Goal: Task Accomplishment & Management: Manage account settings

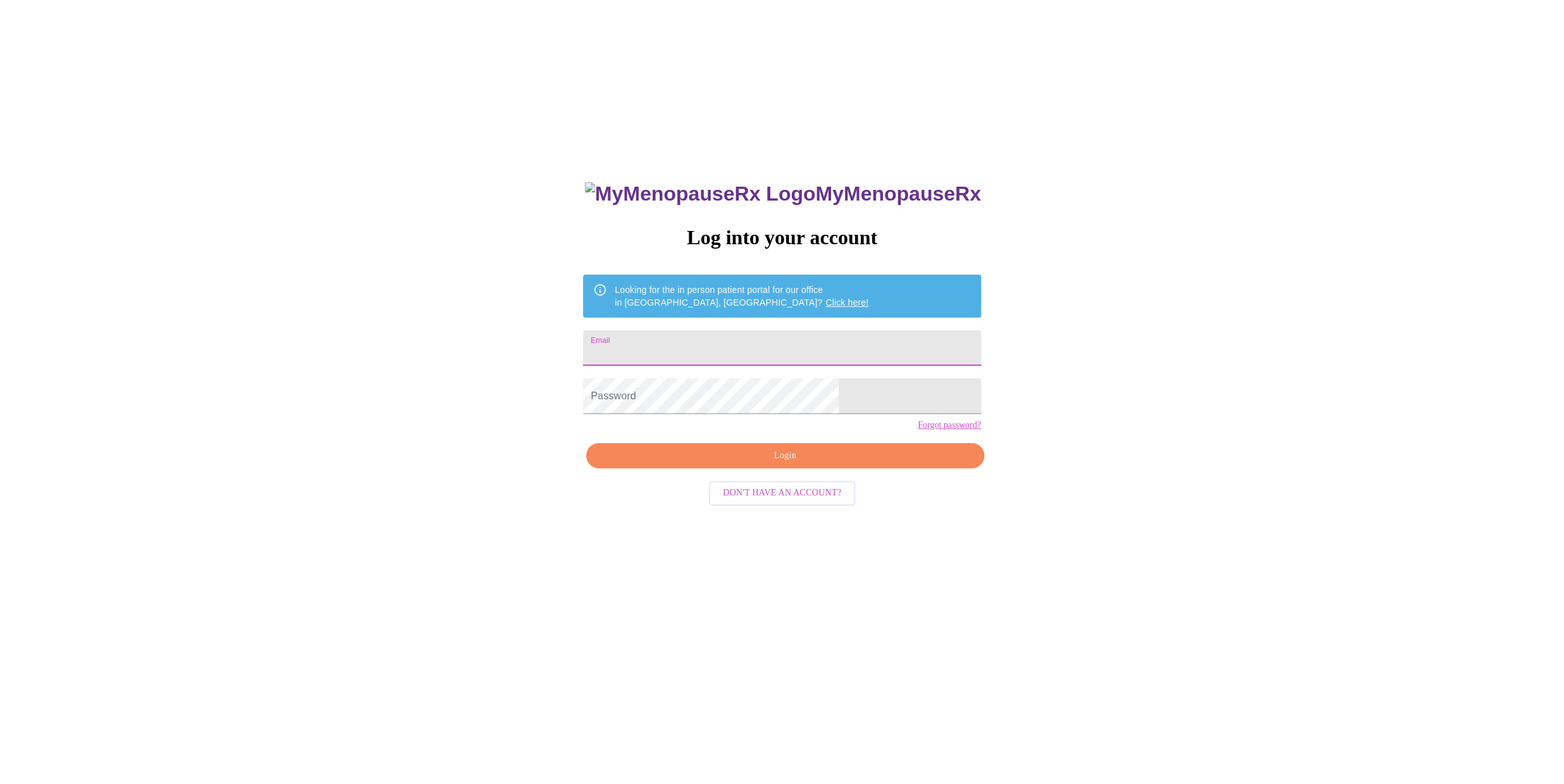
click at [689, 347] on input "Email" at bounding box center [781, 348] width 397 height 36
click at [771, 501] on span "Don't have an account?" at bounding box center [782, 493] width 119 height 16
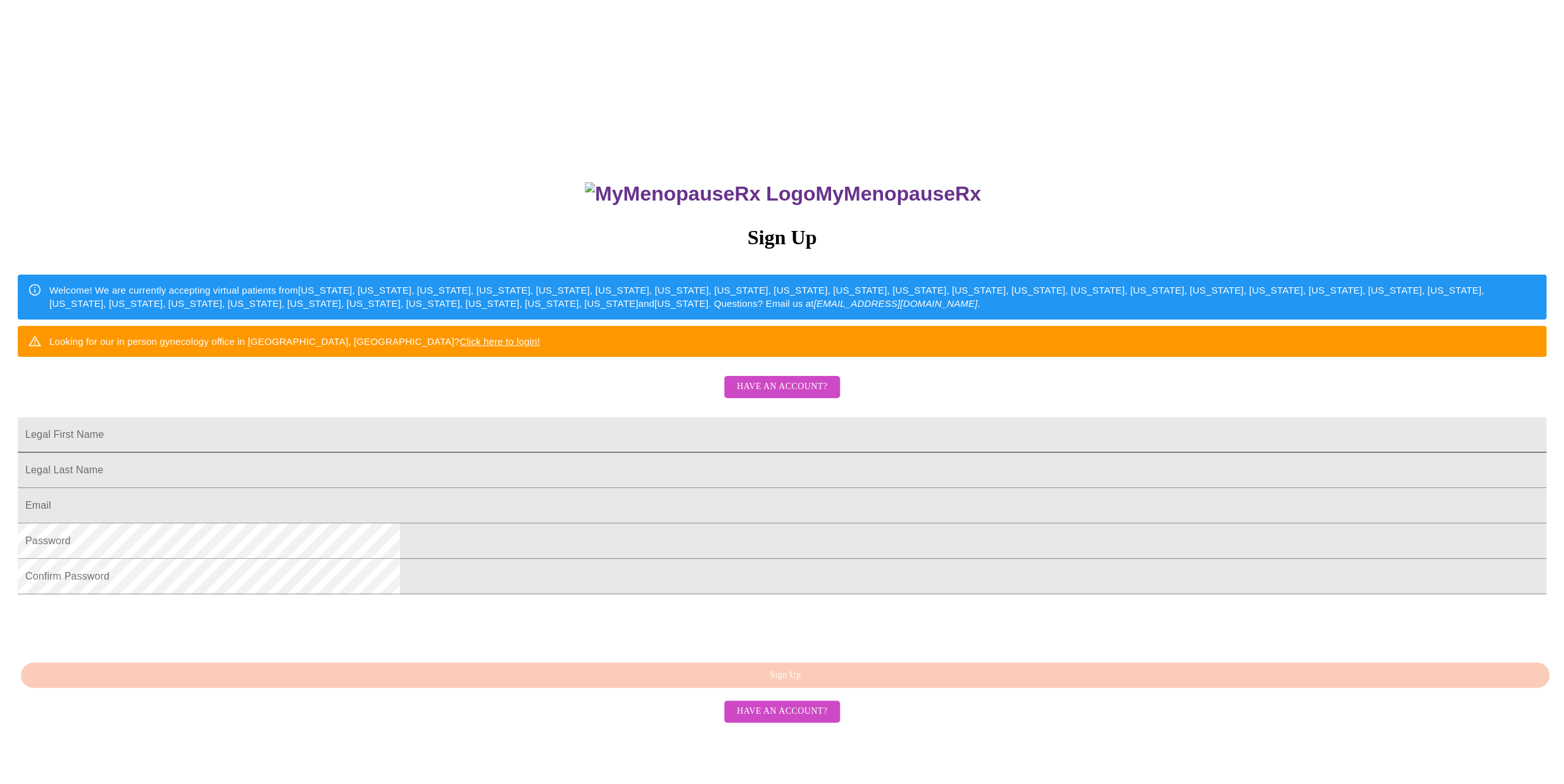
click at [661, 452] on input "Legal First Name" at bounding box center [782, 435] width 1528 height 36
type input "Carol"
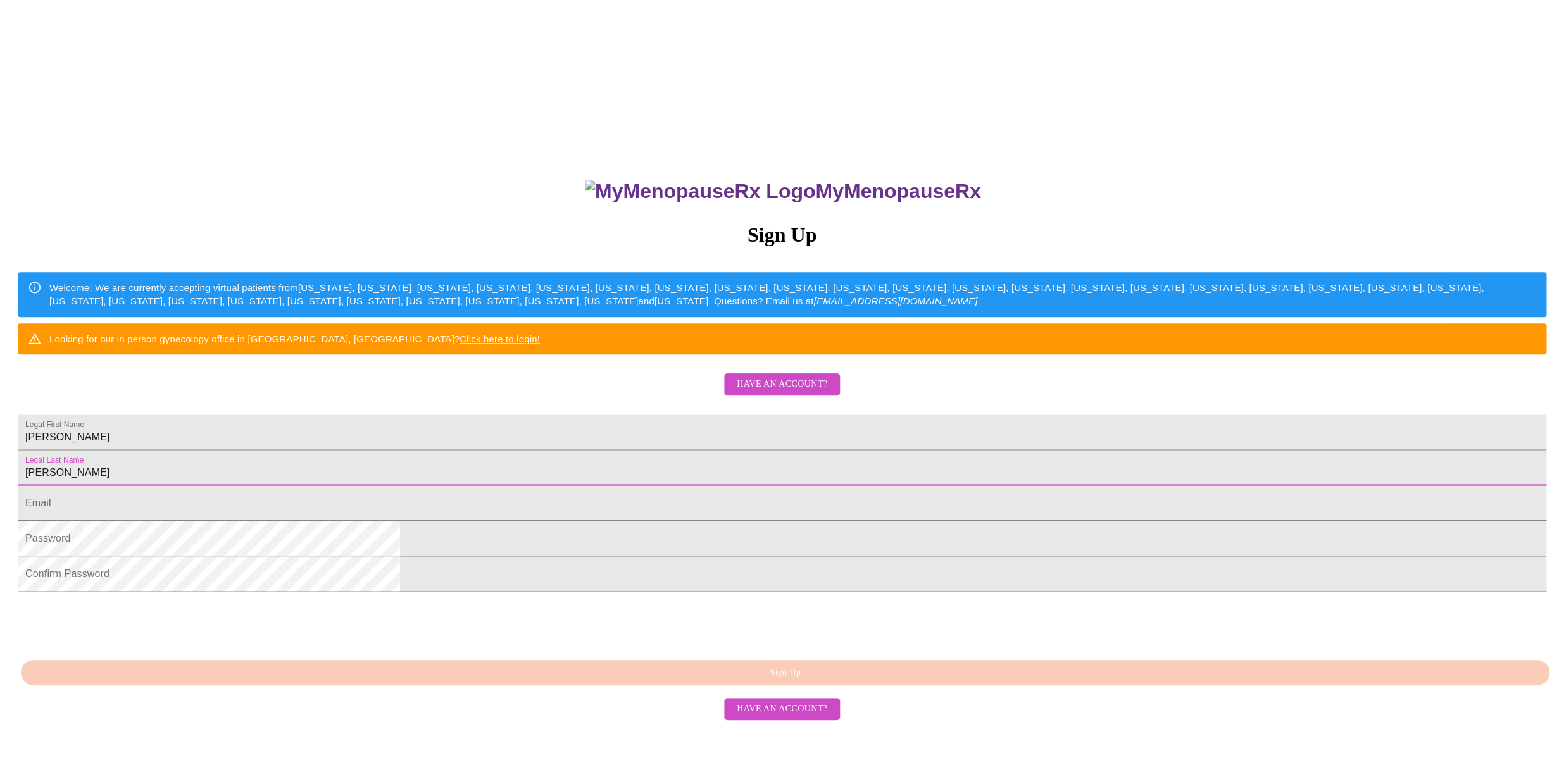
type input "Davies"
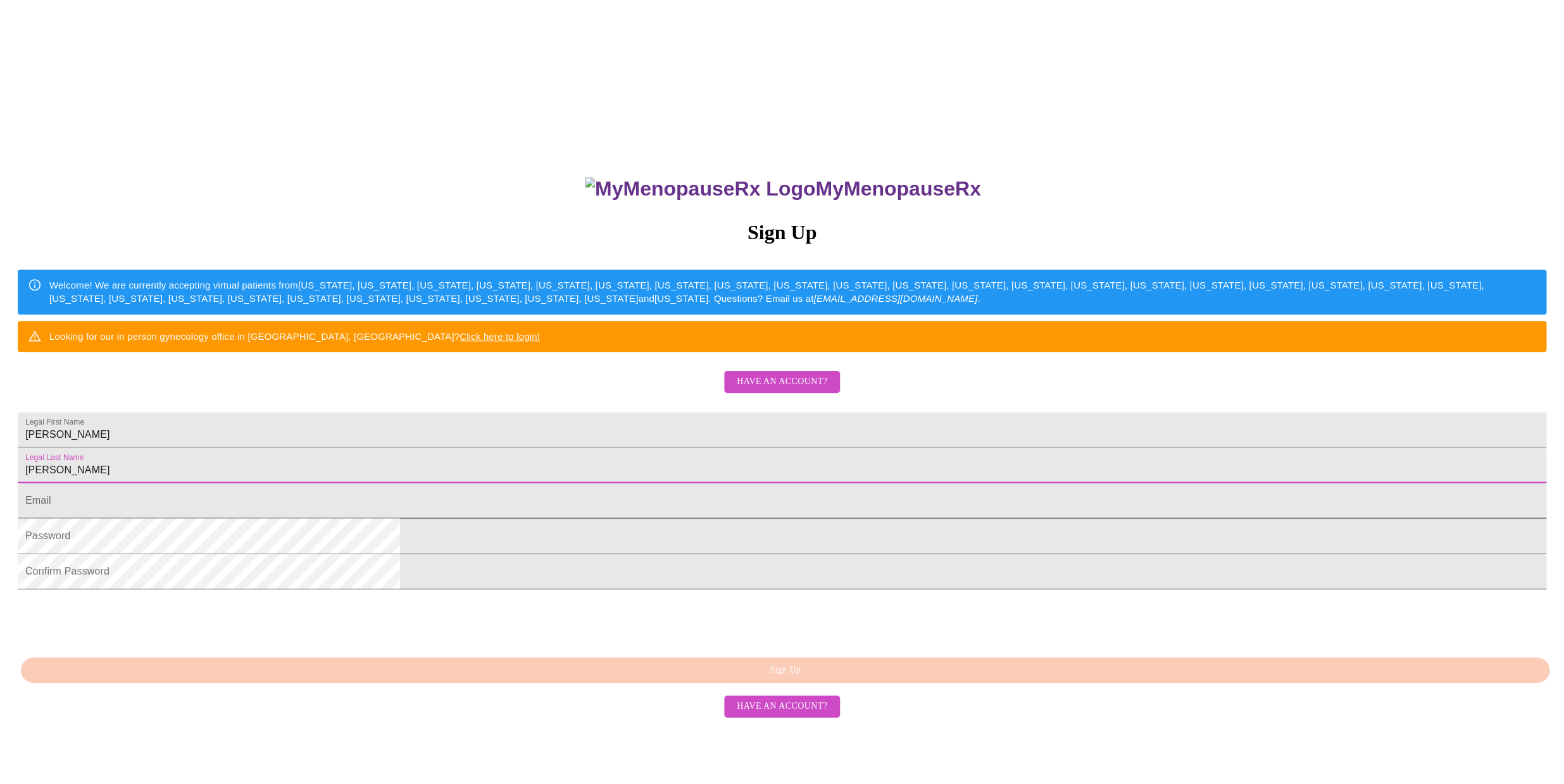
click at [632, 518] on input "Legal First Name" at bounding box center [782, 500] width 1528 height 36
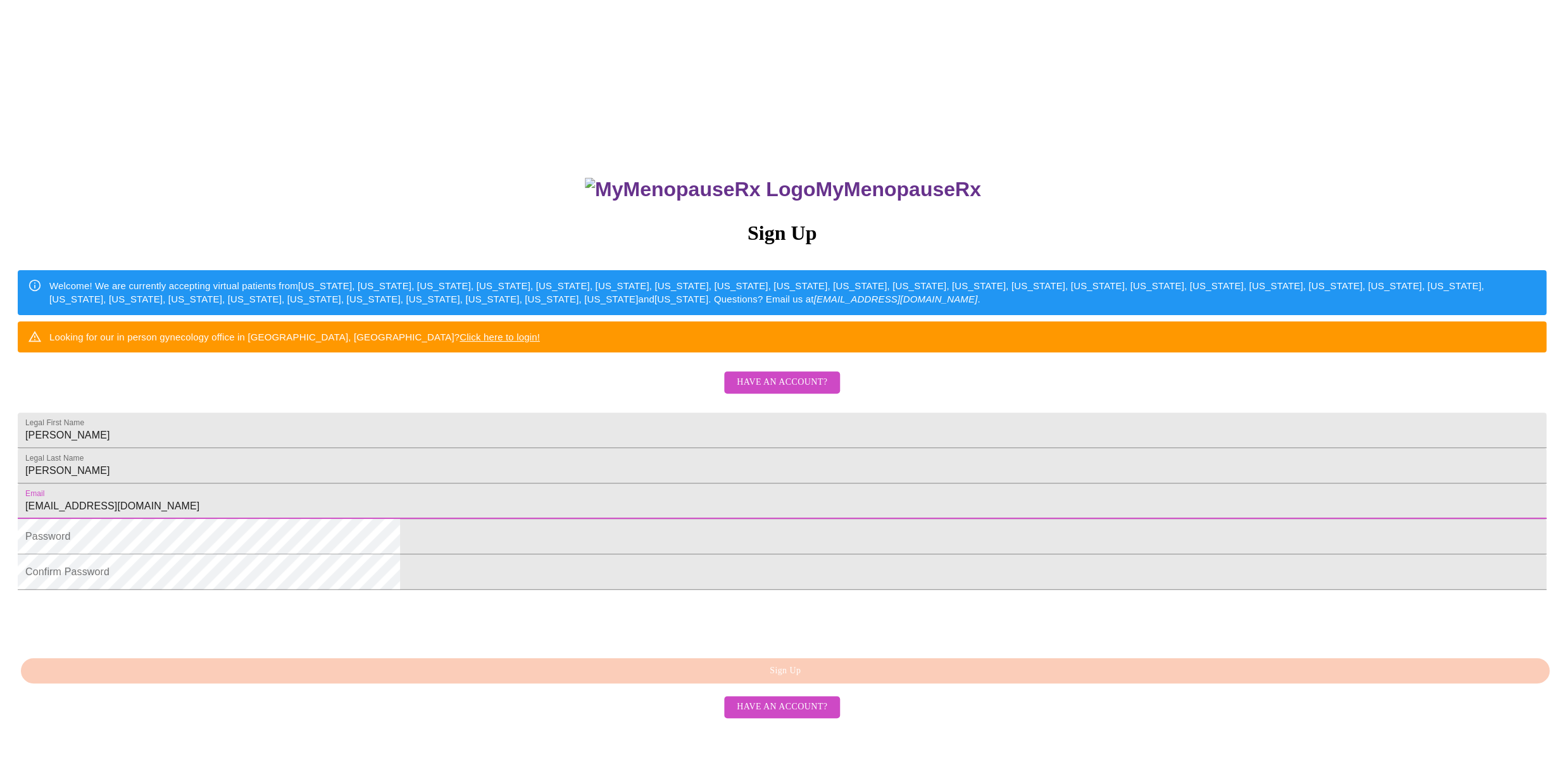
scroll to position [5, 0]
type input "[EMAIL_ADDRESS][DOMAIN_NAME]"
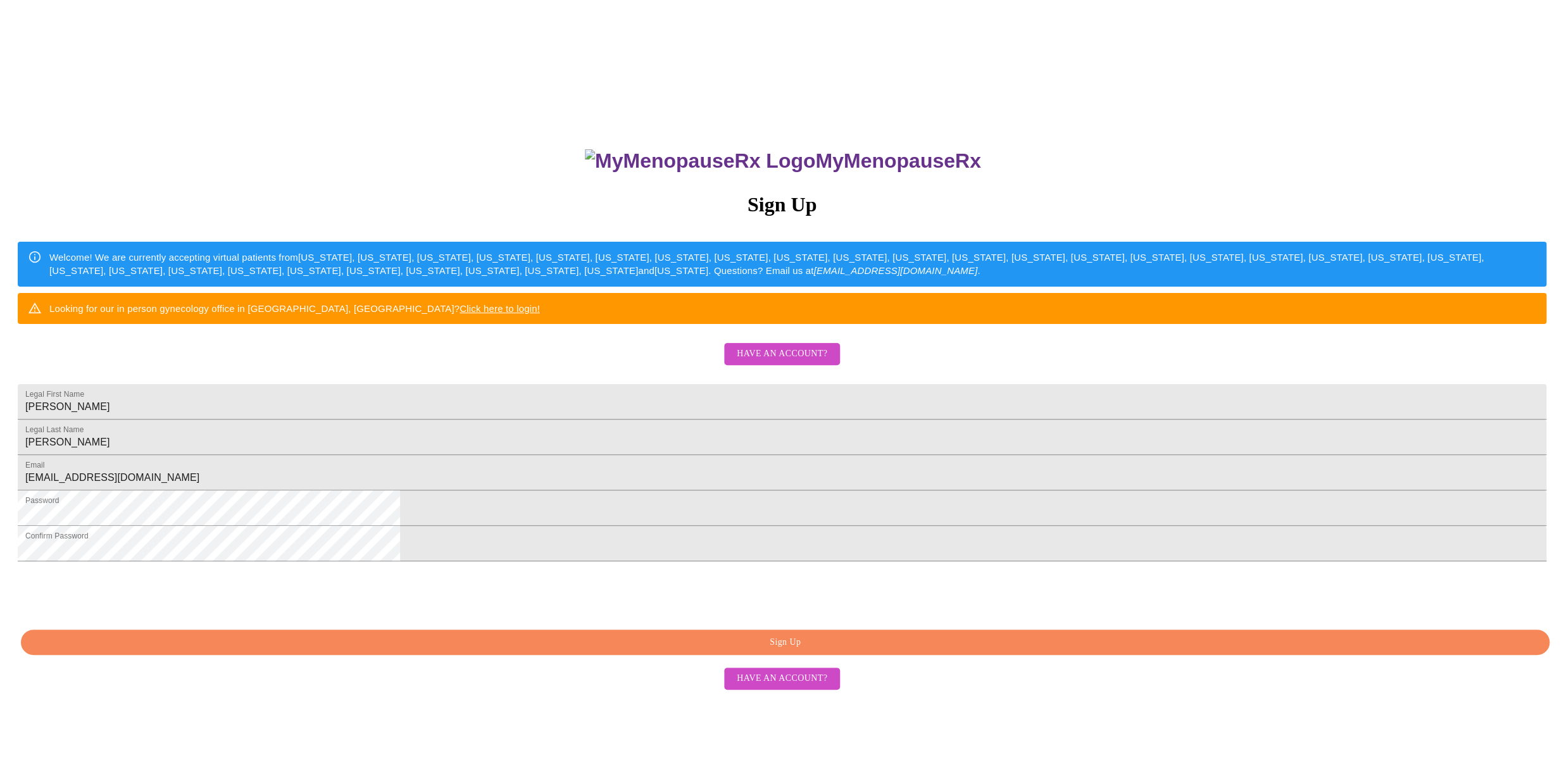
scroll to position [57, 0]
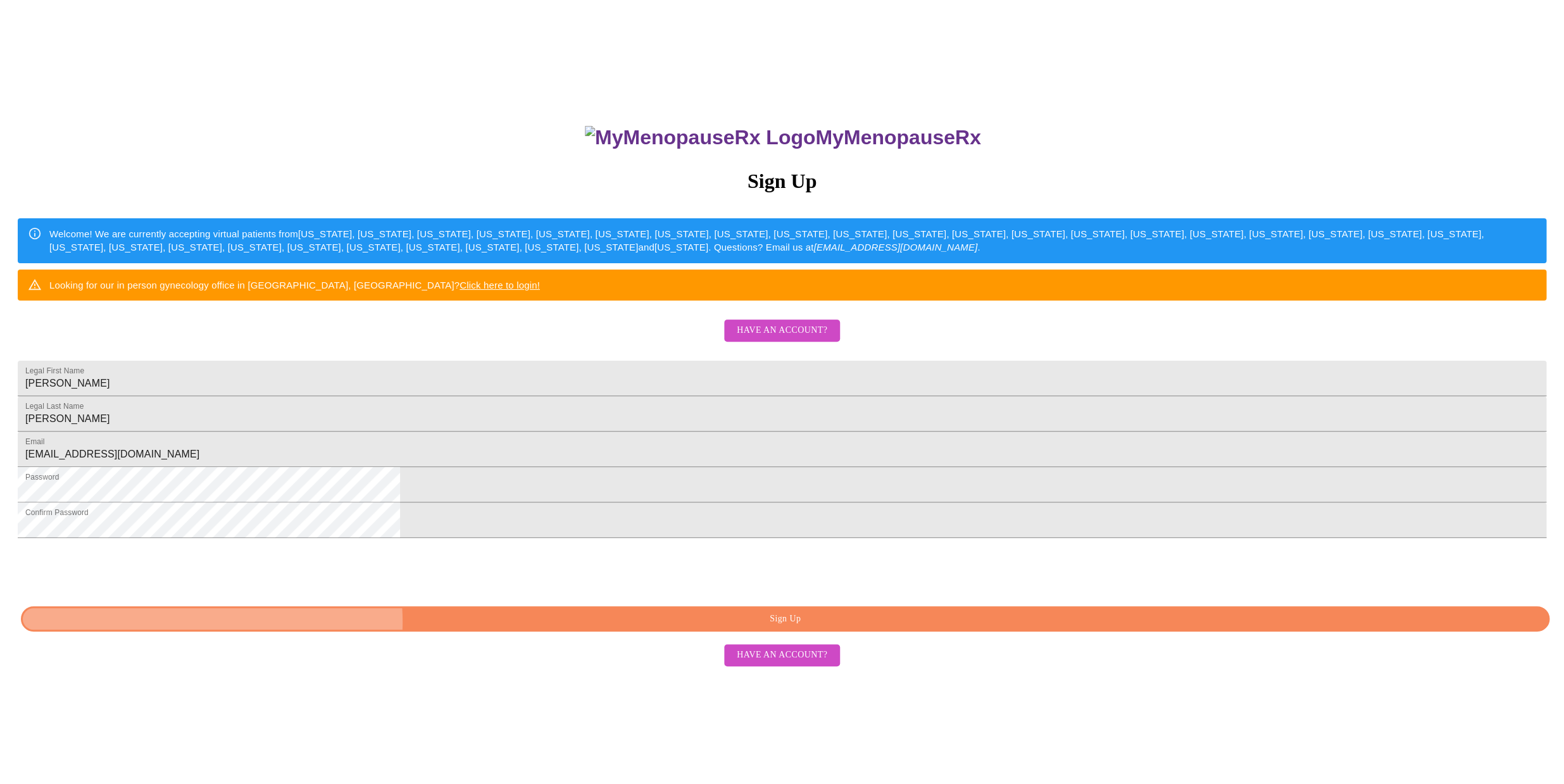
click at [751, 627] on span "Sign Up" at bounding box center [785, 619] width 1500 height 16
click at [767, 338] on span "Have an account?" at bounding box center [782, 330] width 91 height 16
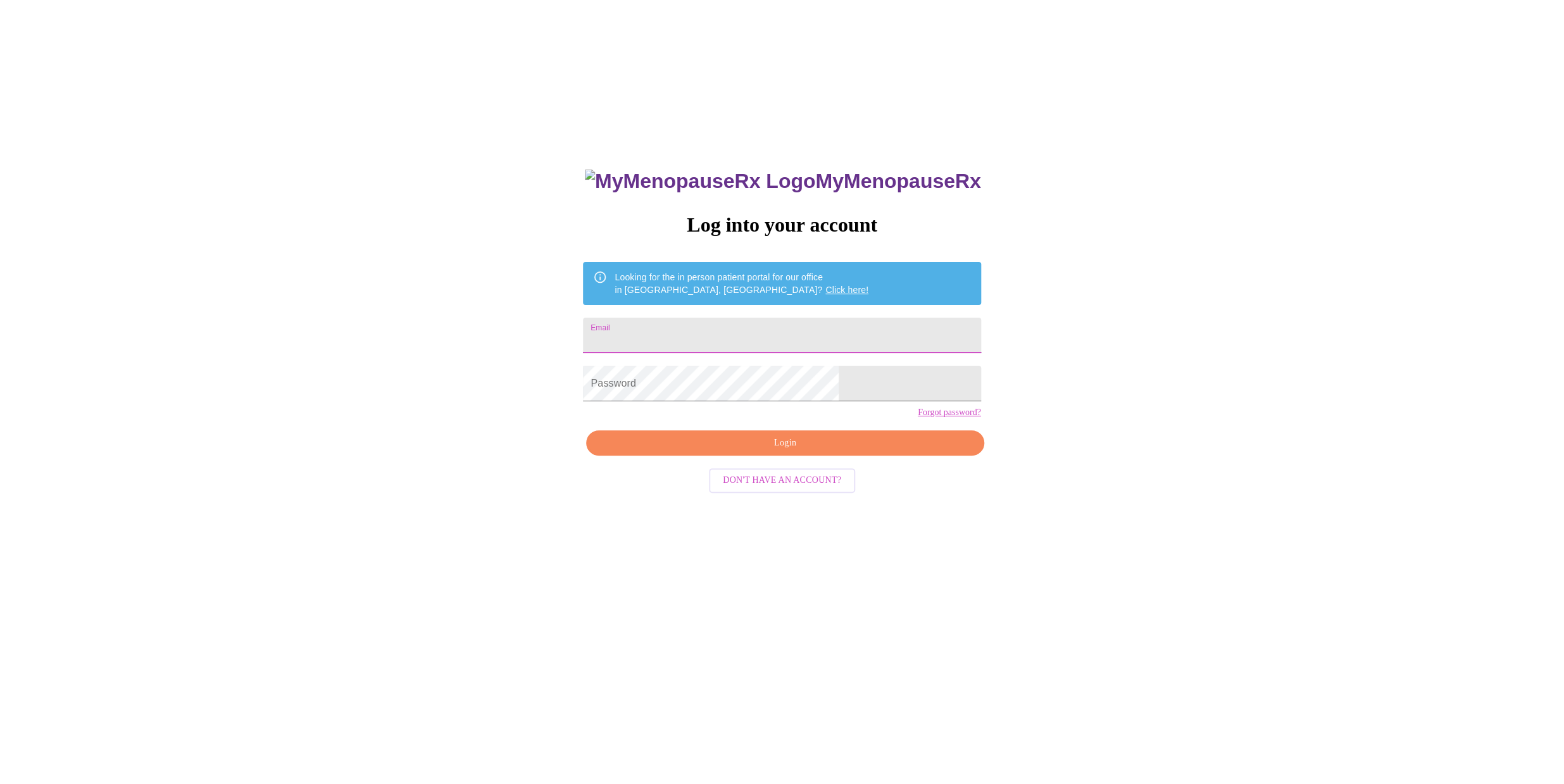
click at [703, 330] on input "Email" at bounding box center [781, 336] width 397 height 36
type input "[EMAIL_ADDRESS][DOMAIN_NAME]"
click at [918, 417] on link "Forgot password?" at bounding box center [950, 412] width 64 height 10
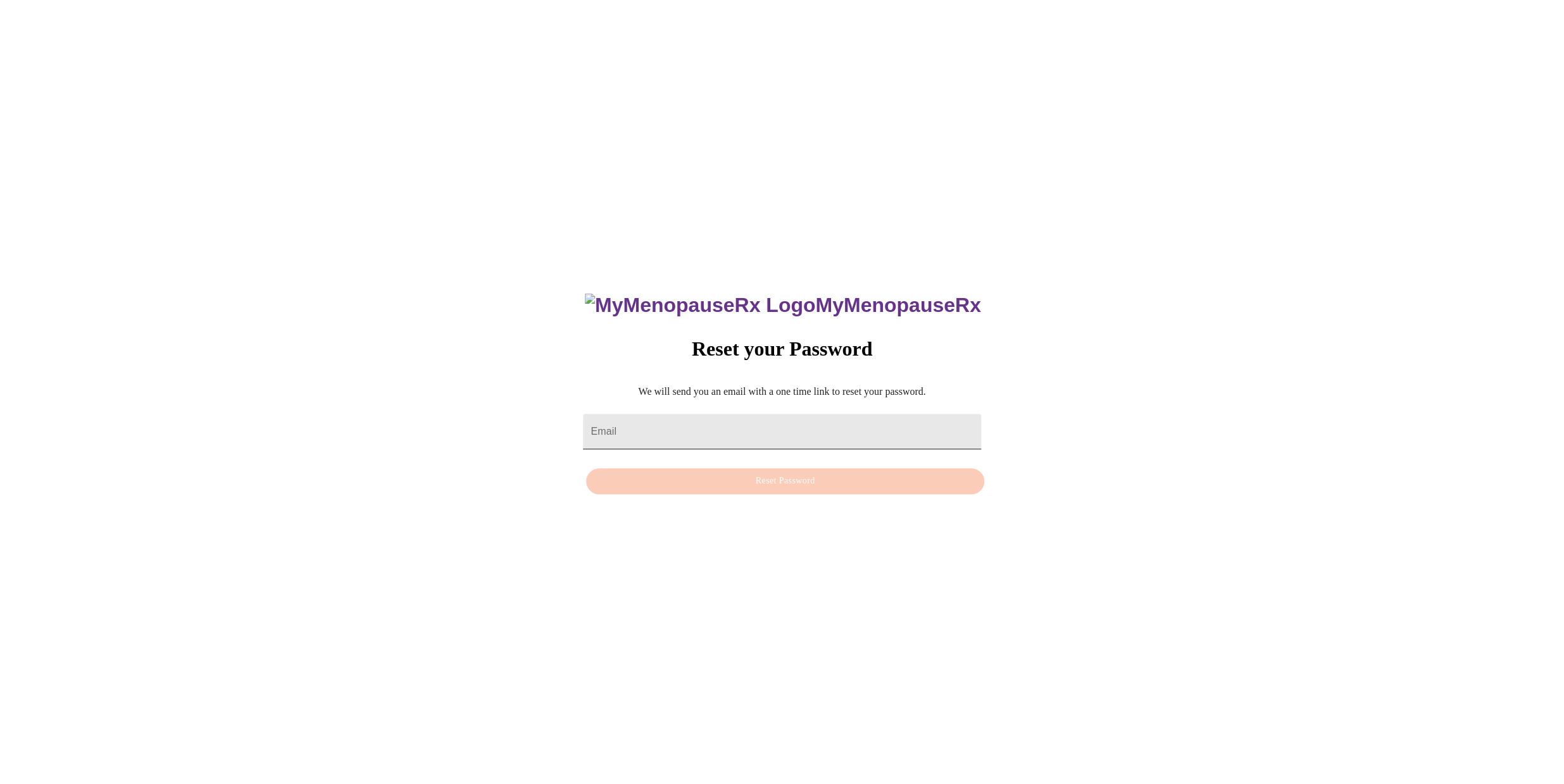
click at [662, 421] on input "Email" at bounding box center [781, 432] width 397 height 36
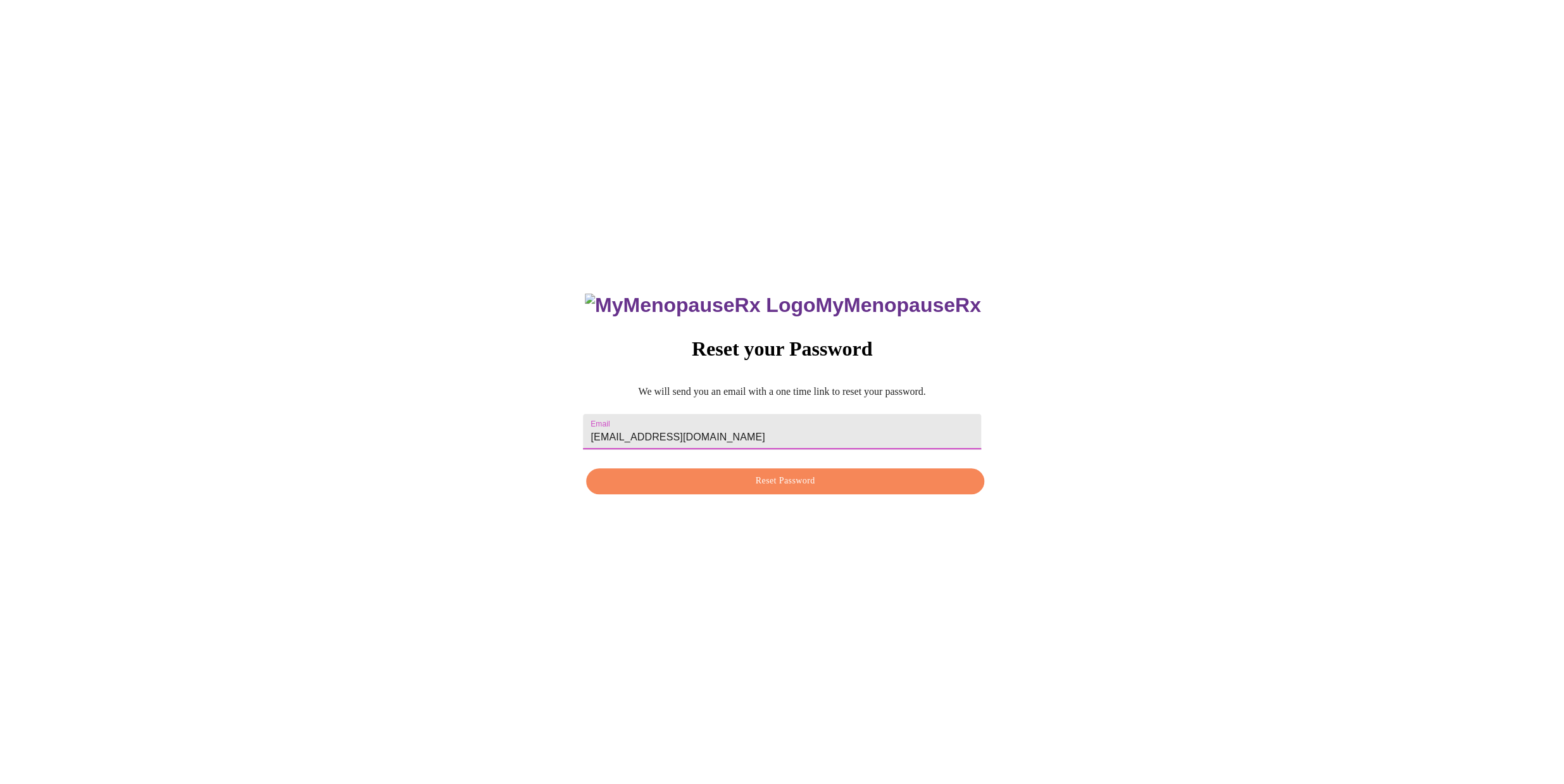
type input "[EMAIL_ADDRESS][DOMAIN_NAME]"
click at [730, 482] on span "Reset Password" at bounding box center [784, 481] width 369 height 16
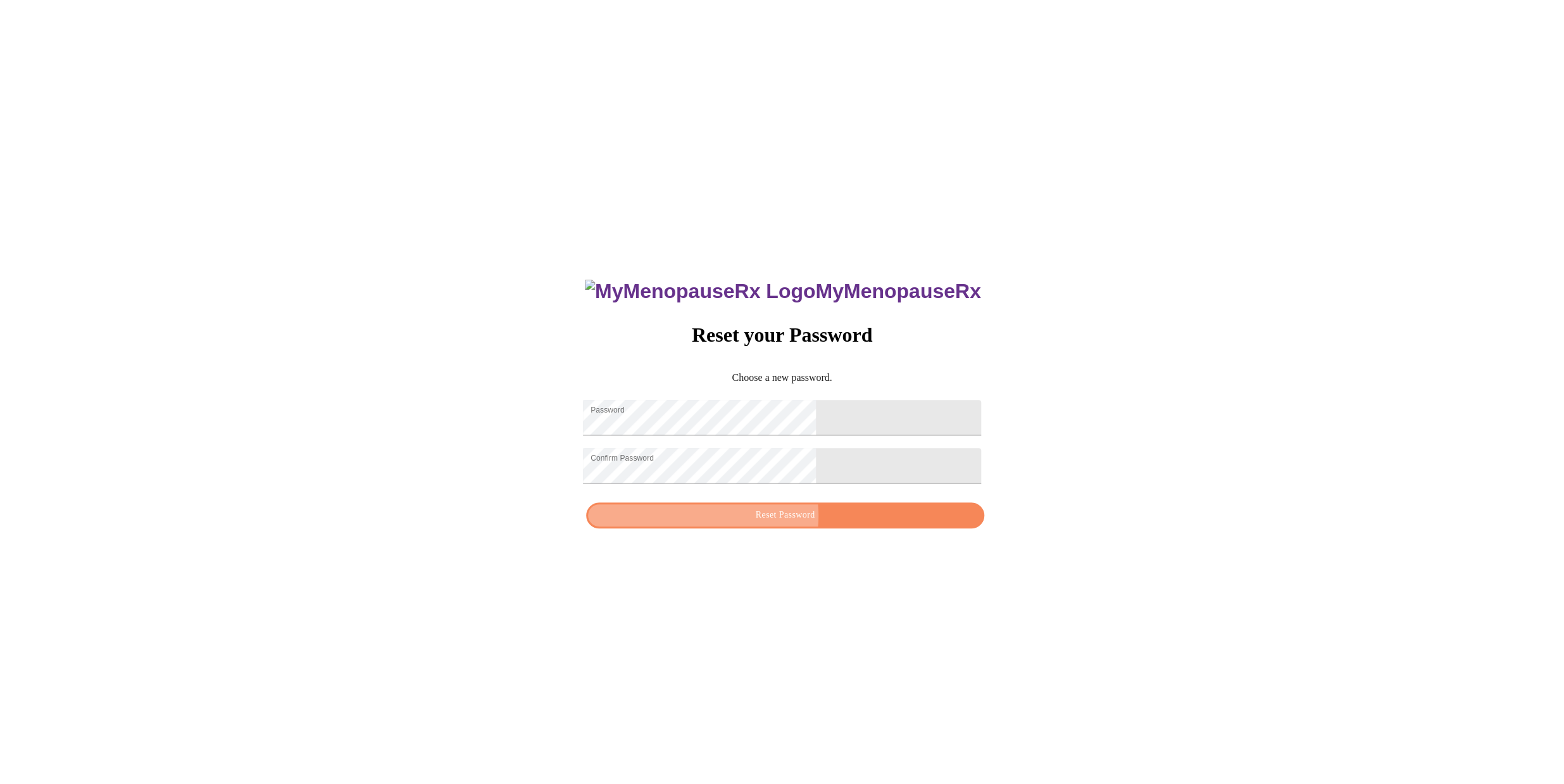
click at [778, 523] on span "Reset Password" at bounding box center [784, 515] width 369 height 16
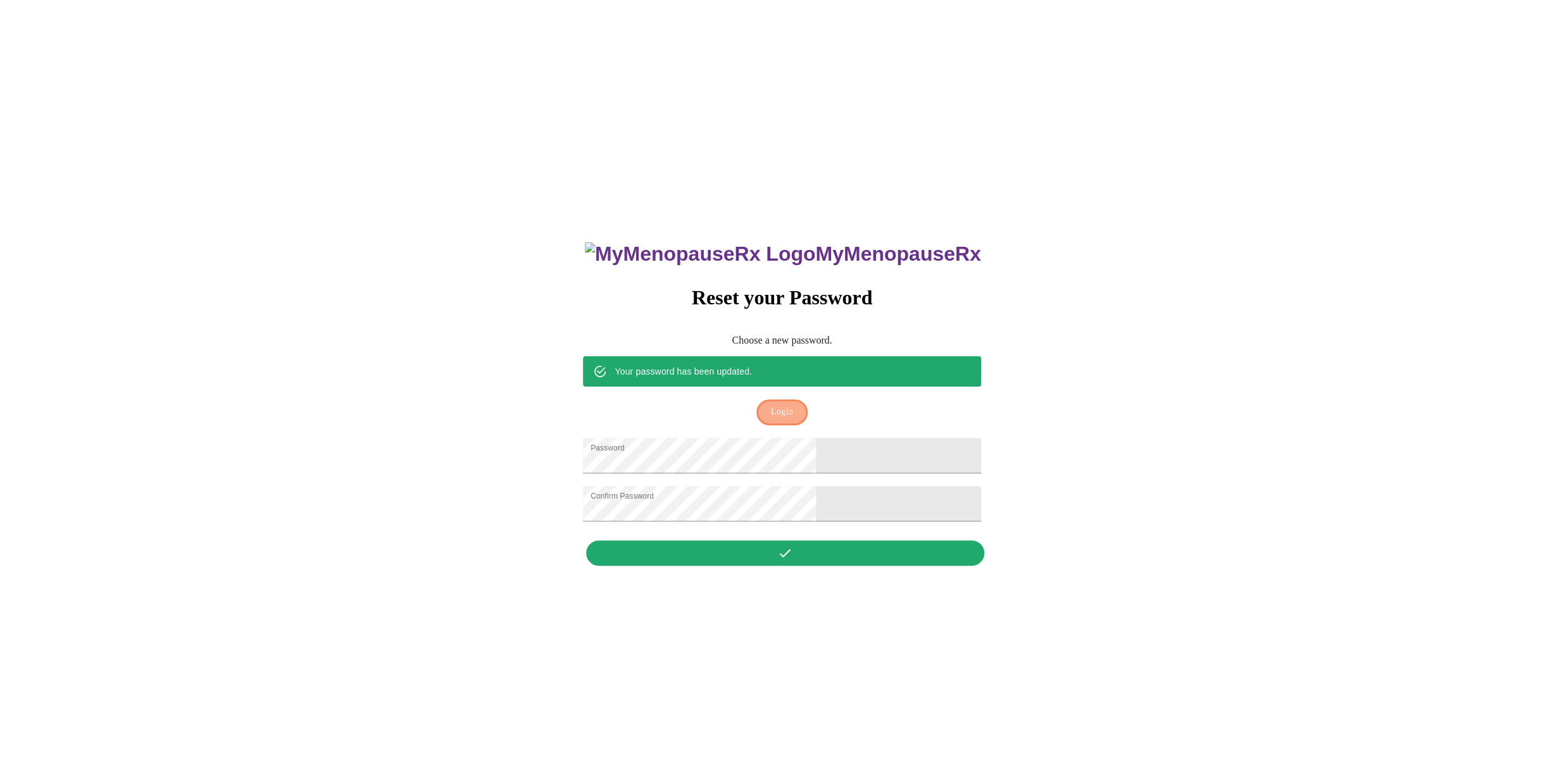
click at [782, 404] on span "Login" at bounding box center [782, 412] width 22 height 16
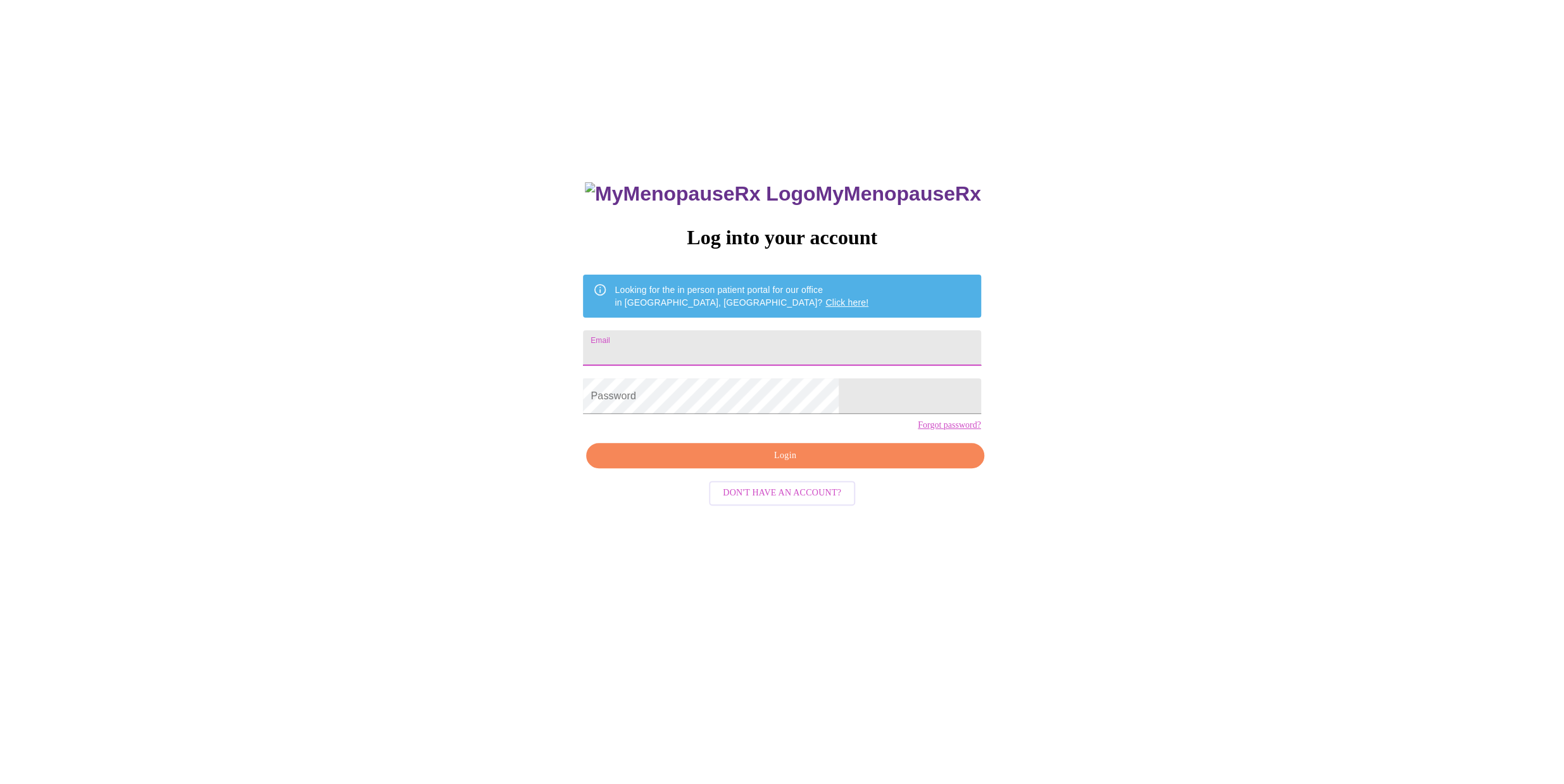
click at [706, 344] on input "Email" at bounding box center [781, 348] width 397 height 36
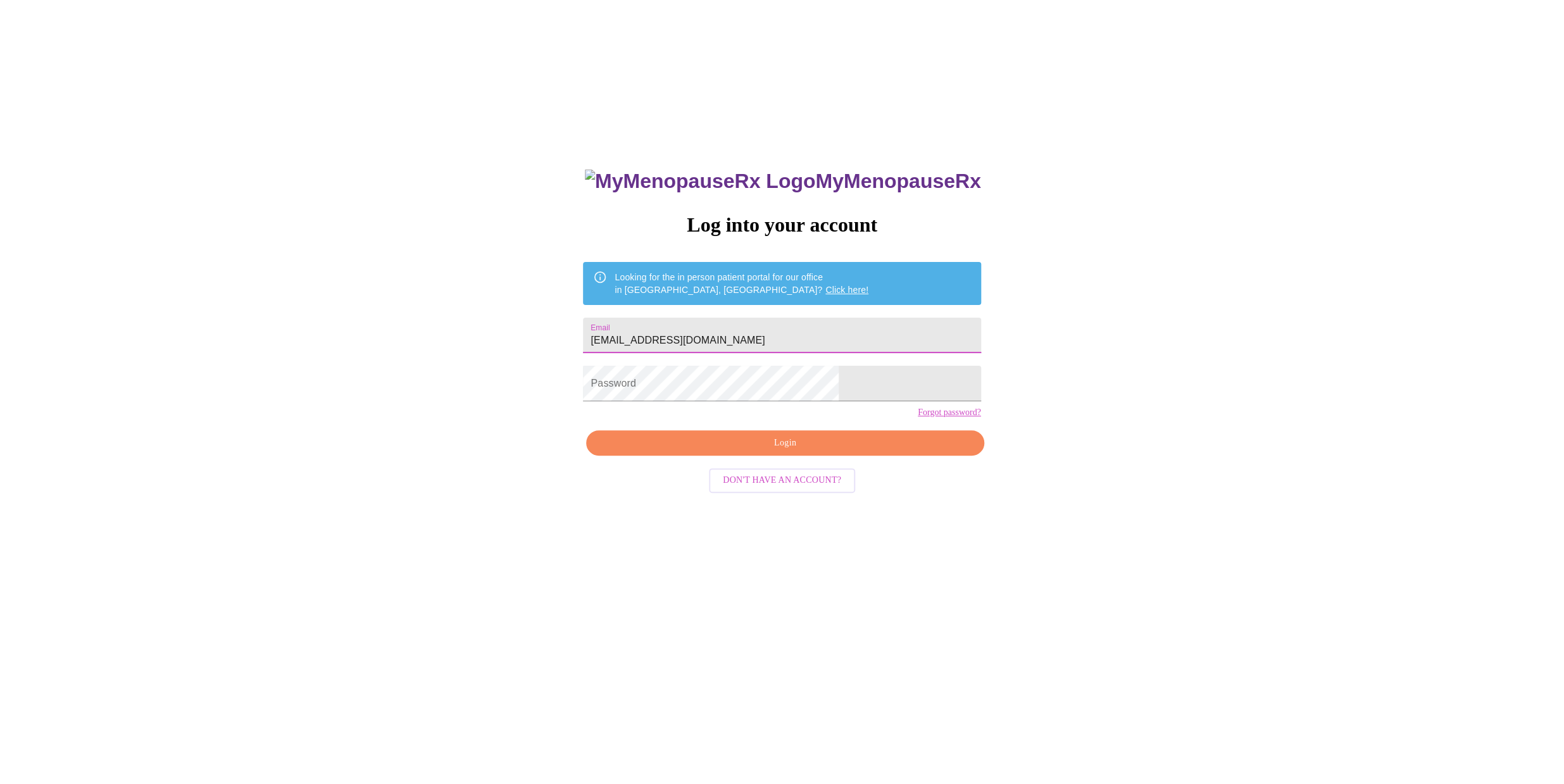
type input "[EMAIL_ADDRESS][DOMAIN_NAME]"
click at [780, 451] on span "Login" at bounding box center [784, 443] width 369 height 16
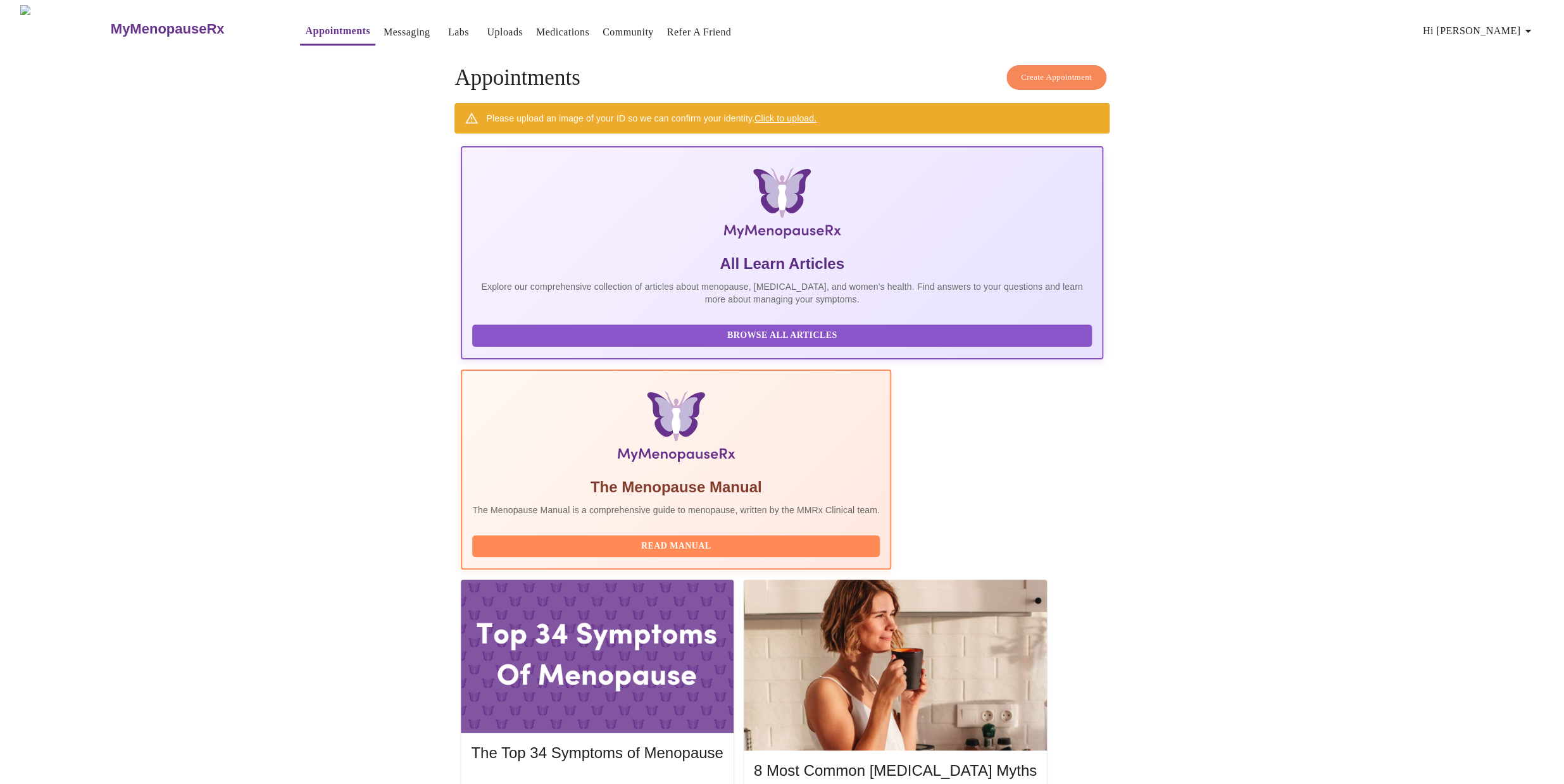
click at [782, 115] on link "Click to upload." at bounding box center [785, 118] width 62 height 10
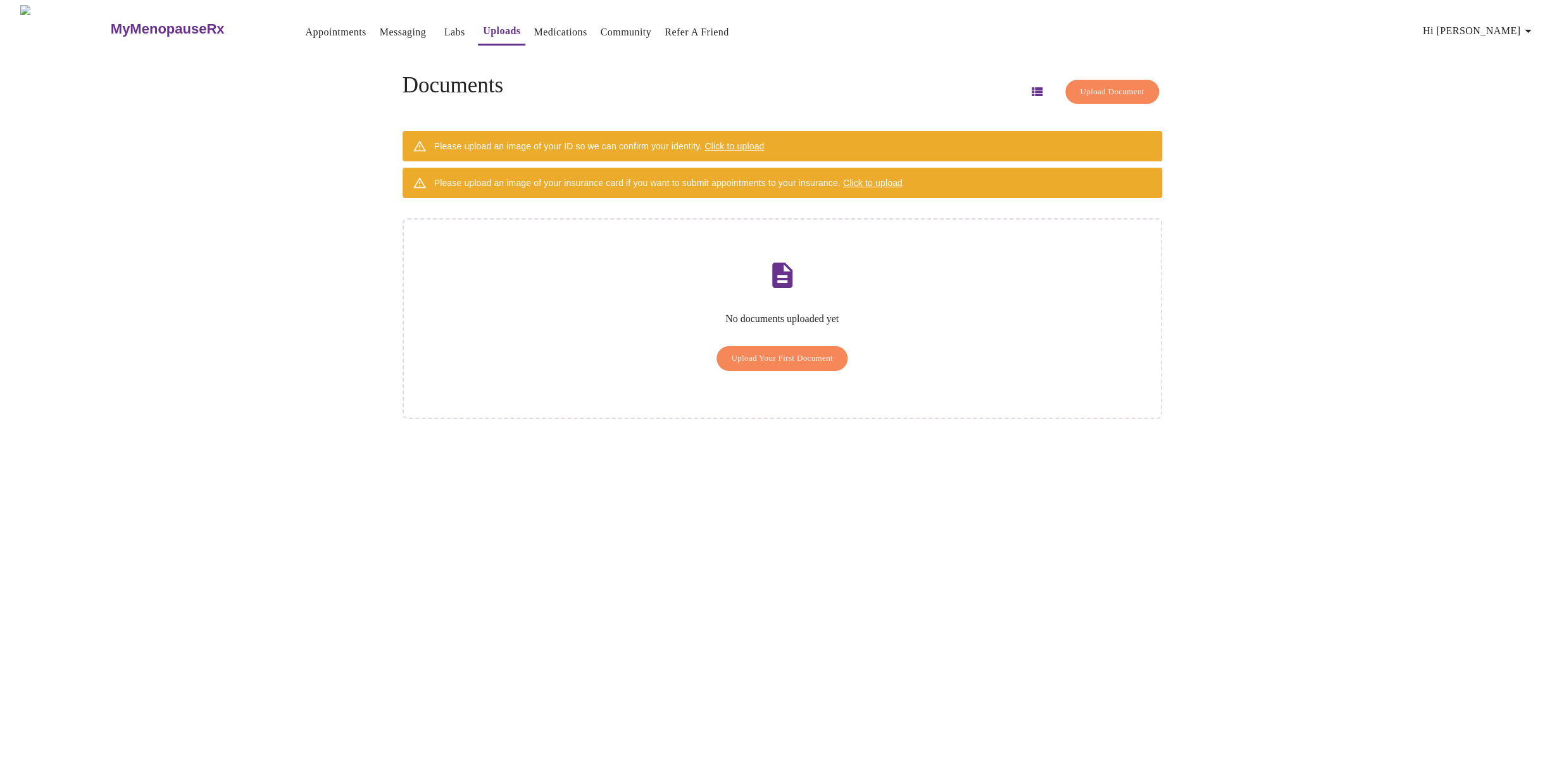
click at [784, 351] on span "Upload Your First Document" at bounding box center [781, 358] width 102 height 15
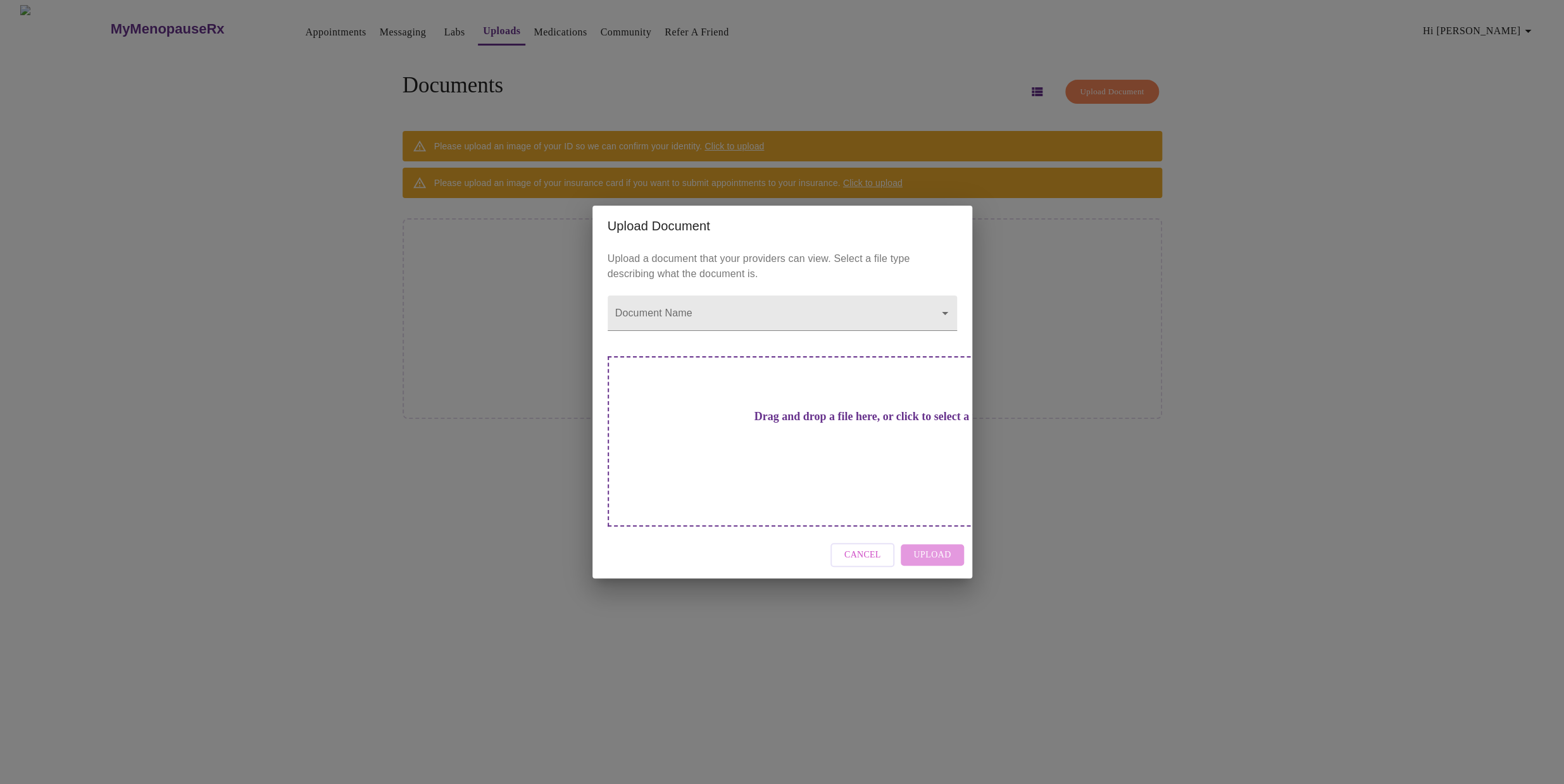
click at [796, 423] on h3 "Drag and drop a file here, or click to select a file" at bounding box center [870, 416] width 349 height 13
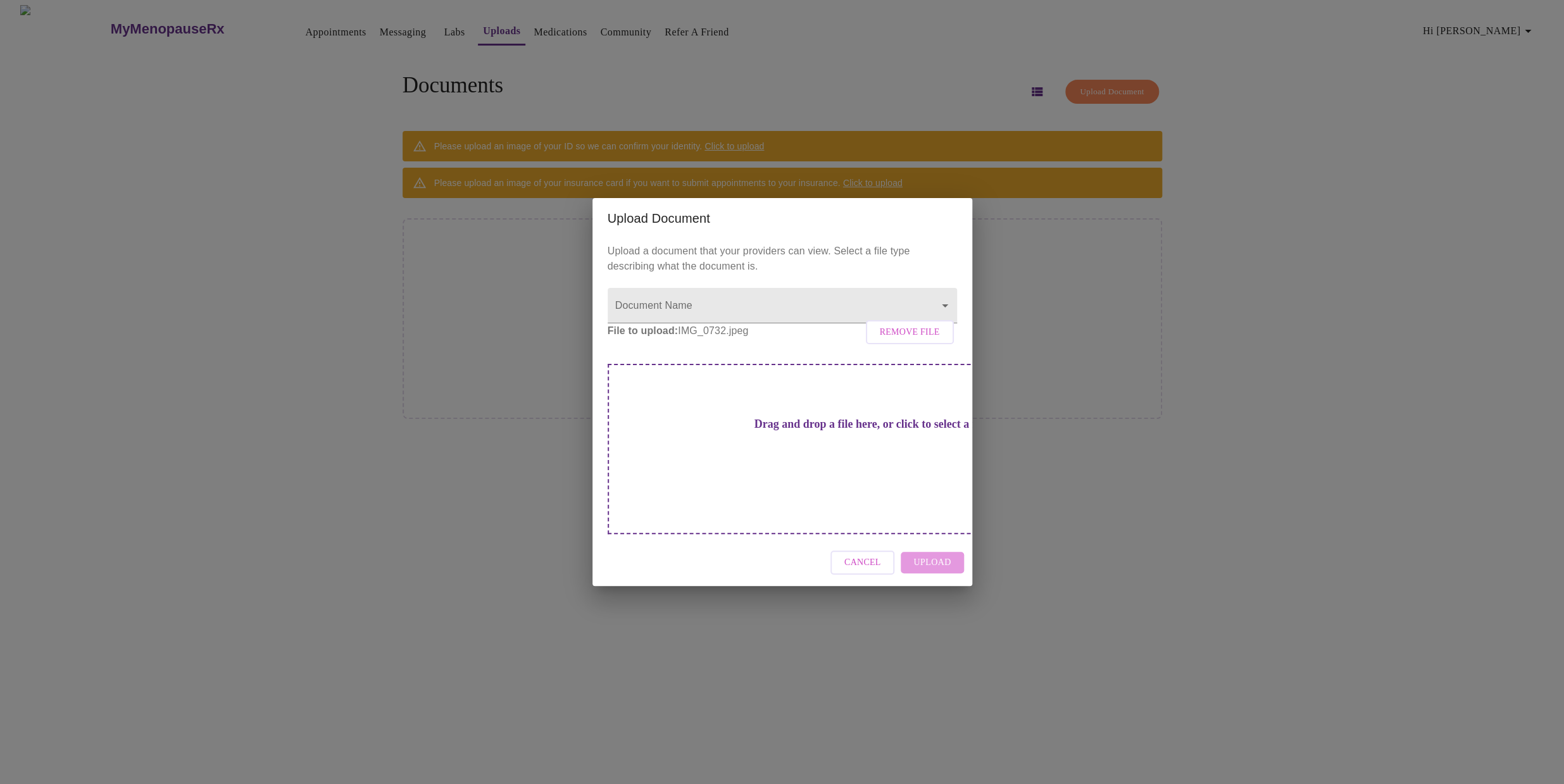
click at [729, 431] on h3 "Drag and drop a file here, or click to select a file" at bounding box center [870, 423] width 349 height 13
click at [943, 320] on body "MyMenopauseRx Appointments Messaging Labs Uploads Medications Community Refer a…" at bounding box center [782, 397] width 1554 height 784
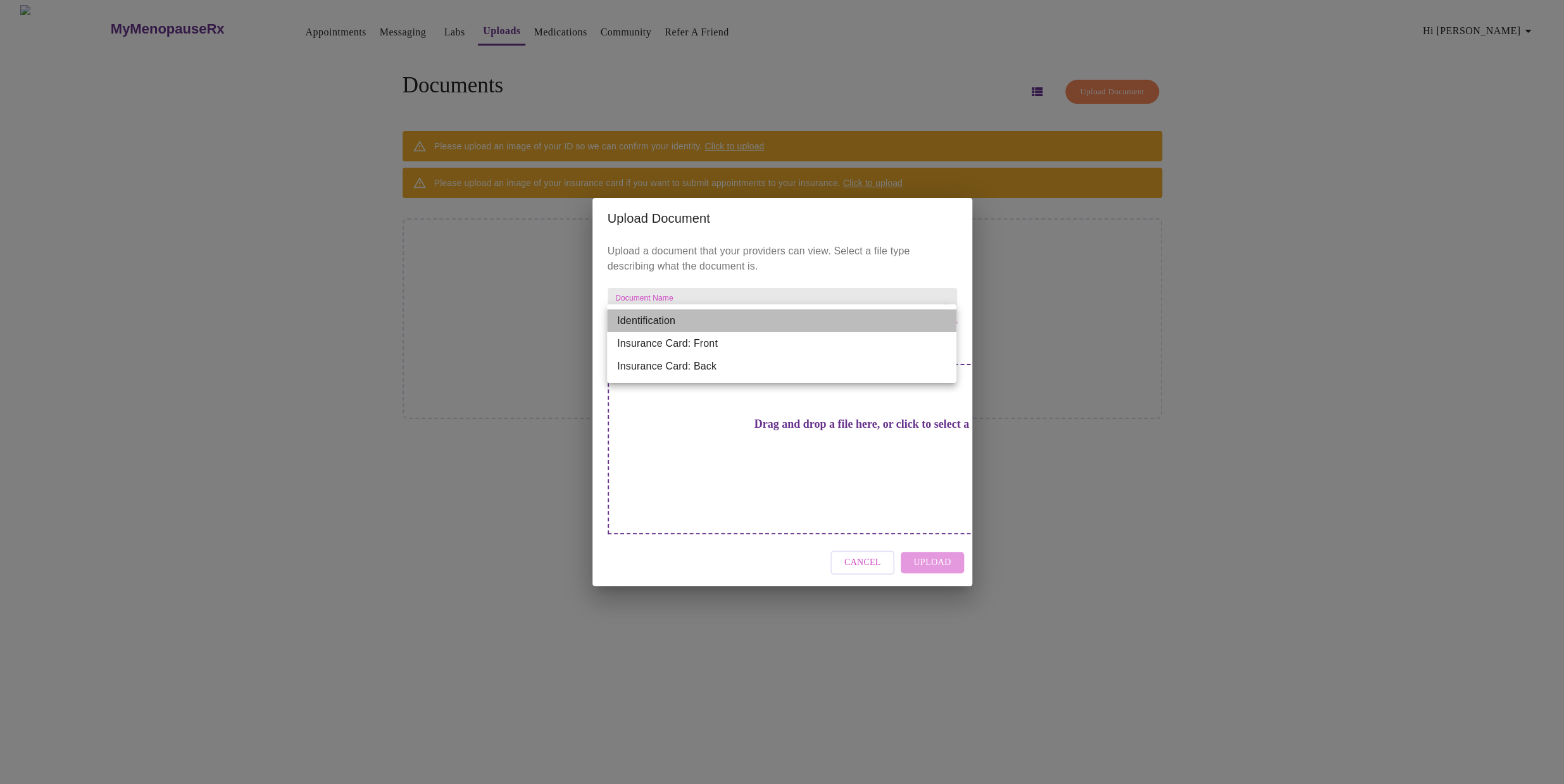
click at [661, 321] on li "Identification" at bounding box center [781, 320] width 349 height 22
type input "Identification"
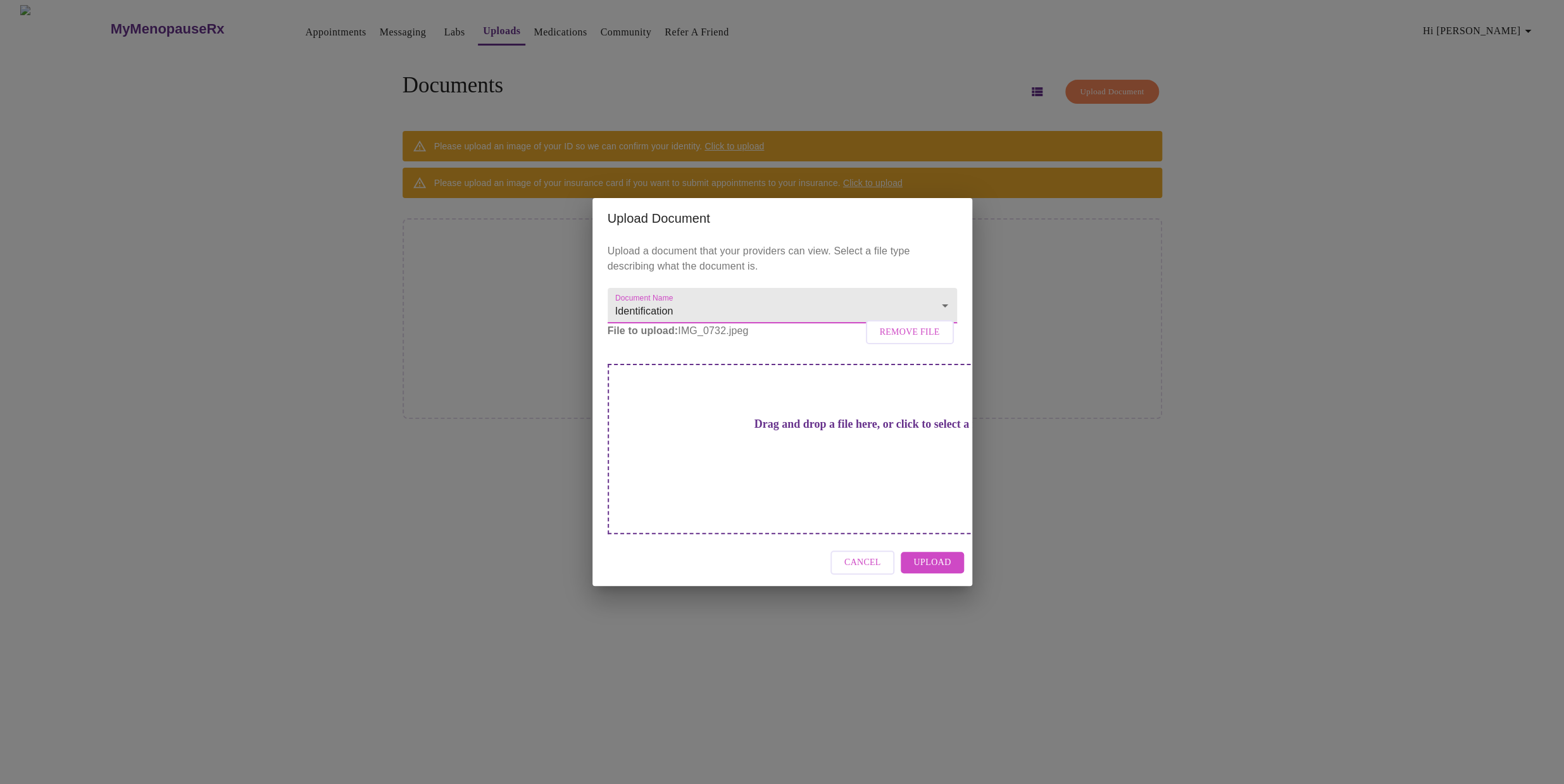
click at [936, 554] on span "Upload" at bounding box center [932, 562] width 37 height 16
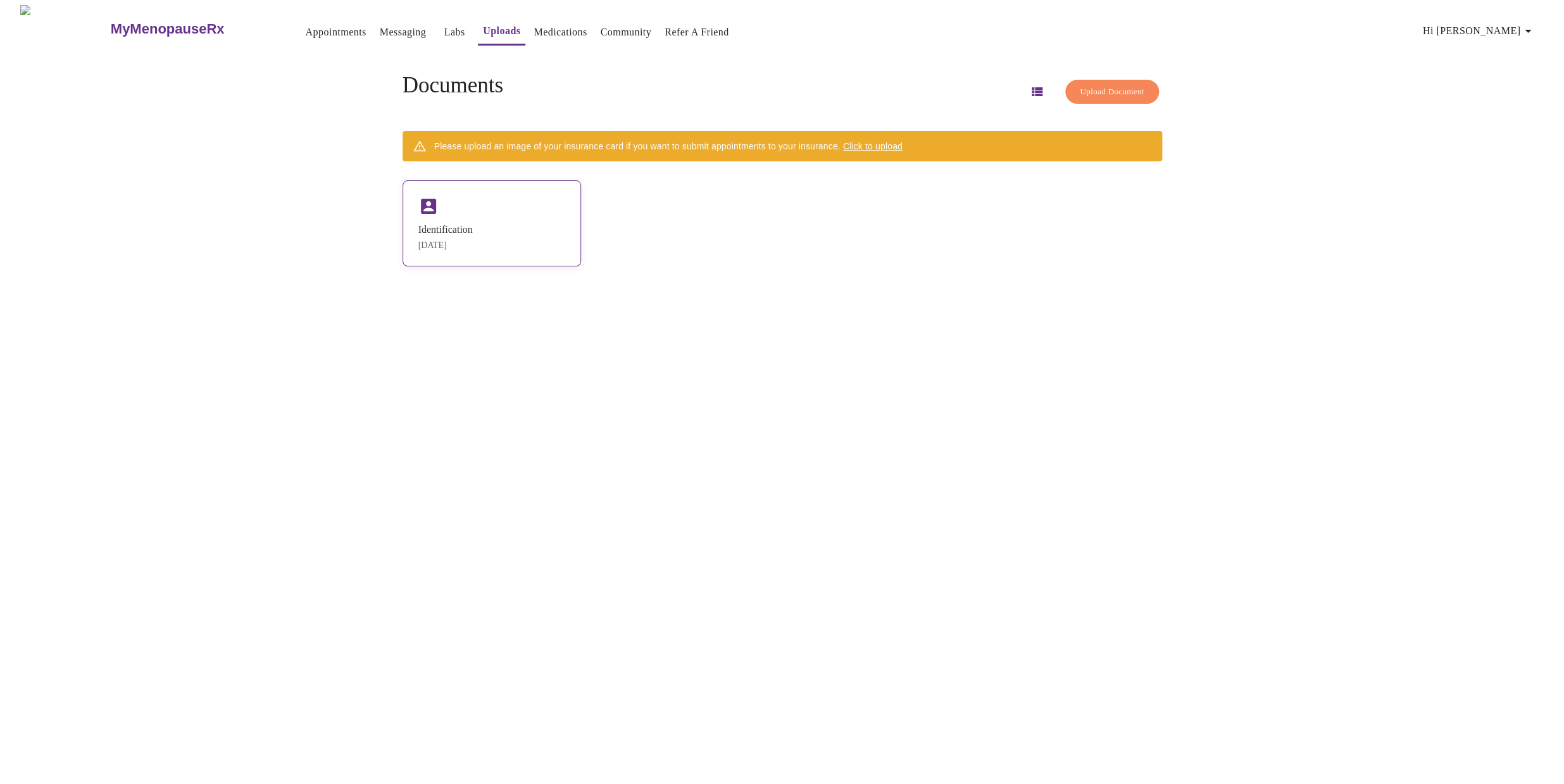
click at [499, 216] on div "Identification [DATE]" at bounding box center [492, 223] width 178 height 86
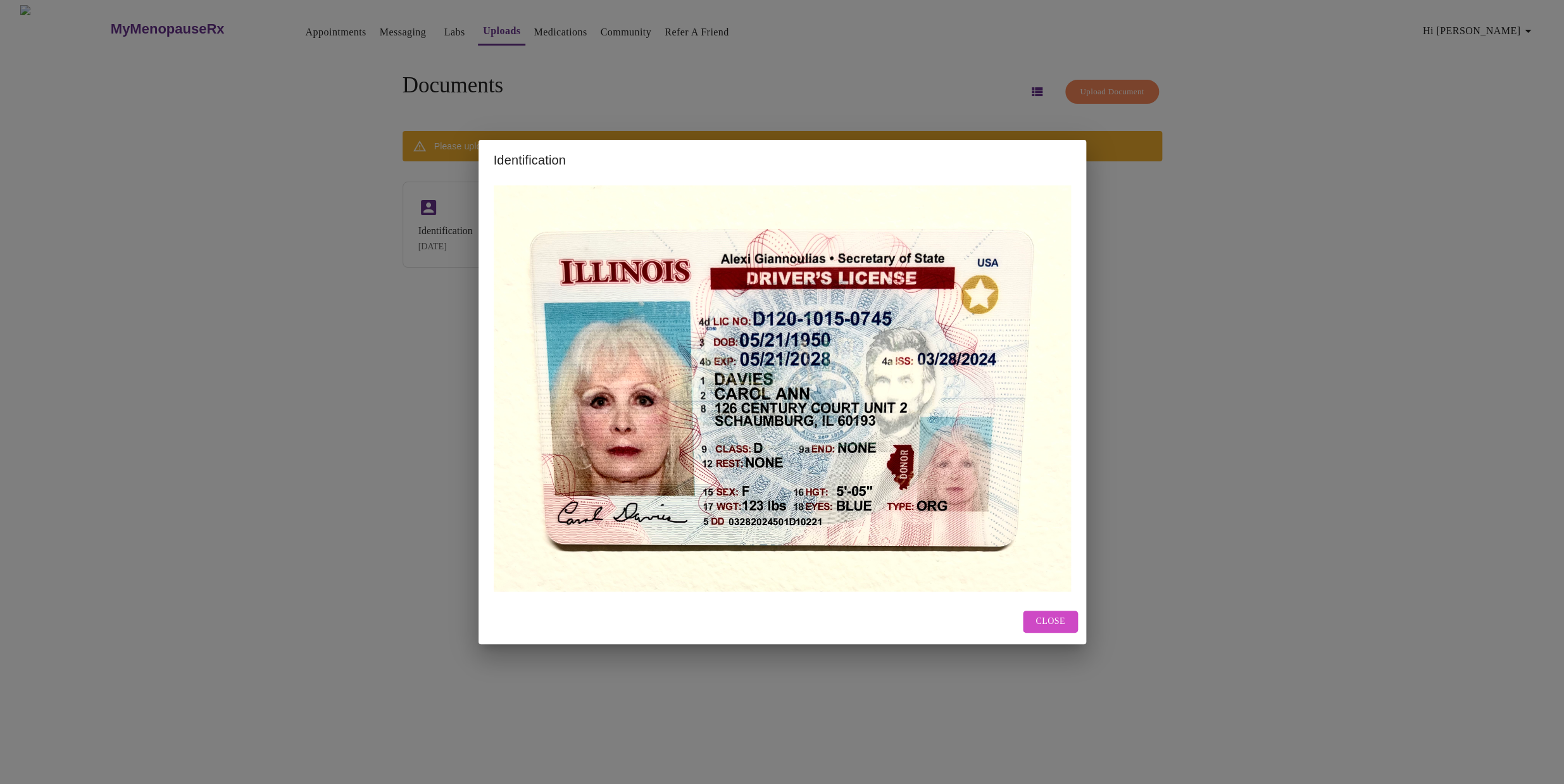
click at [1056, 621] on span "Close" at bounding box center [1050, 621] width 29 height 16
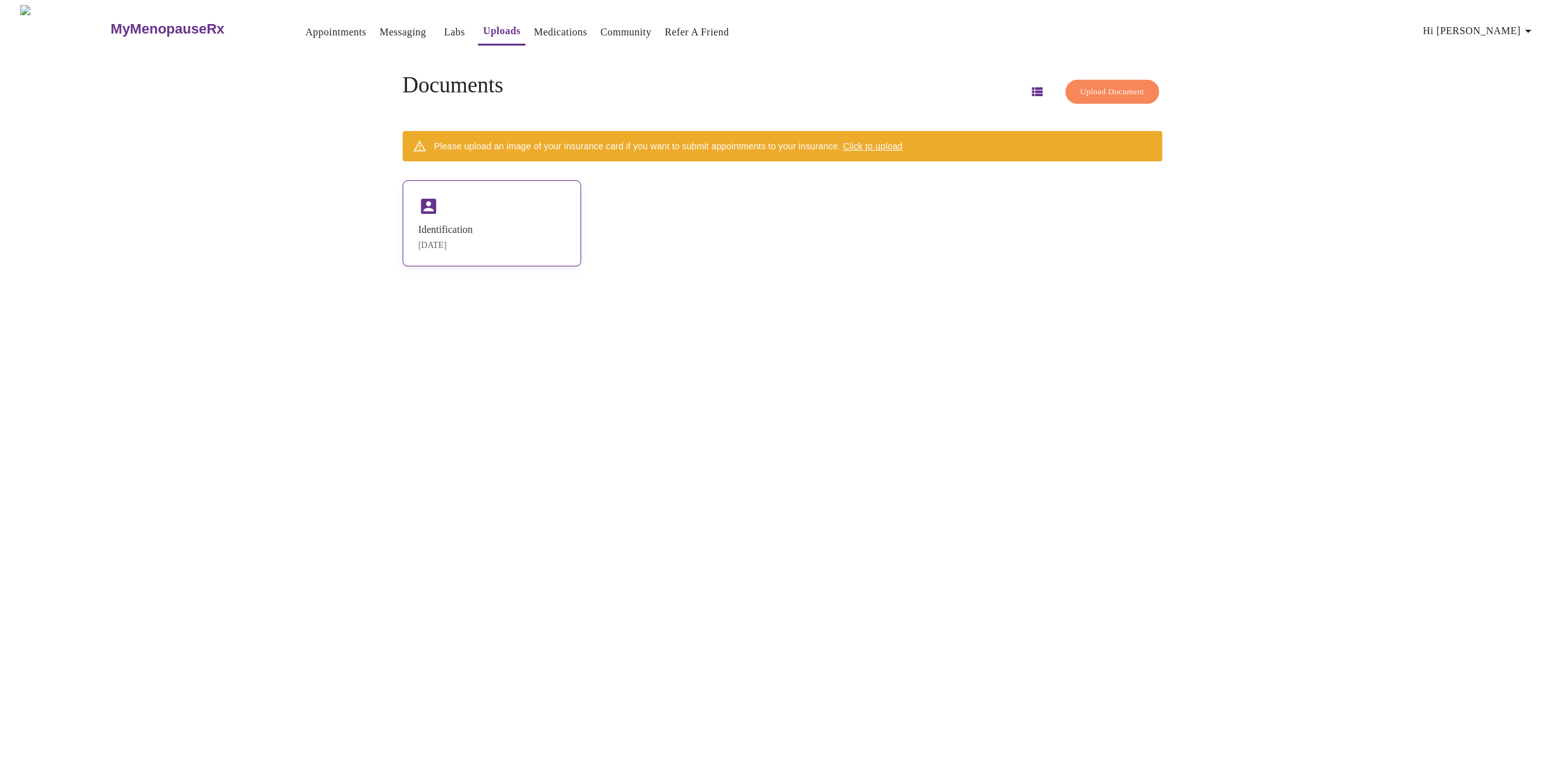
click at [518, 198] on div "Identification [DATE]" at bounding box center [492, 223] width 178 height 86
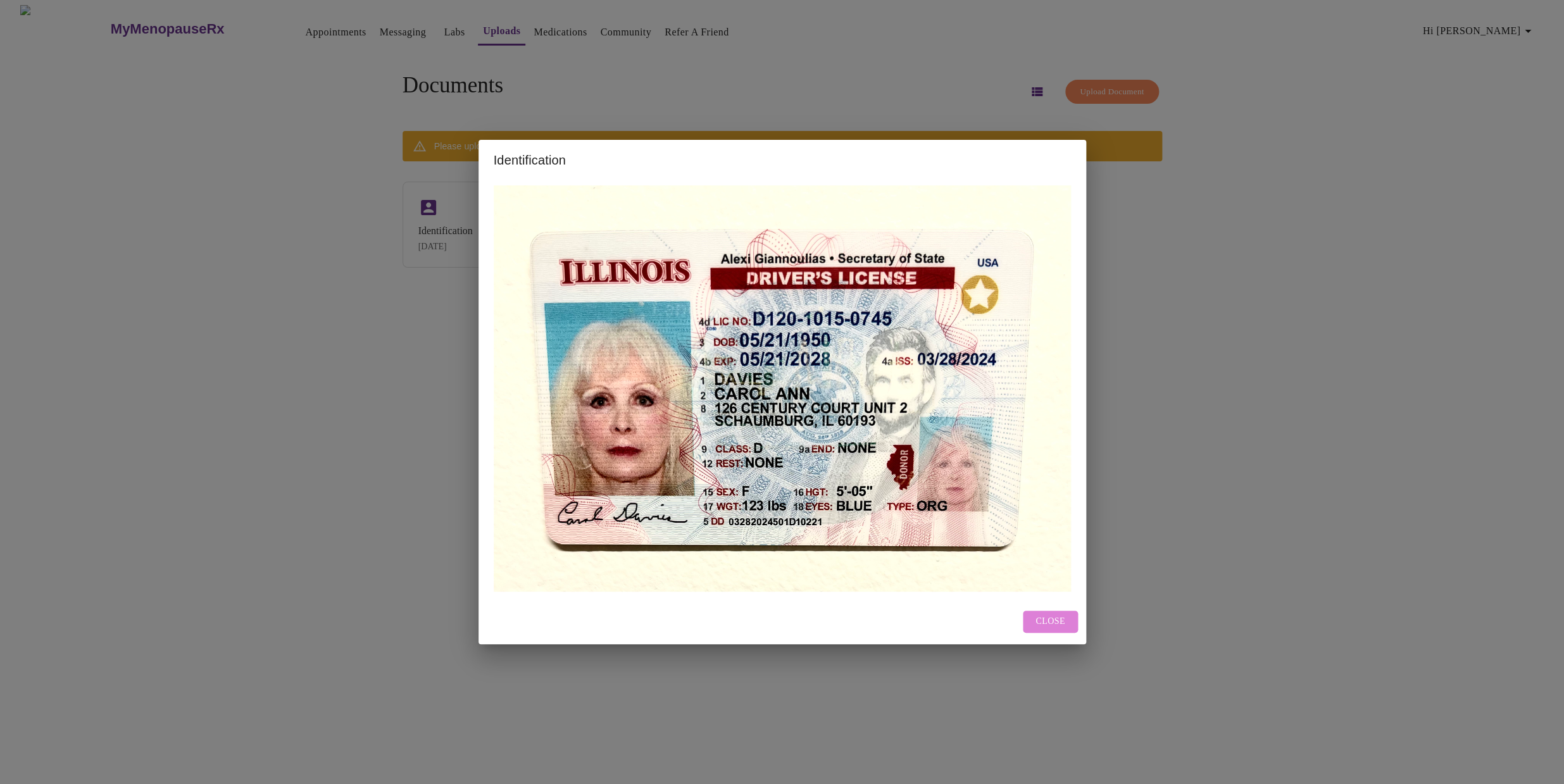
click at [1064, 622] on span "Close" at bounding box center [1050, 621] width 29 height 16
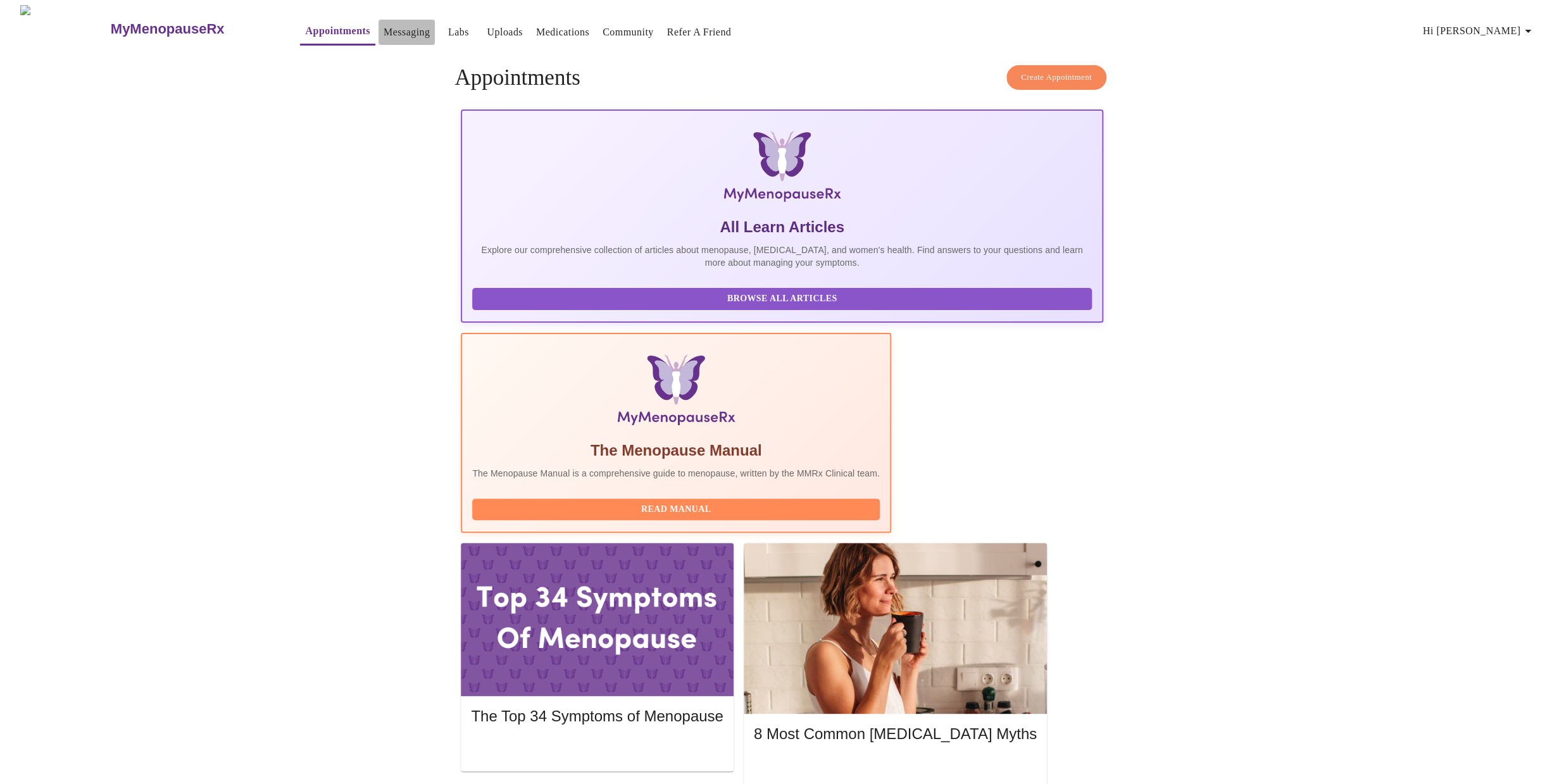
click at [383, 32] on link "Messaging" at bounding box center [407, 32] width 47 height 18
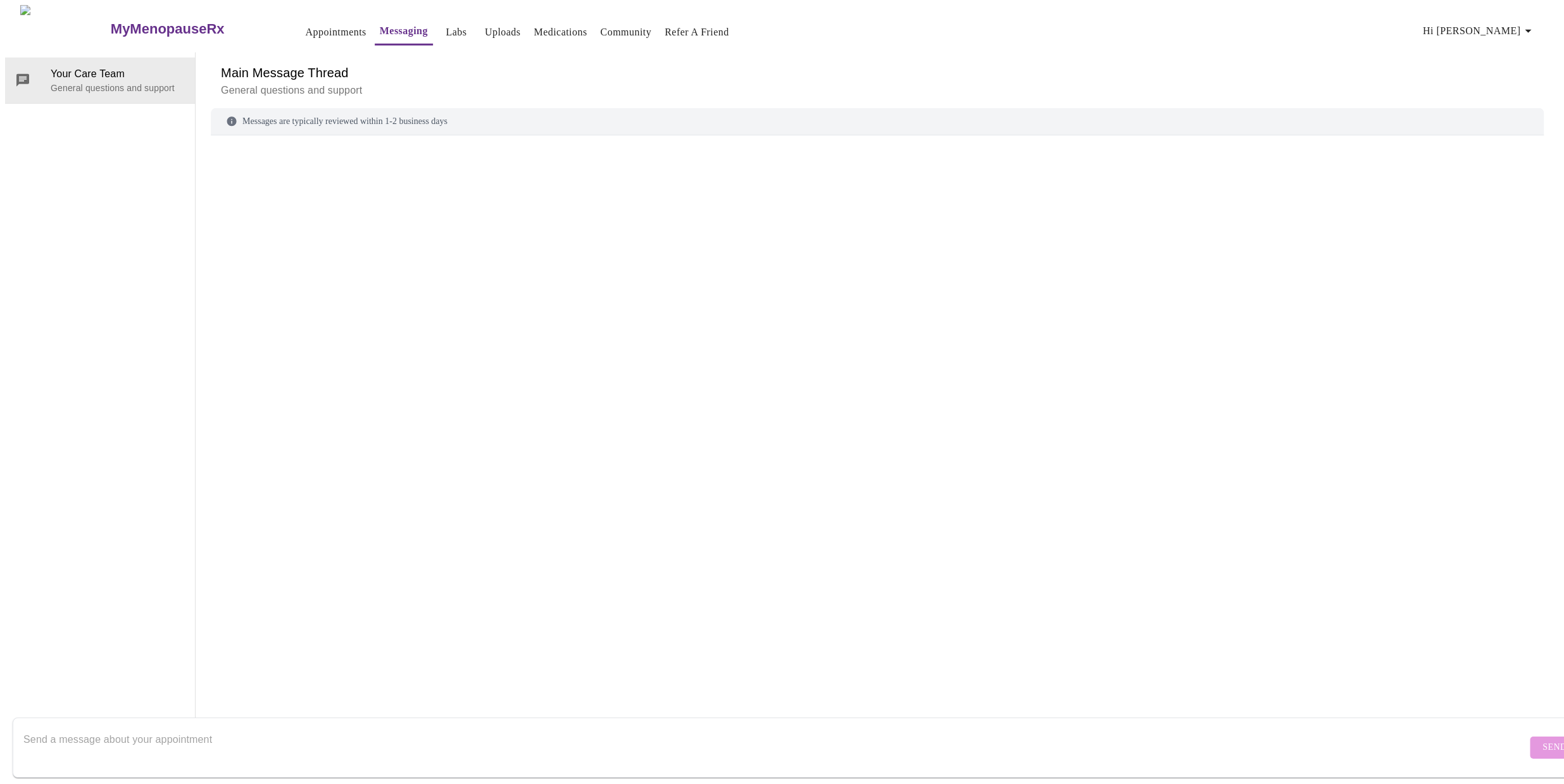
scroll to position [47, 0]
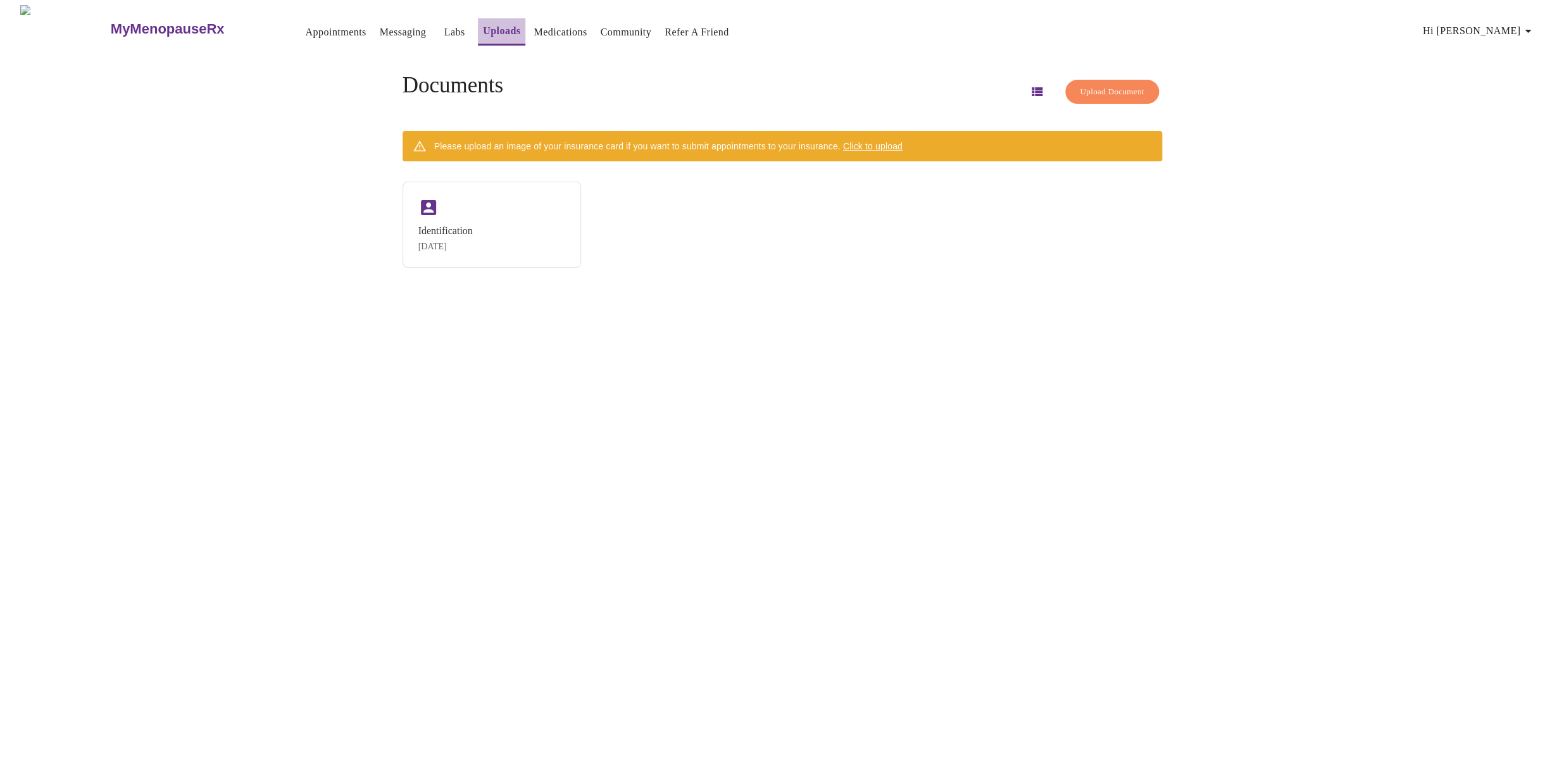
click at [483, 26] on link "Uploads" at bounding box center [501, 31] width 37 height 18
click at [483, 218] on div "Identification [DATE]" at bounding box center [492, 223] width 178 height 86
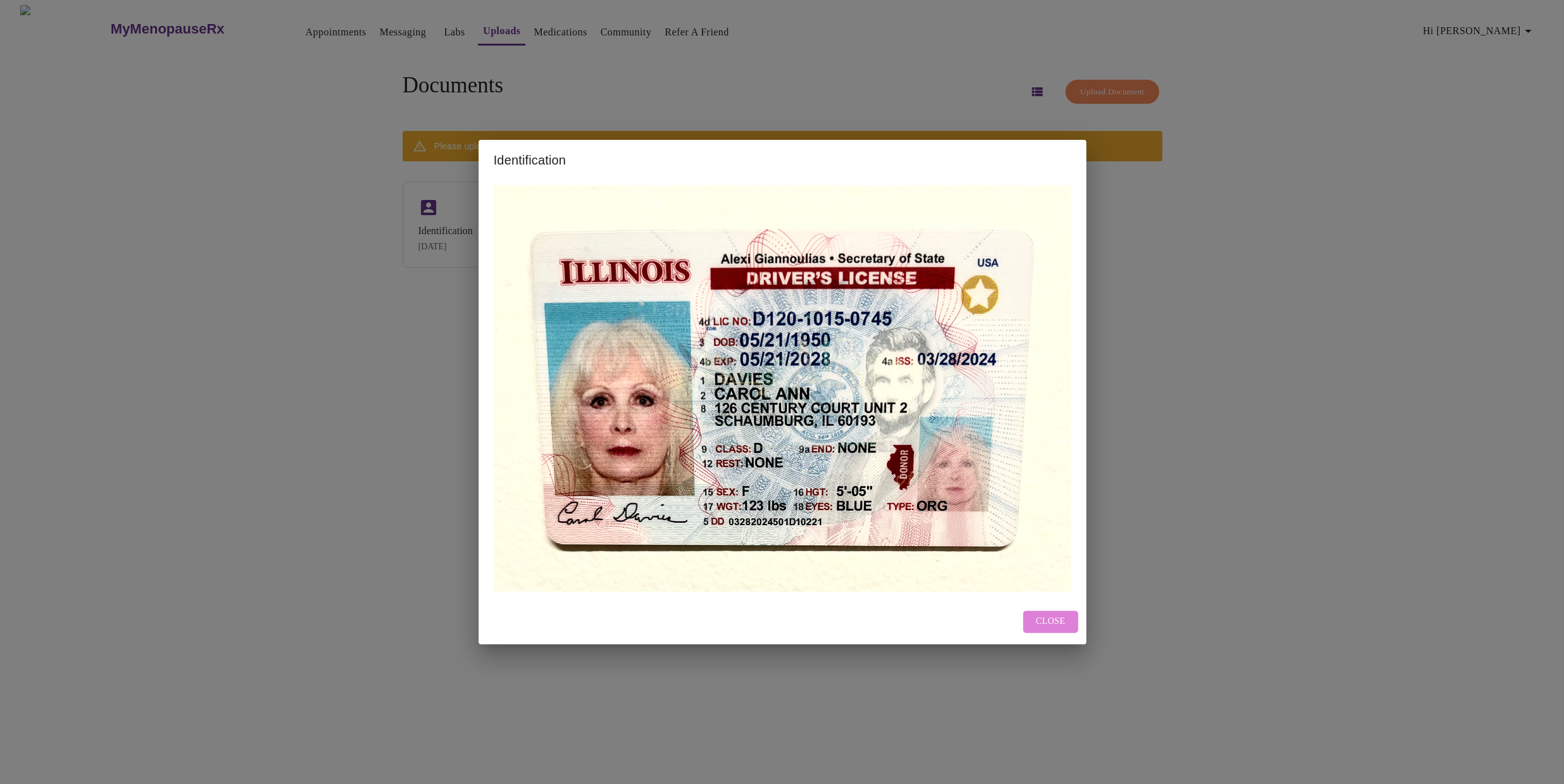
click at [1057, 623] on span "Close" at bounding box center [1050, 621] width 29 height 16
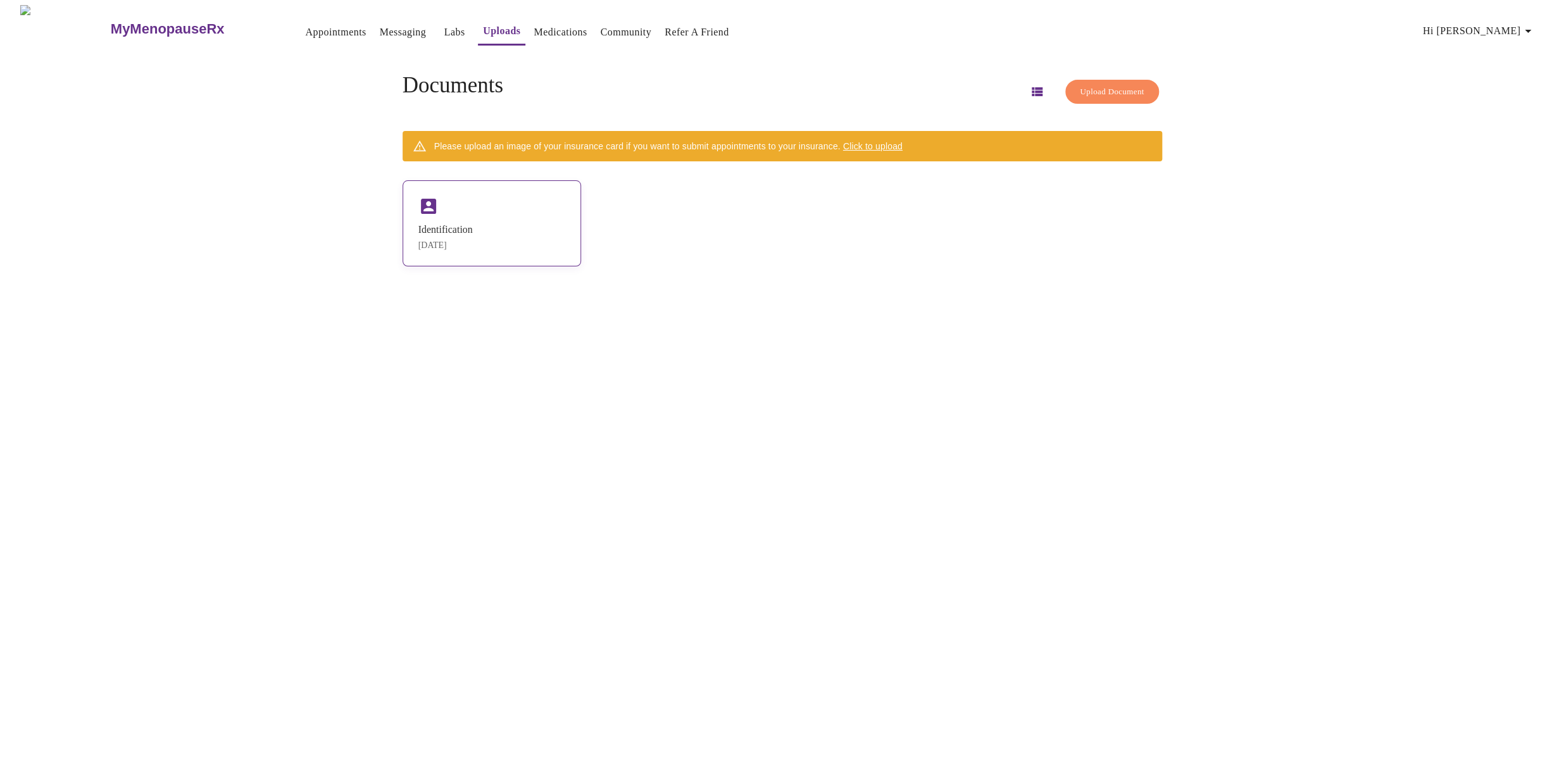
click at [518, 237] on div "Identification [DATE]" at bounding box center [492, 223] width 178 height 86
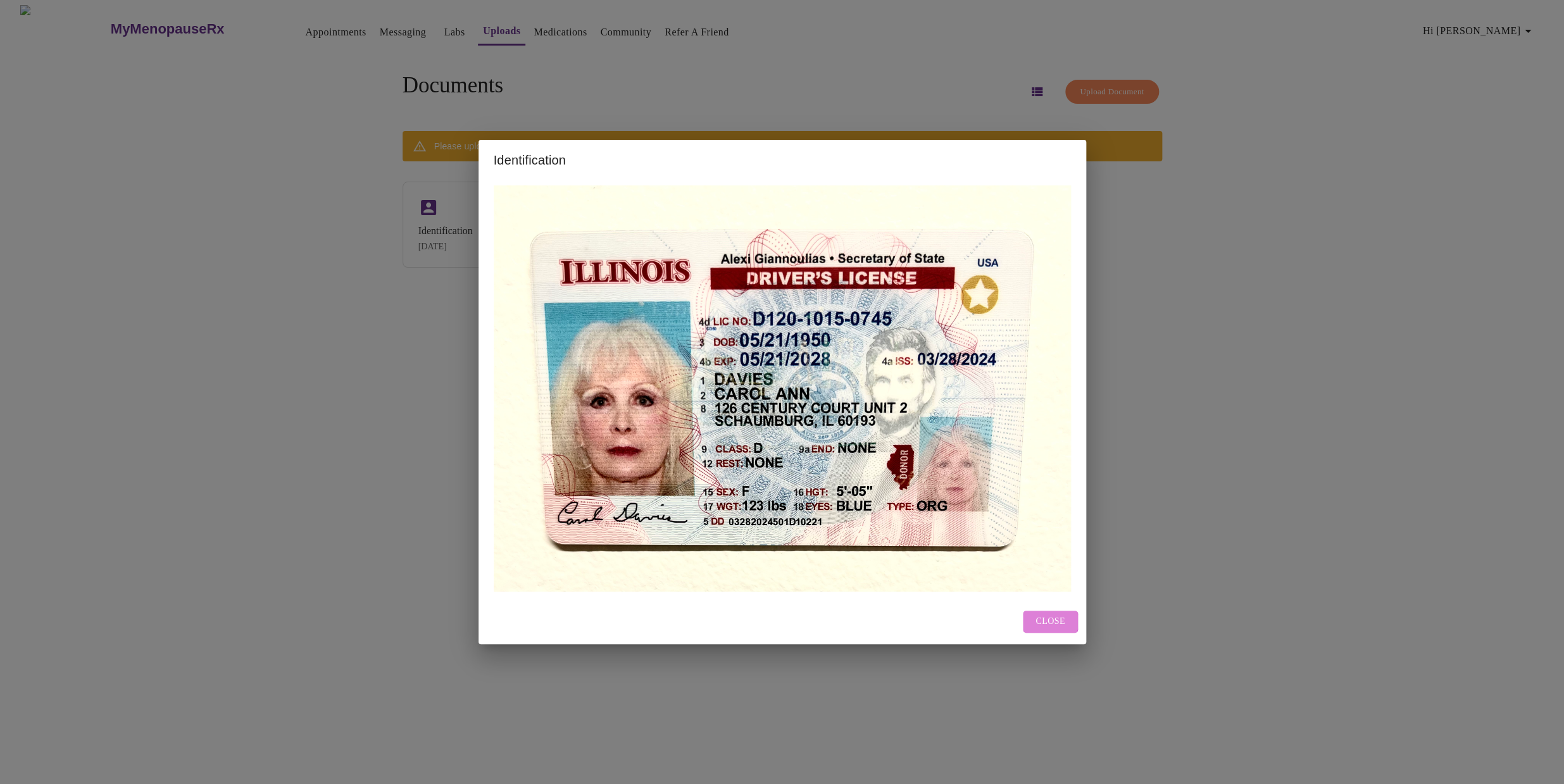
click at [1043, 620] on span "Close" at bounding box center [1050, 621] width 29 height 16
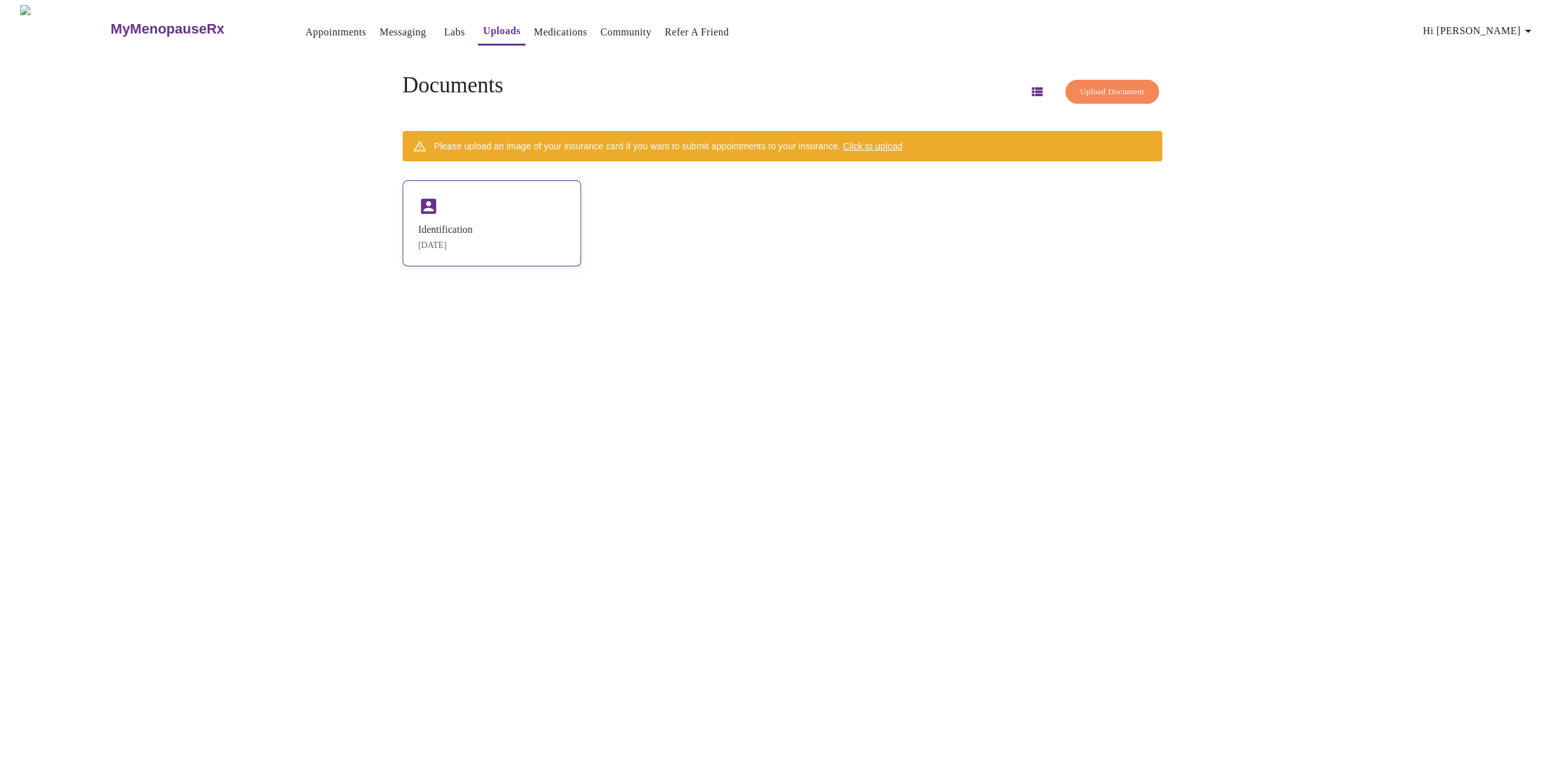
click at [472, 227] on div "Identification" at bounding box center [445, 230] width 54 height 12
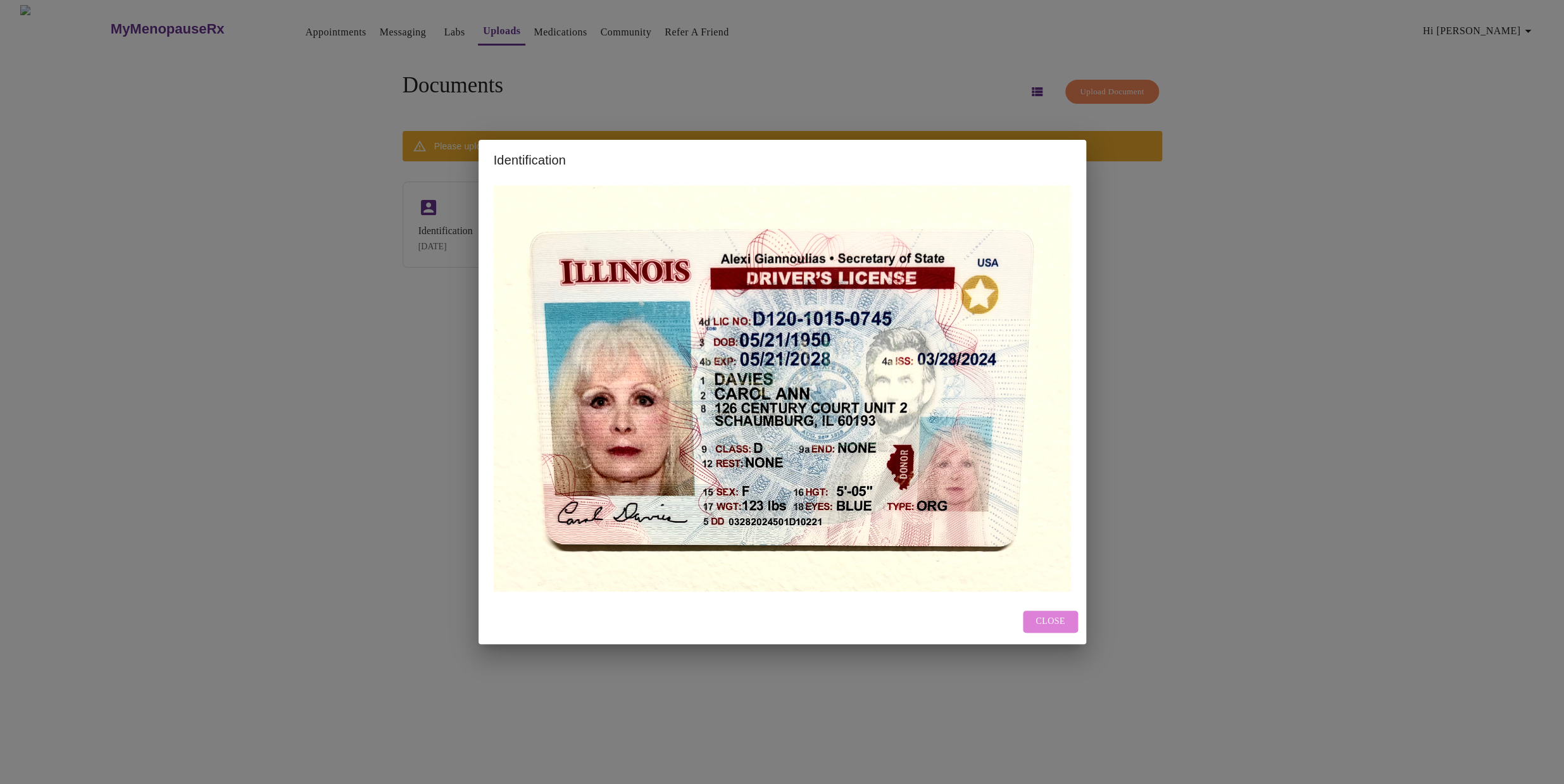
click at [1041, 620] on span "Close" at bounding box center [1050, 621] width 29 height 16
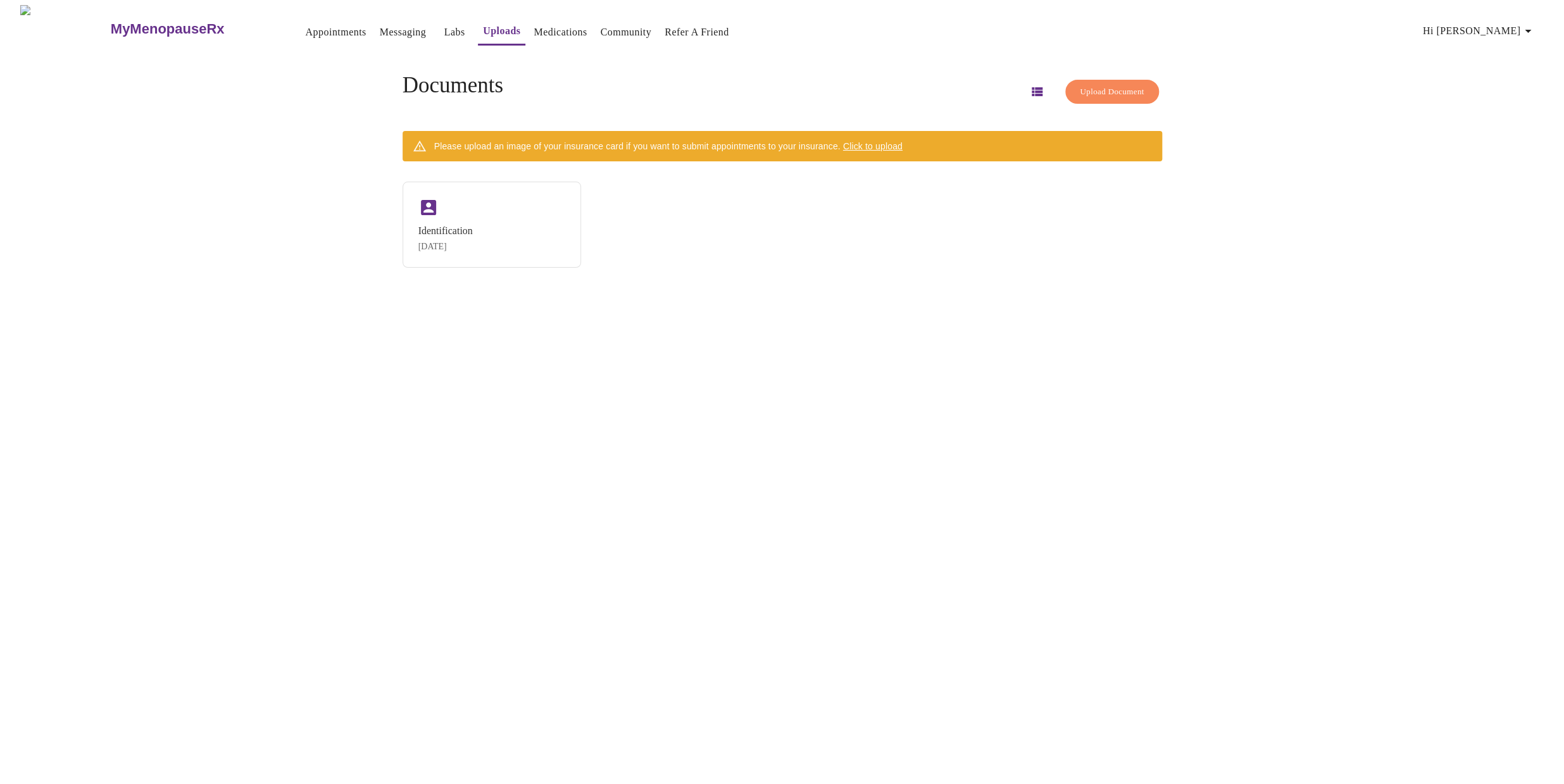
click at [889, 145] on span "Click to upload" at bounding box center [873, 146] width 60 height 10
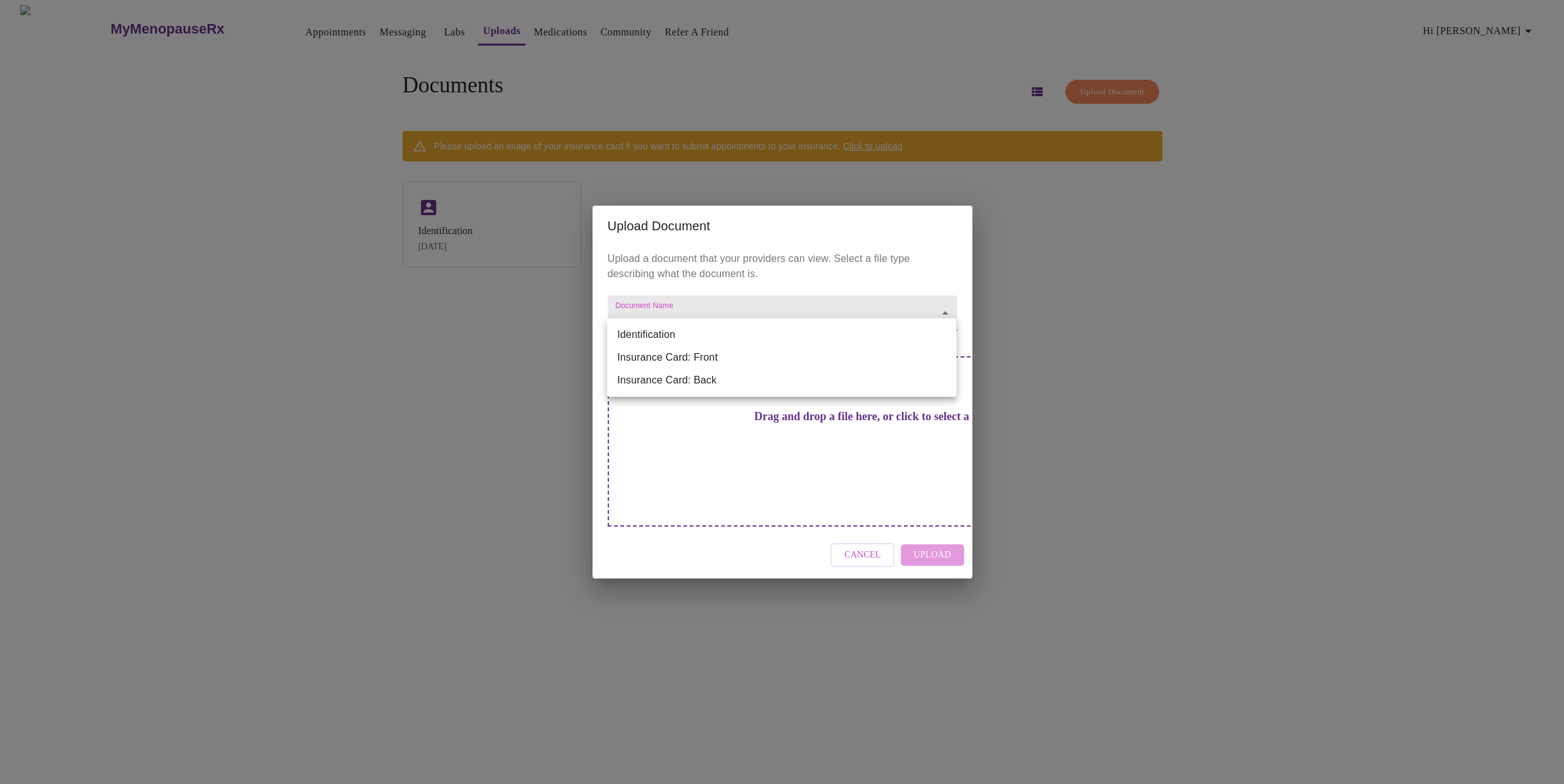
click at [945, 336] on body "MyMenopauseRx Appointments Messaging Labs Uploads Medications Community Refer a…" at bounding box center [782, 397] width 1554 height 784
click at [651, 339] on li "Identification" at bounding box center [781, 334] width 349 height 22
type input "Identification"
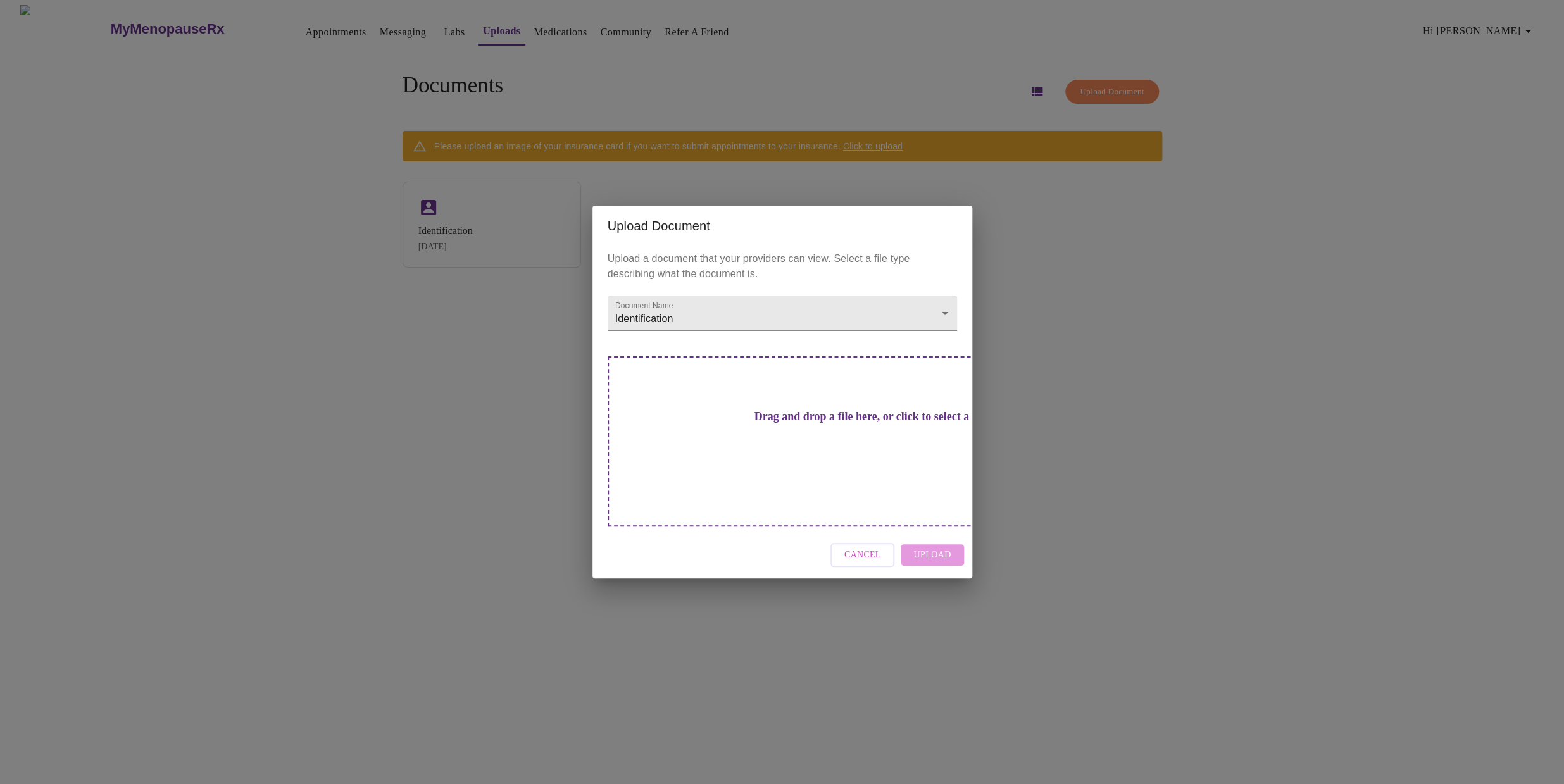
click at [791, 423] on h3 "Drag and drop a file here, or click to select a file" at bounding box center [870, 416] width 349 height 13
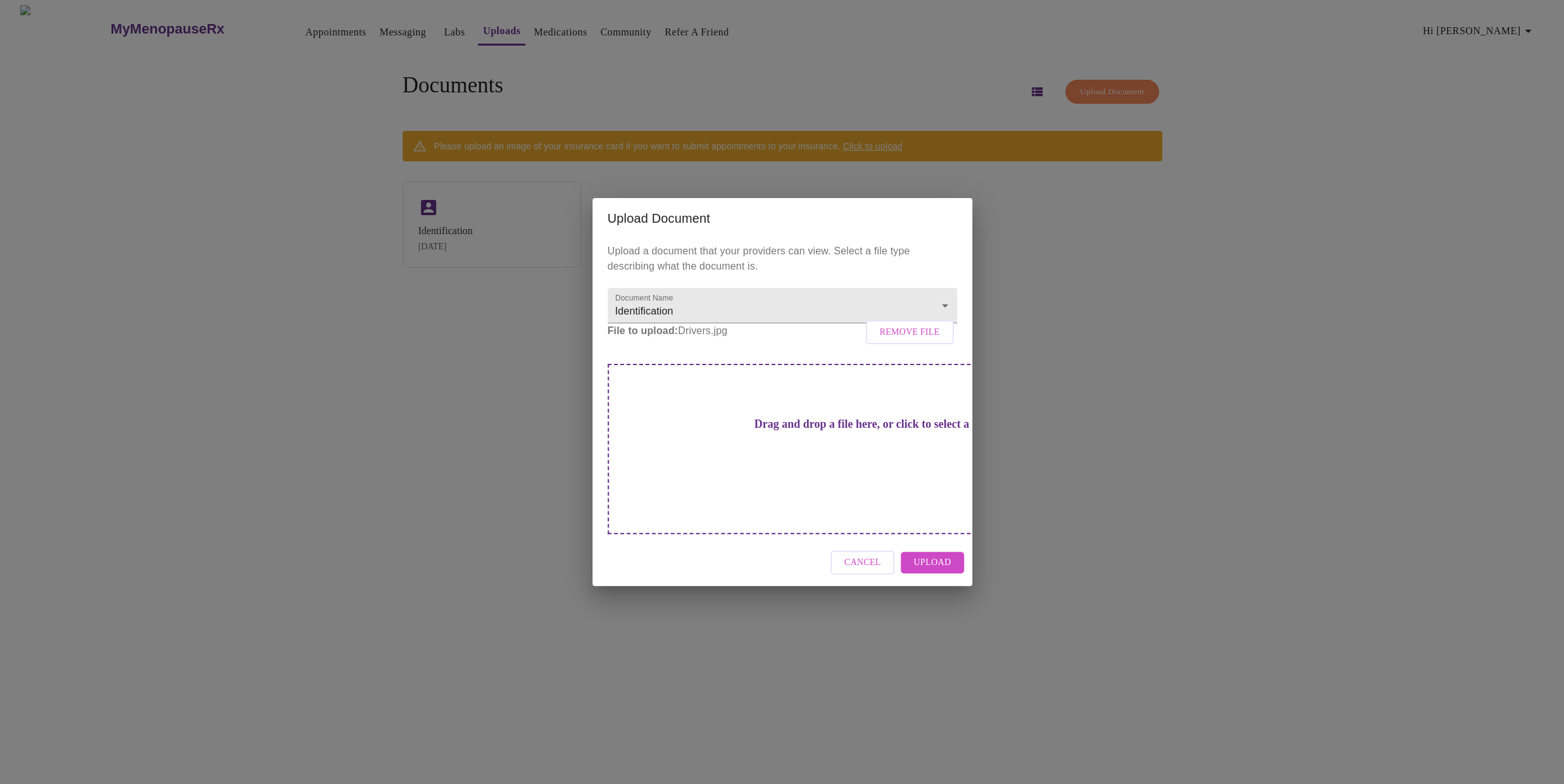
click at [928, 554] on span "Upload" at bounding box center [932, 562] width 37 height 16
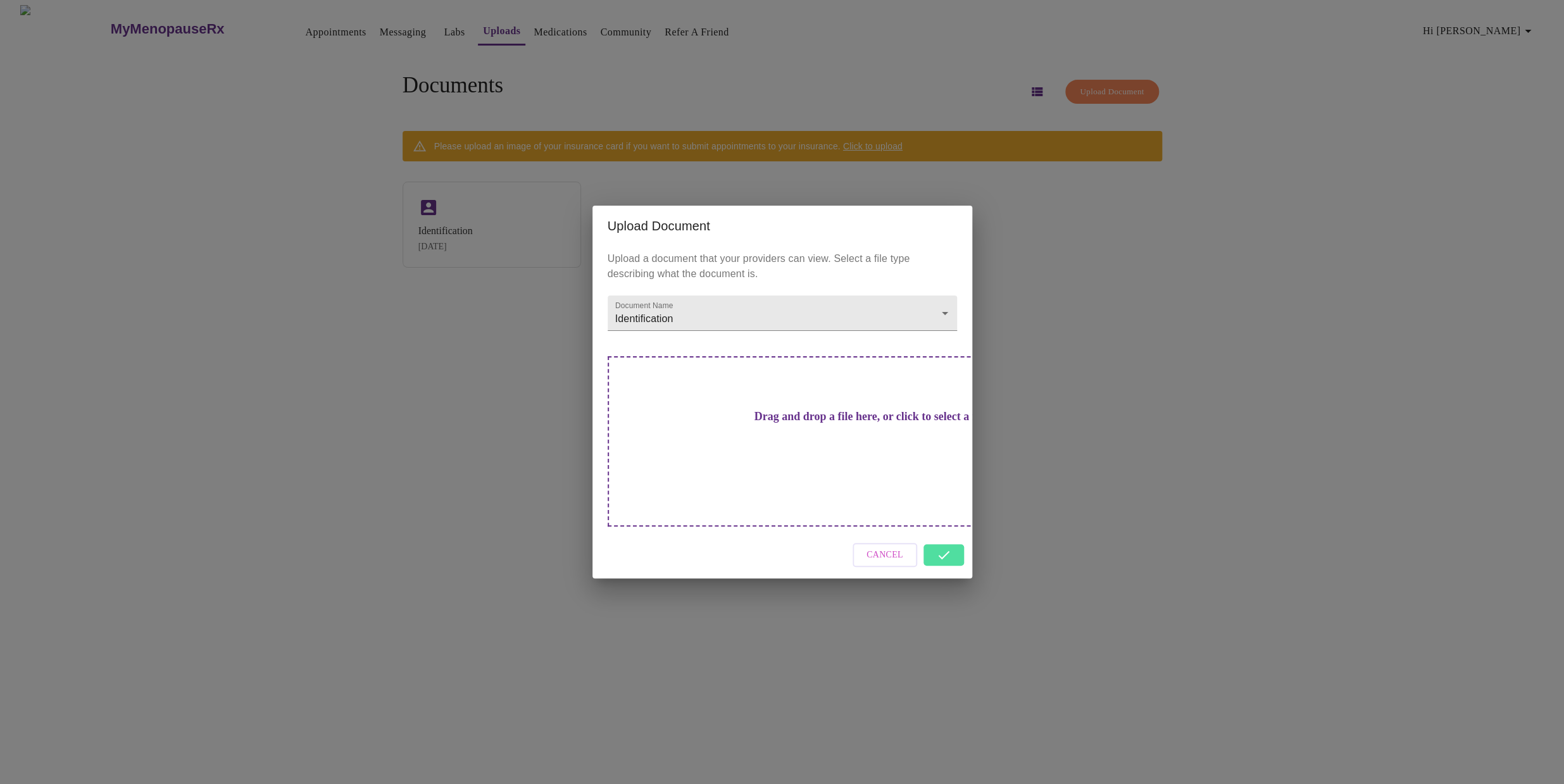
click at [1085, 510] on div "Upload Document Upload a document that your providers can view. Select a file t…" at bounding box center [782, 392] width 1564 height 784
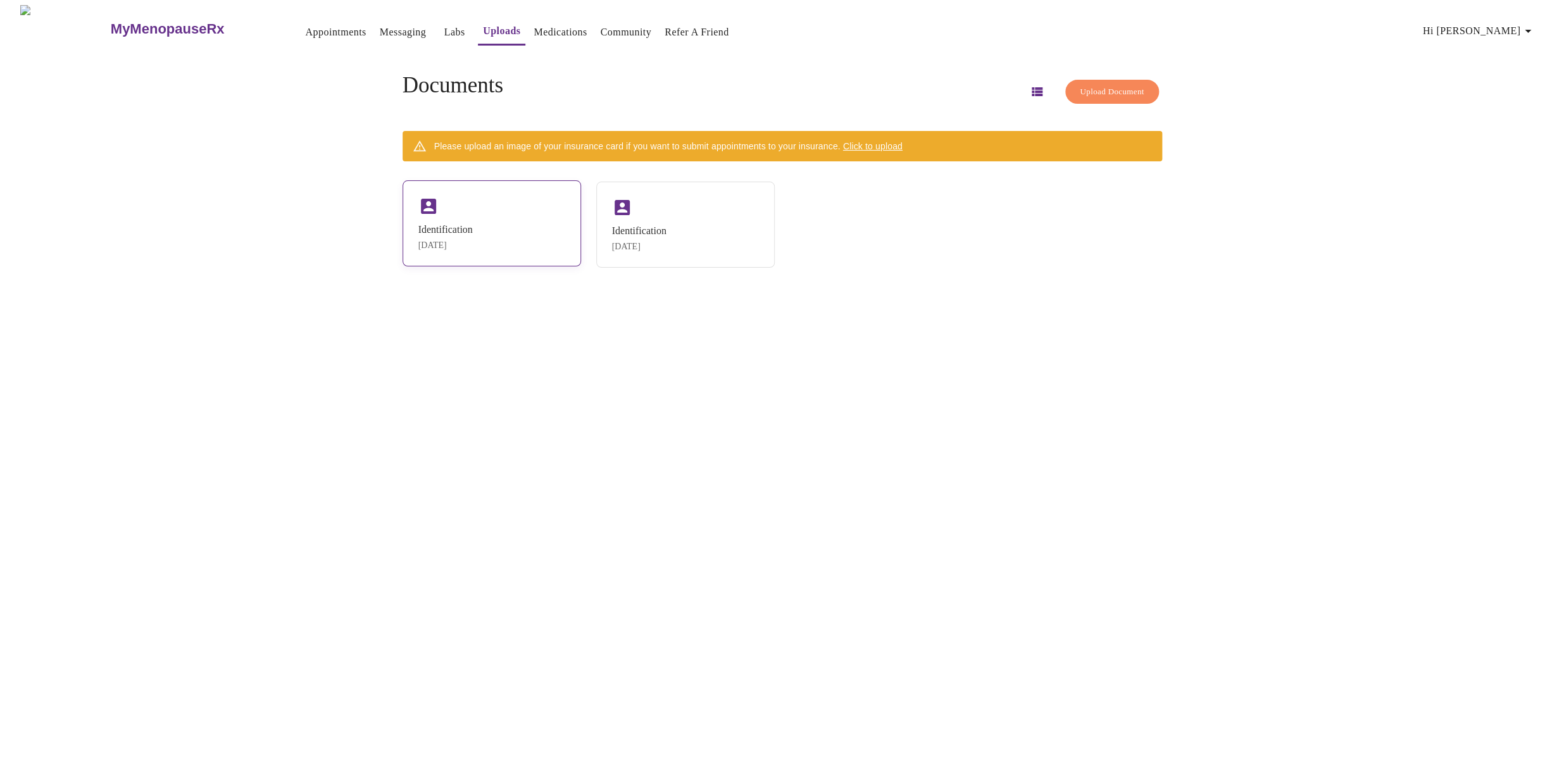
click at [537, 215] on div "Identification [DATE]" at bounding box center [492, 223] width 178 height 86
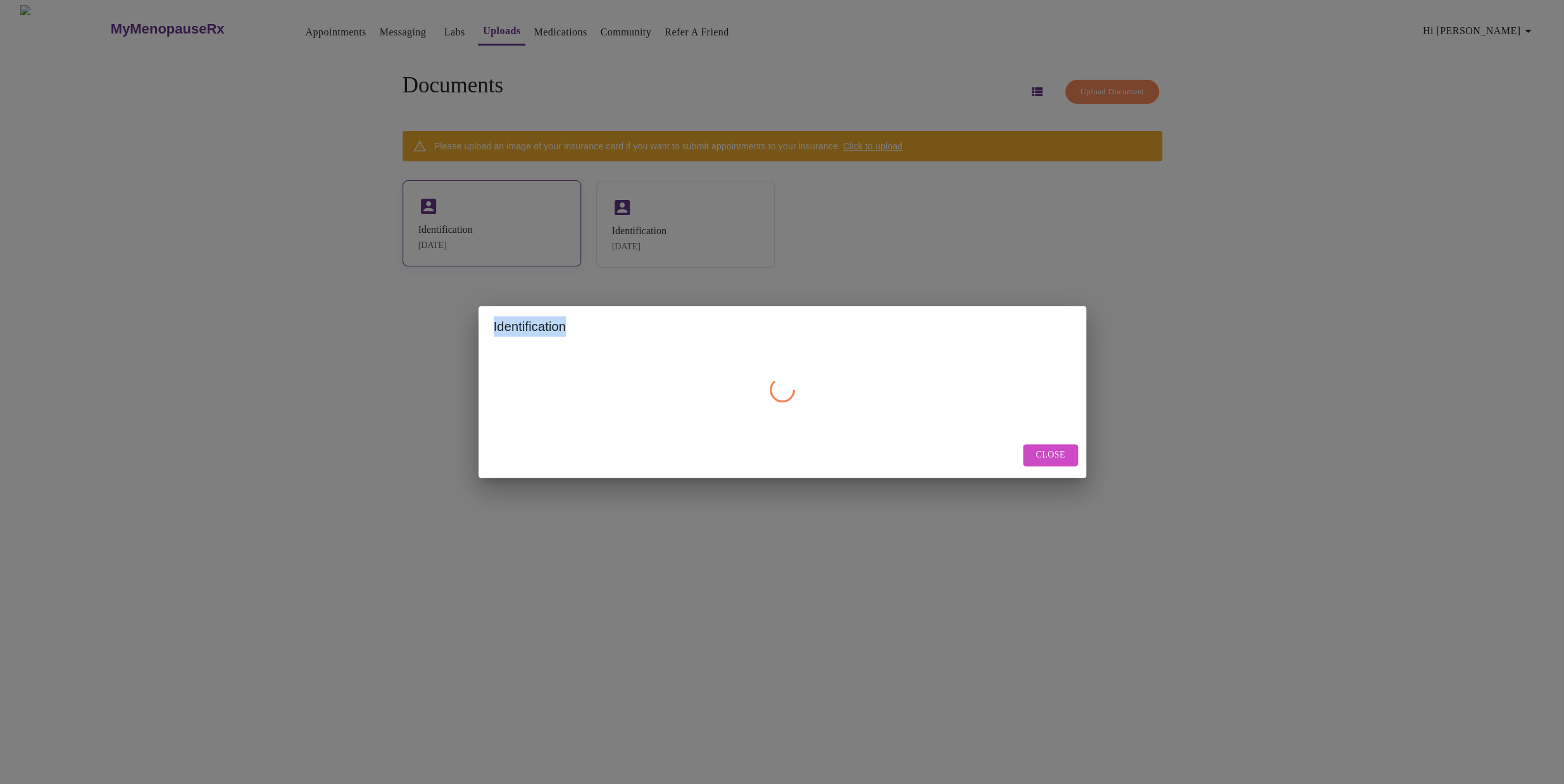
click at [537, 215] on div "Identification Close" at bounding box center [782, 392] width 1564 height 784
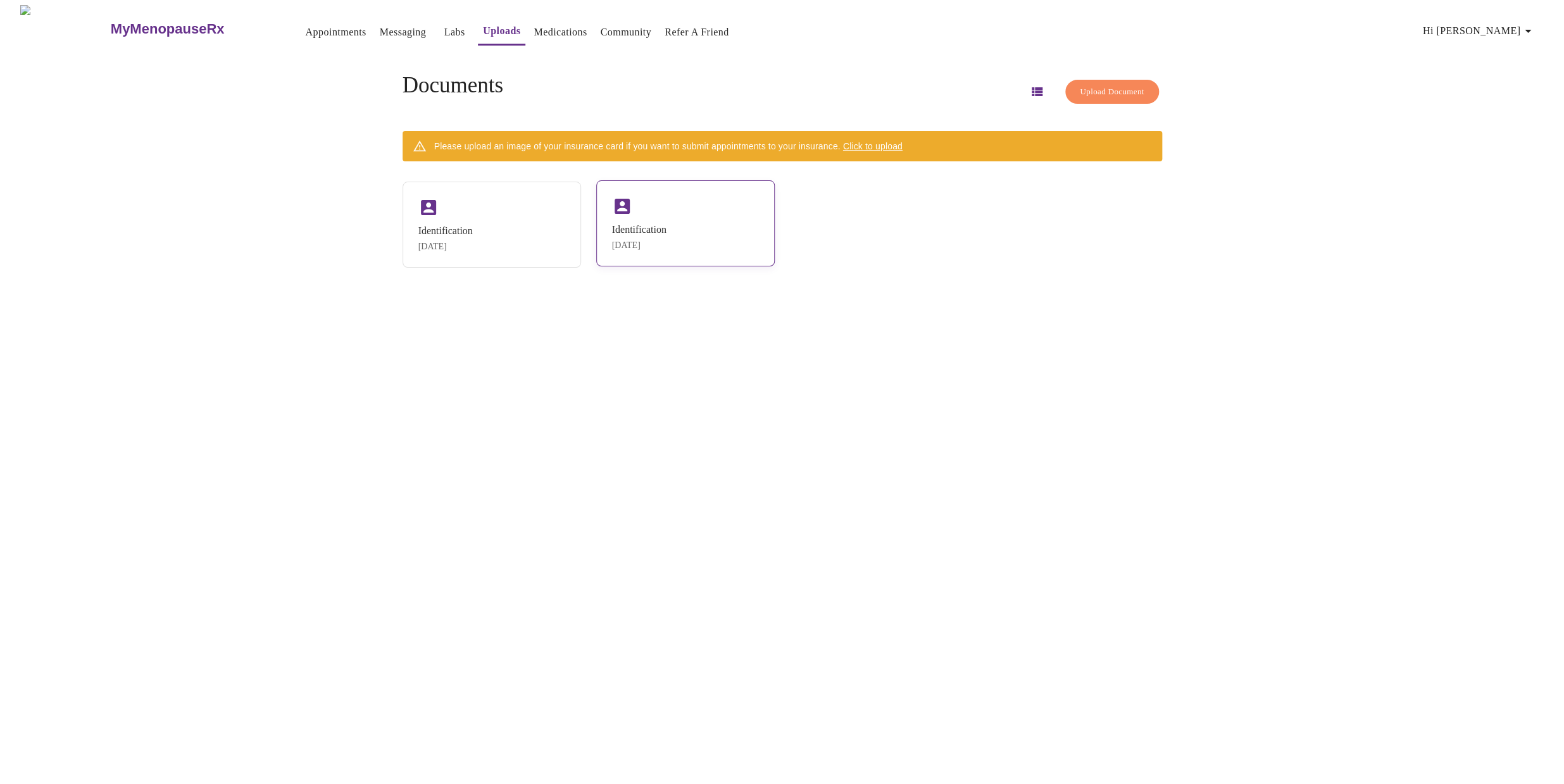
click at [655, 227] on div "Identification" at bounding box center [639, 230] width 54 height 12
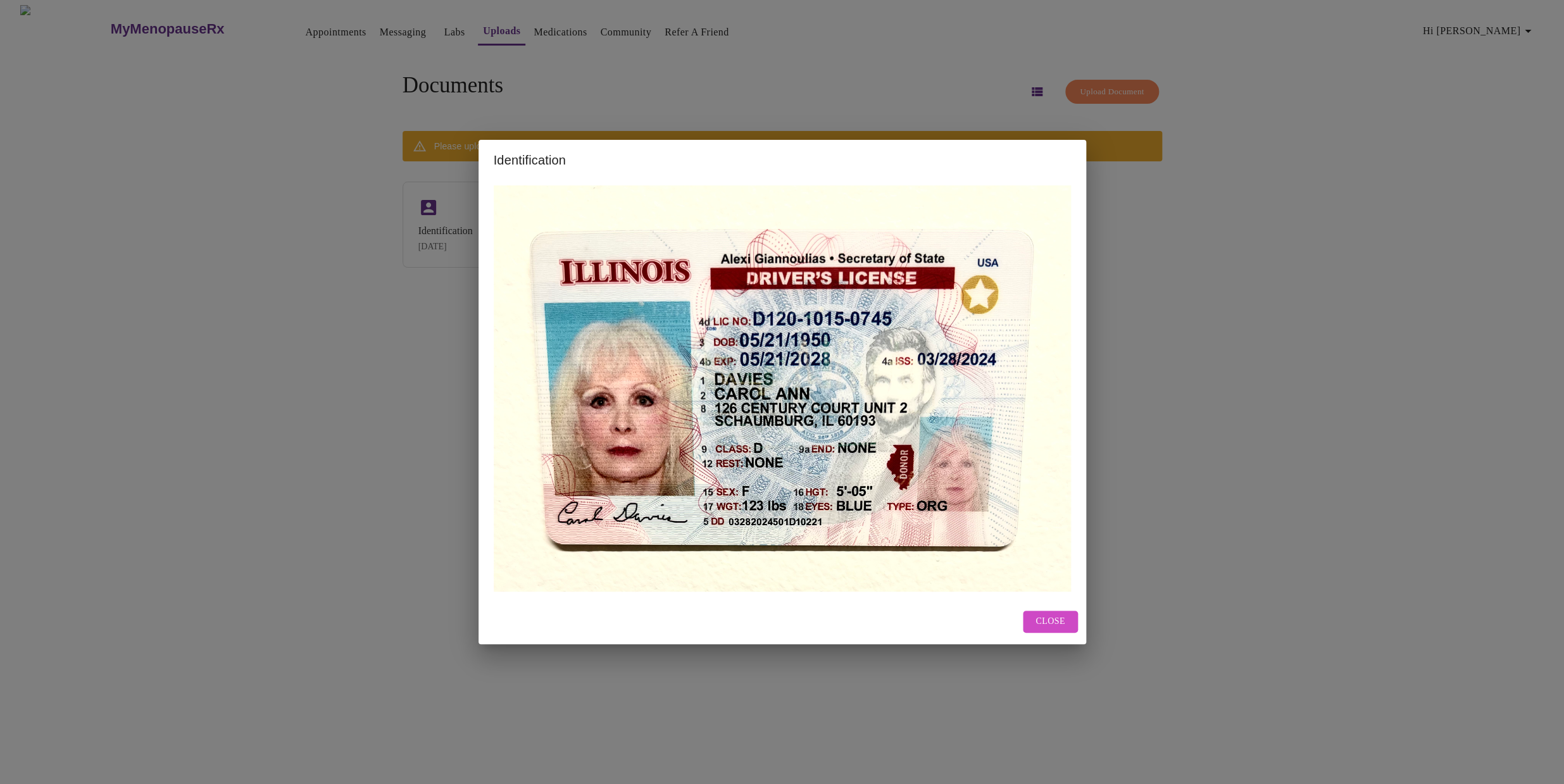
click at [655, 227] on img at bounding box center [782, 389] width 577 height 406
click at [452, 232] on div "Identification Close" at bounding box center [782, 392] width 1564 height 784
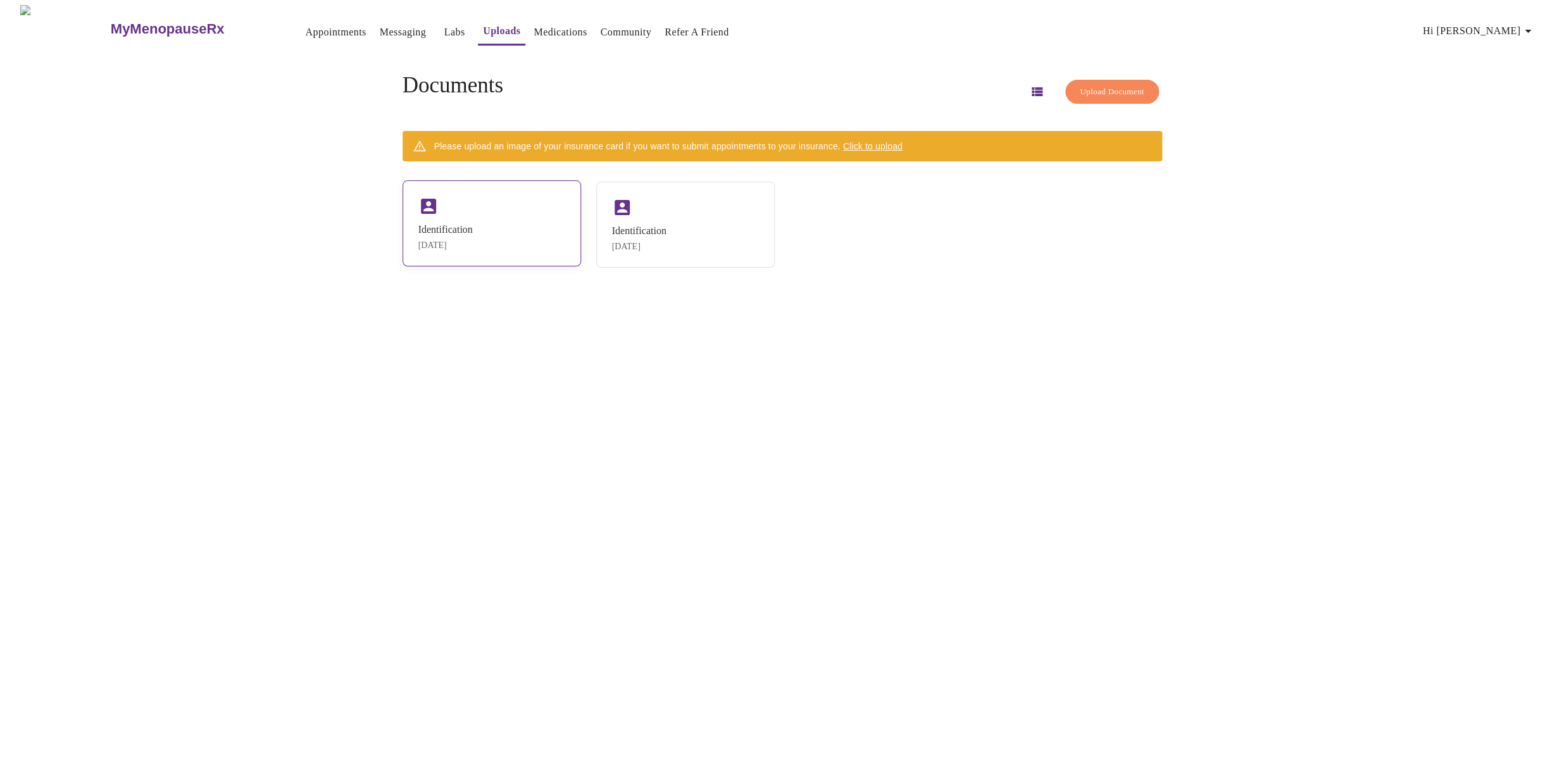
drag, startPoint x: 456, startPoint y: 229, endPoint x: 479, endPoint y: 242, distance: 26.4
click at [472, 242] on div "Identification [DATE]" at bounding box center [445, 237] width 54 height 26
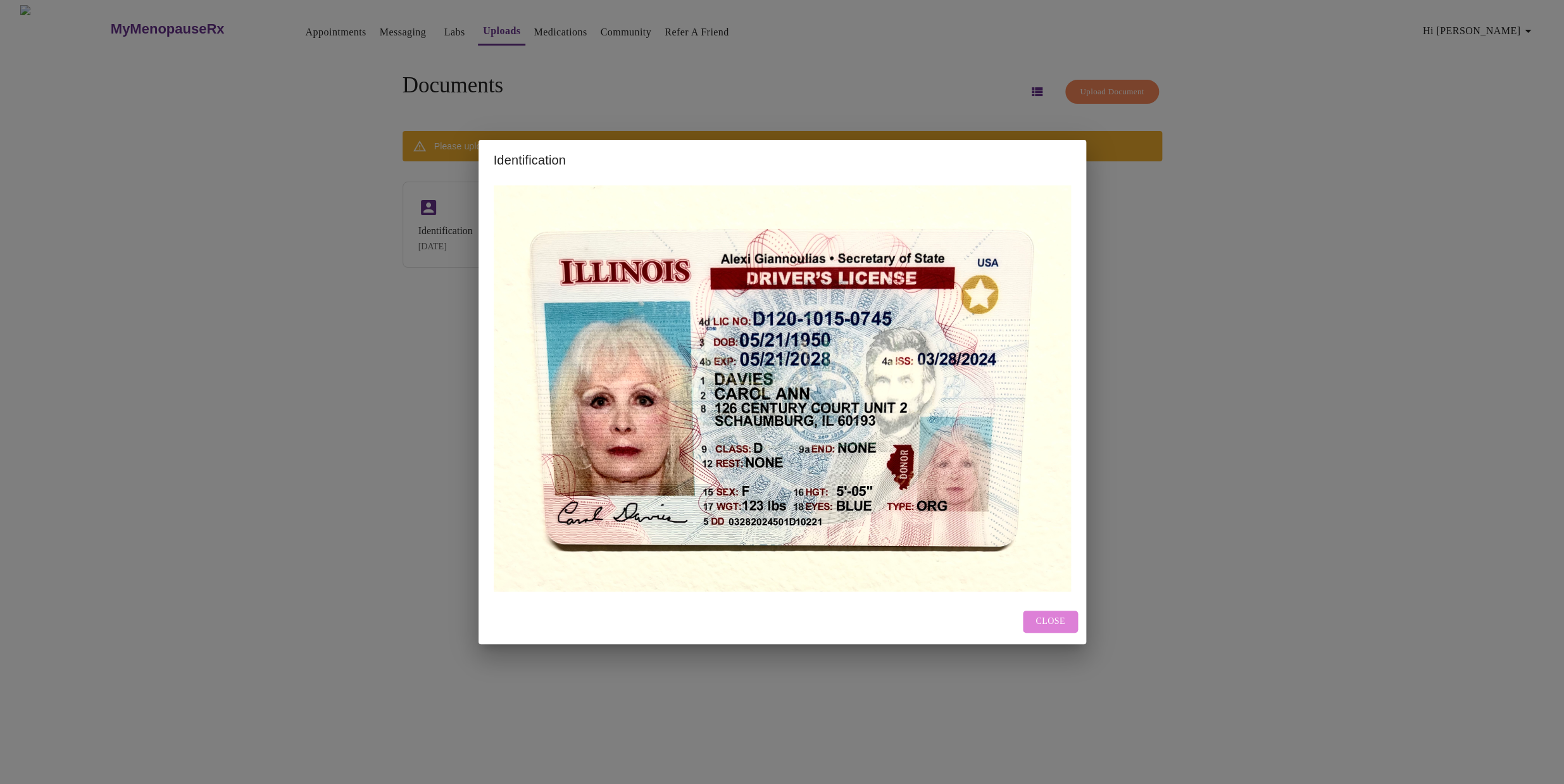
click at [1062, 622] on span "Close" at bounding box center [1050, 621] width 29 height 16
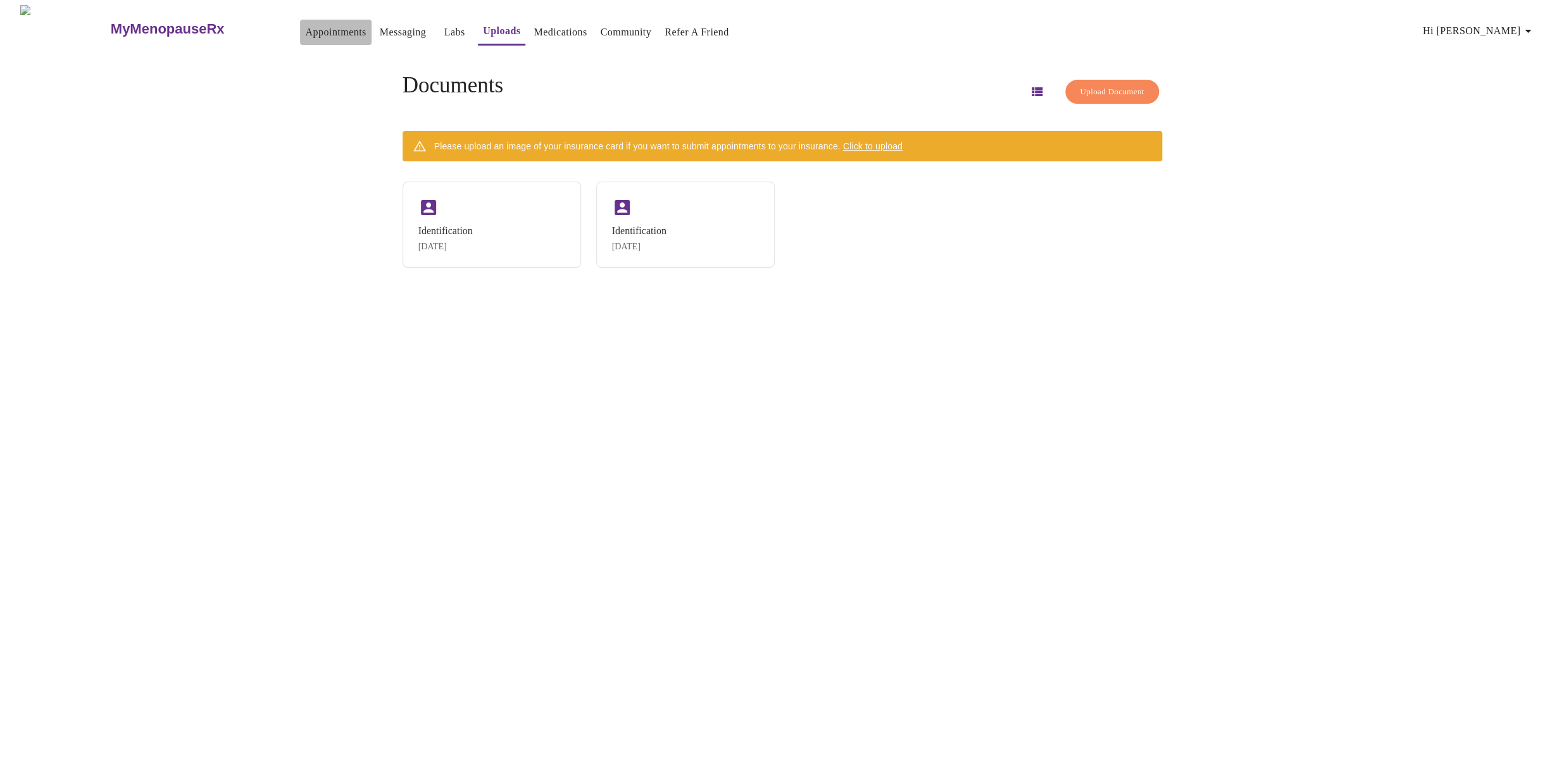
click at [305, 27] on link "Appointments" at bounding box center [335, 32] width 61 height 18
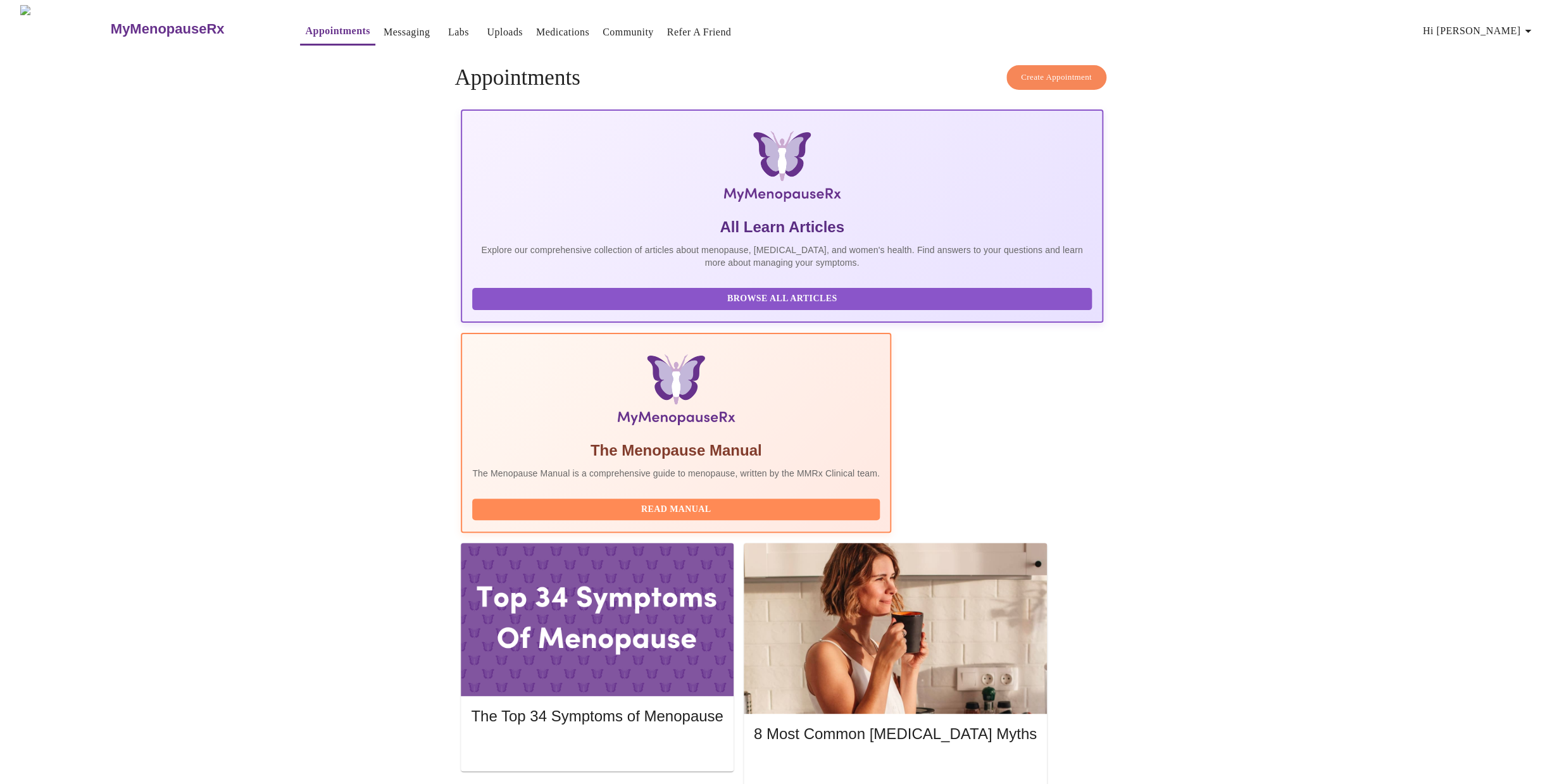
scroll to position [0, 2]
click at [1050, 74] on span "Create Appointment" at bounding box center [1056, 78] width 71 height 15
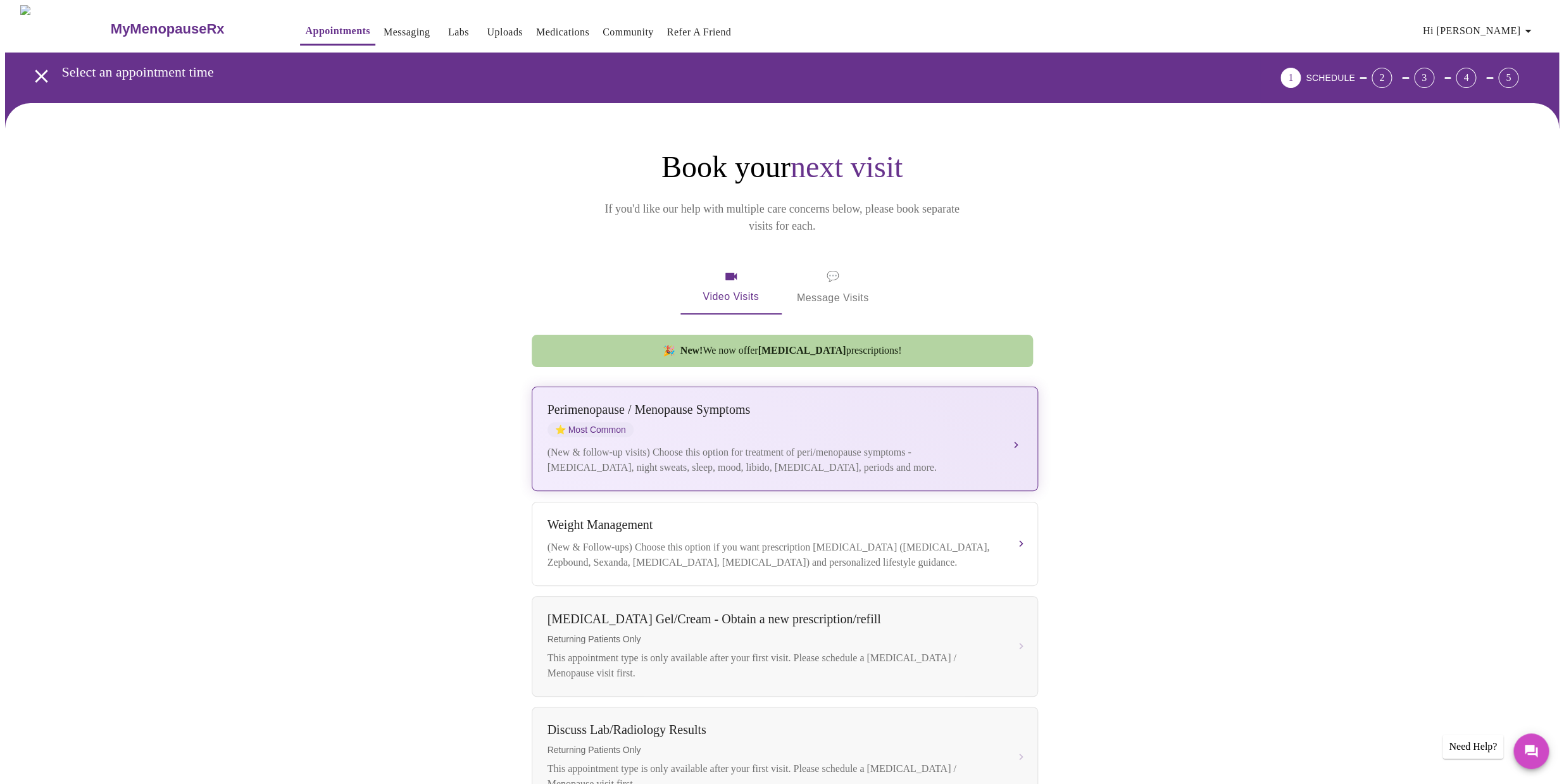
click at [1016, 426] on button "[MEDICAL_DATA] / Menopause Symptoms ⭐ Most Common (New & follow-up visits) Choo…" at bounding box center [784, 438] width 507 height 105
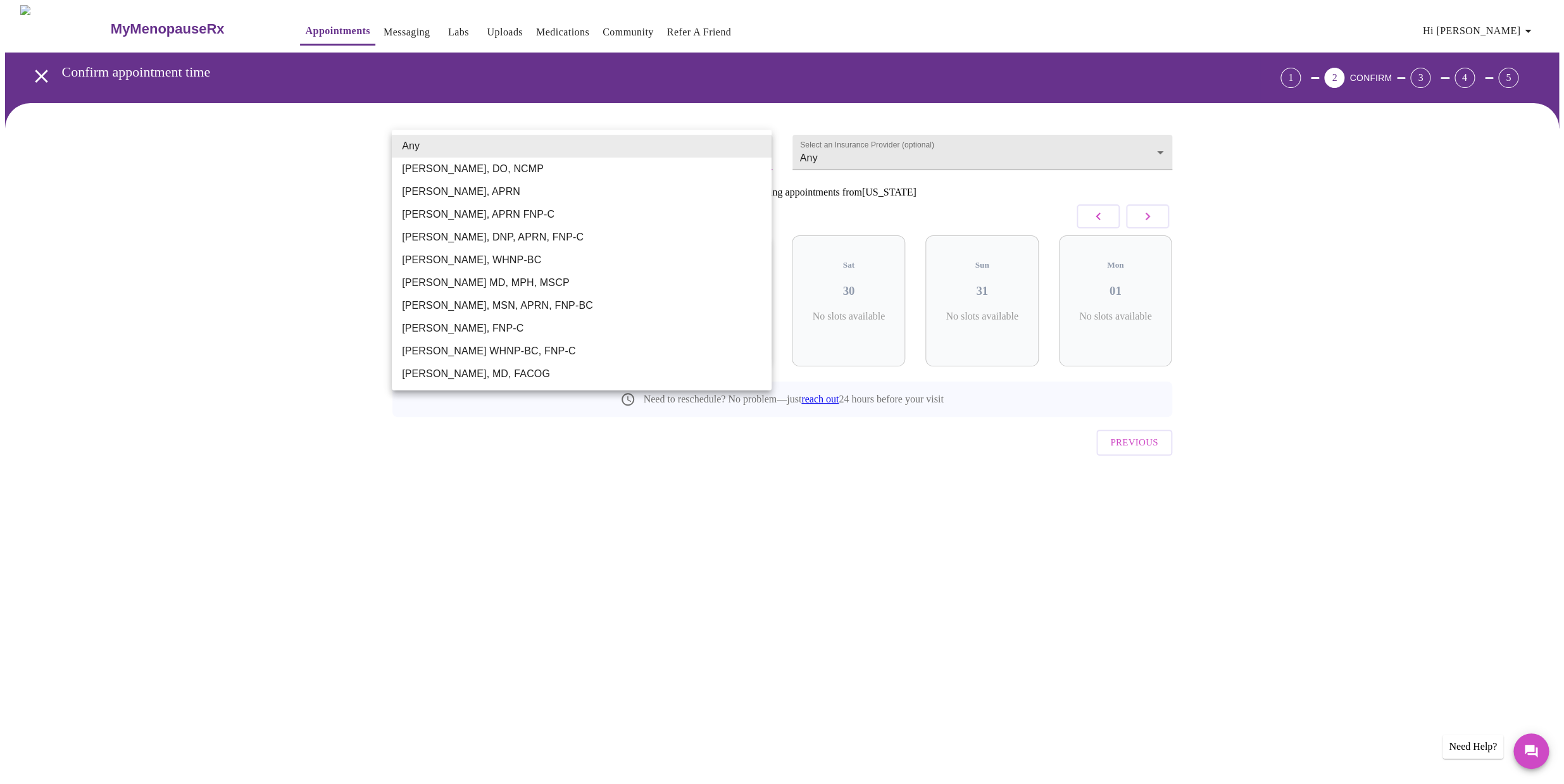
click at [760, 147] on body "MyMenopauseRx Appointments Messaging Labs Uploads Medications Community Refer a…" at bounding box center [782, 262] width 1554 height 513
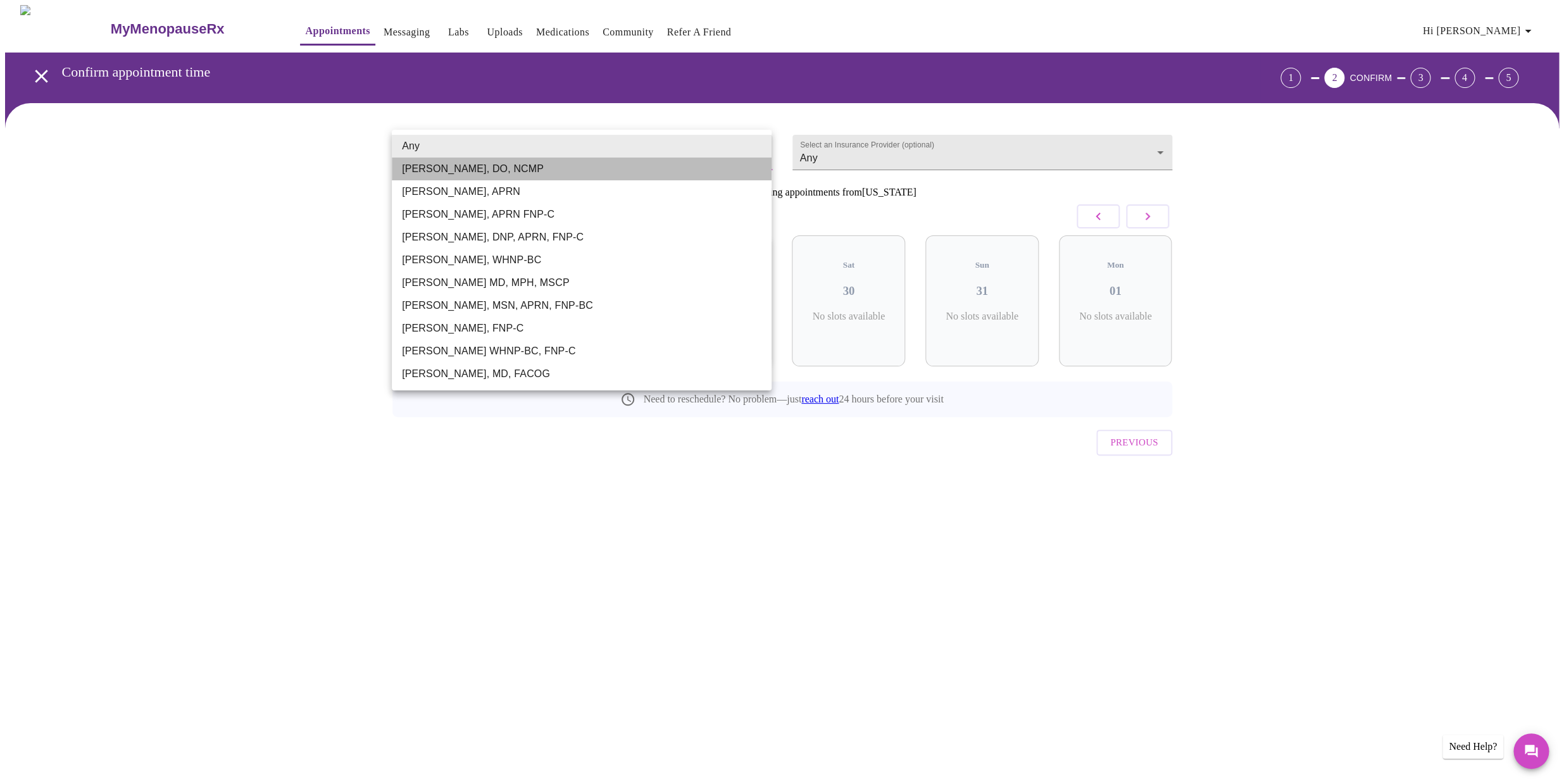
click at [486, 171] on li "[PERSON_NAME], DO, NCMP" at bounding box center [581, 168] width 379 height 22
type input "[PERSON_NAME], DO, NCMP"
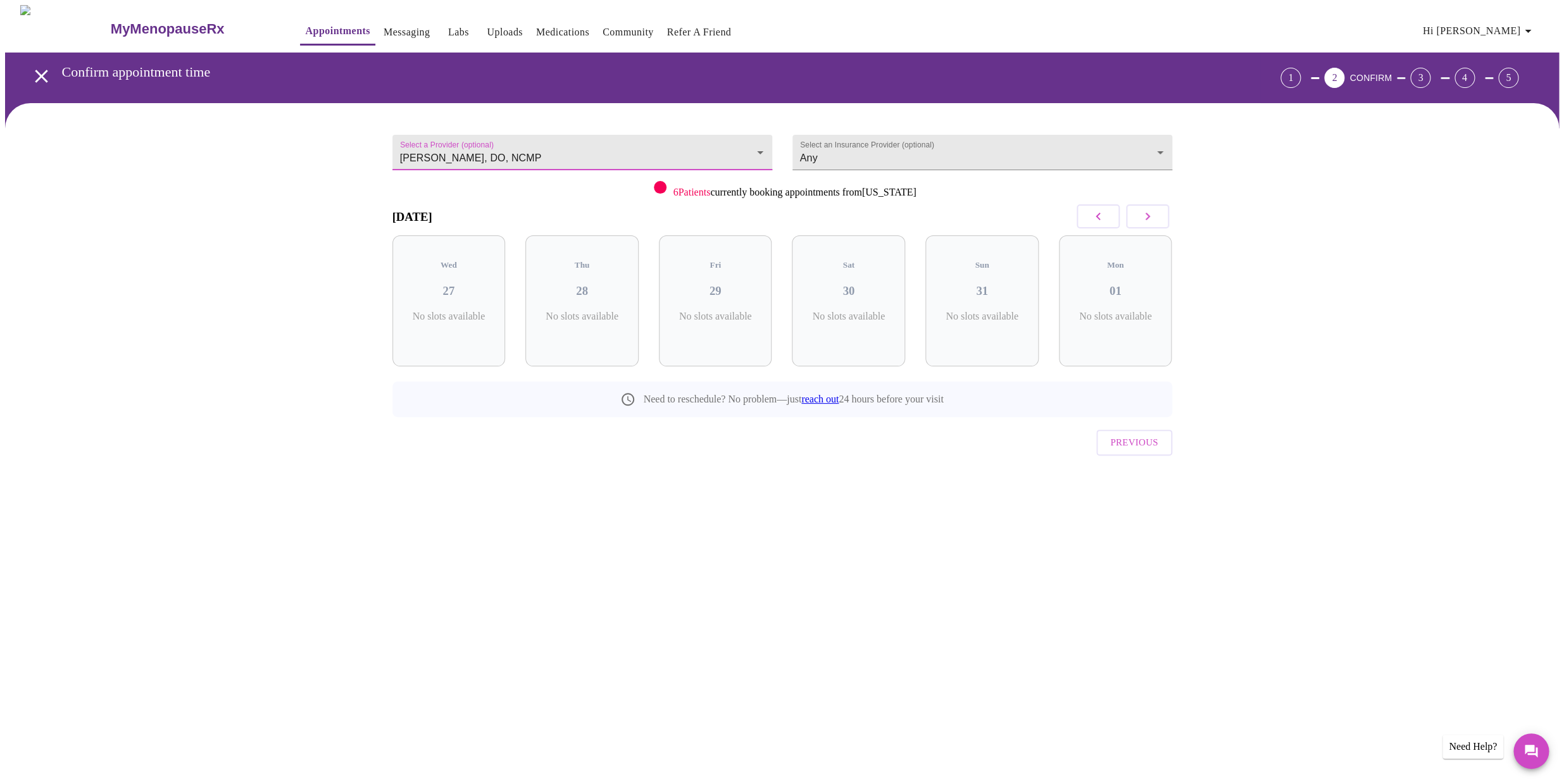
click at [1148, 218] on icon "button" at bounding box center [1147, 216] width 5 height 8
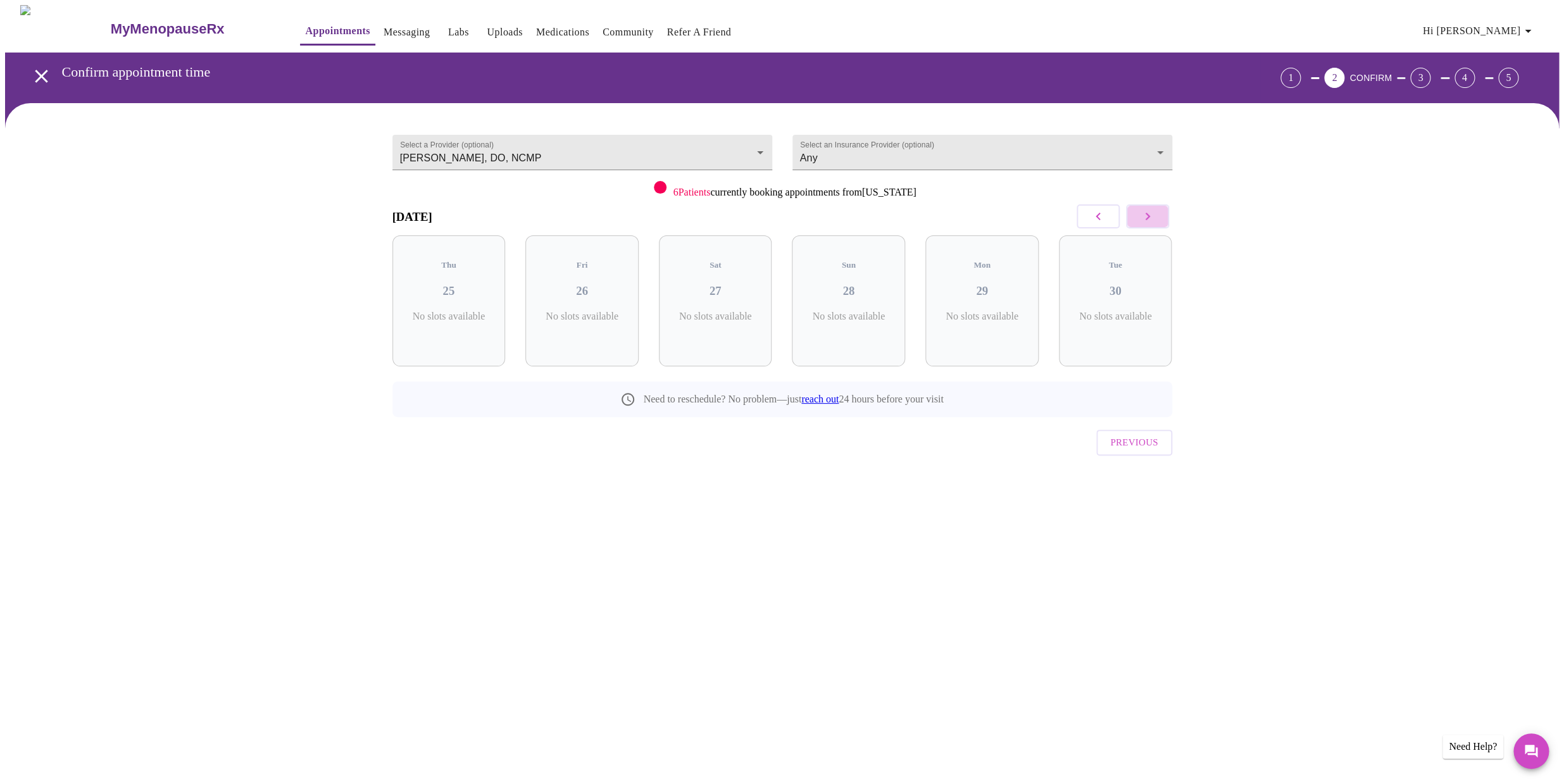
click at [1148, 218] on icon "button" at bounding box center [1147, 216] width 5 height 8
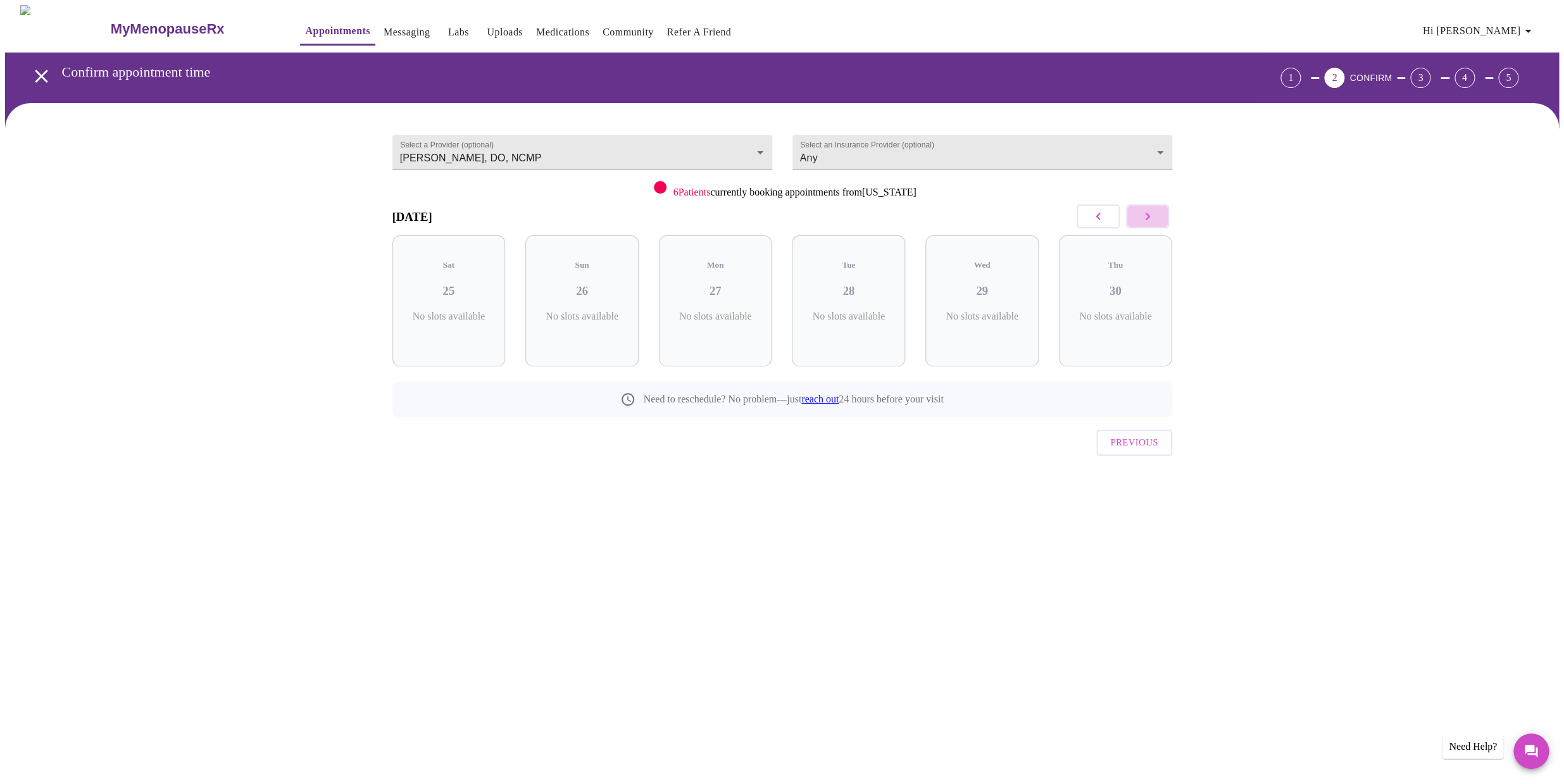
click at [1148, 218] on icon "button" at bounding box center [1147, 216] width 5 height 8
click at [607, 29] on link "Community" at bounding box center [628, 32] width 51 height 18
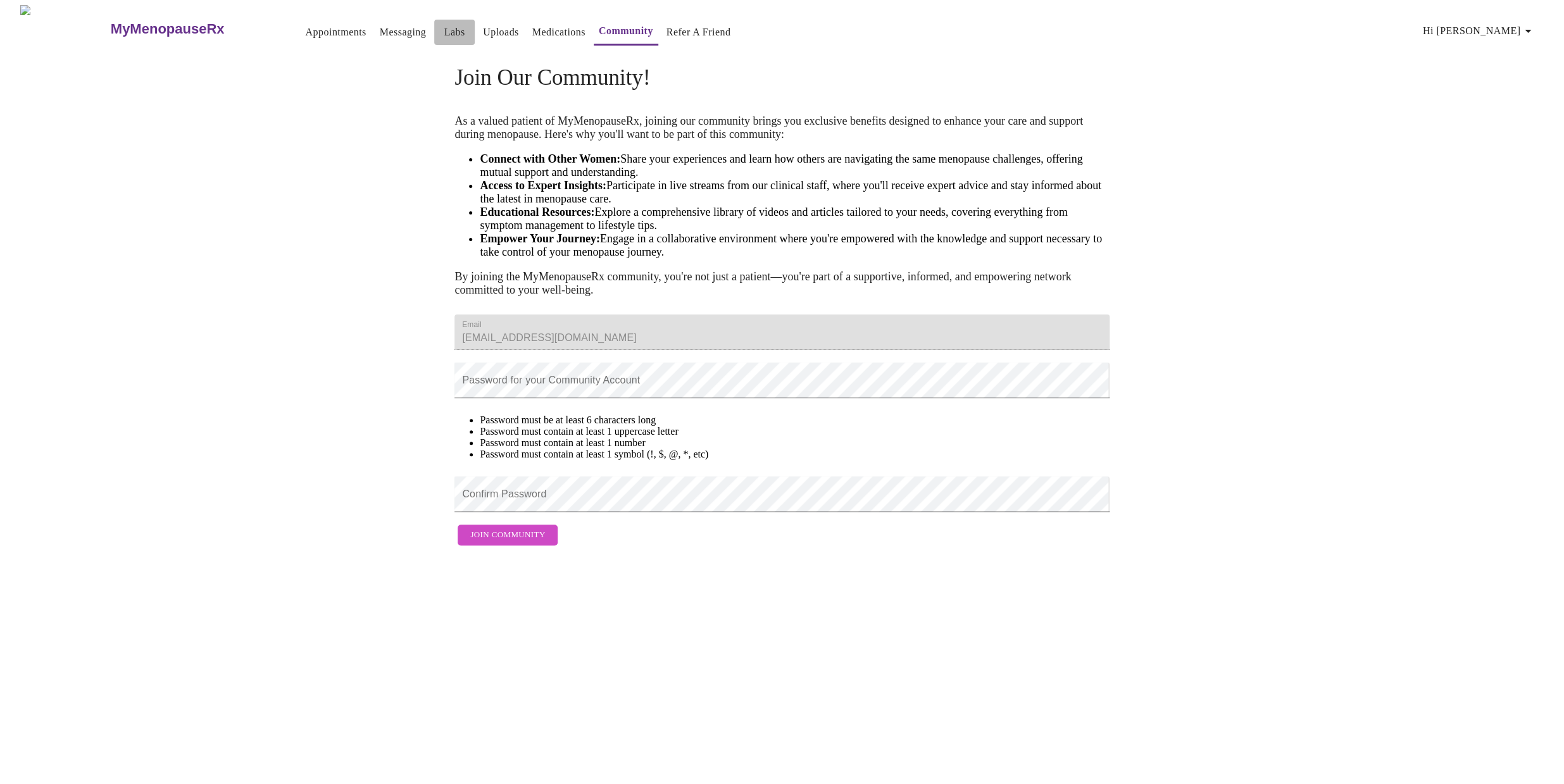
click at [445, 28] on link "Labs" at bounding box center [455, 32] width 21 height 18
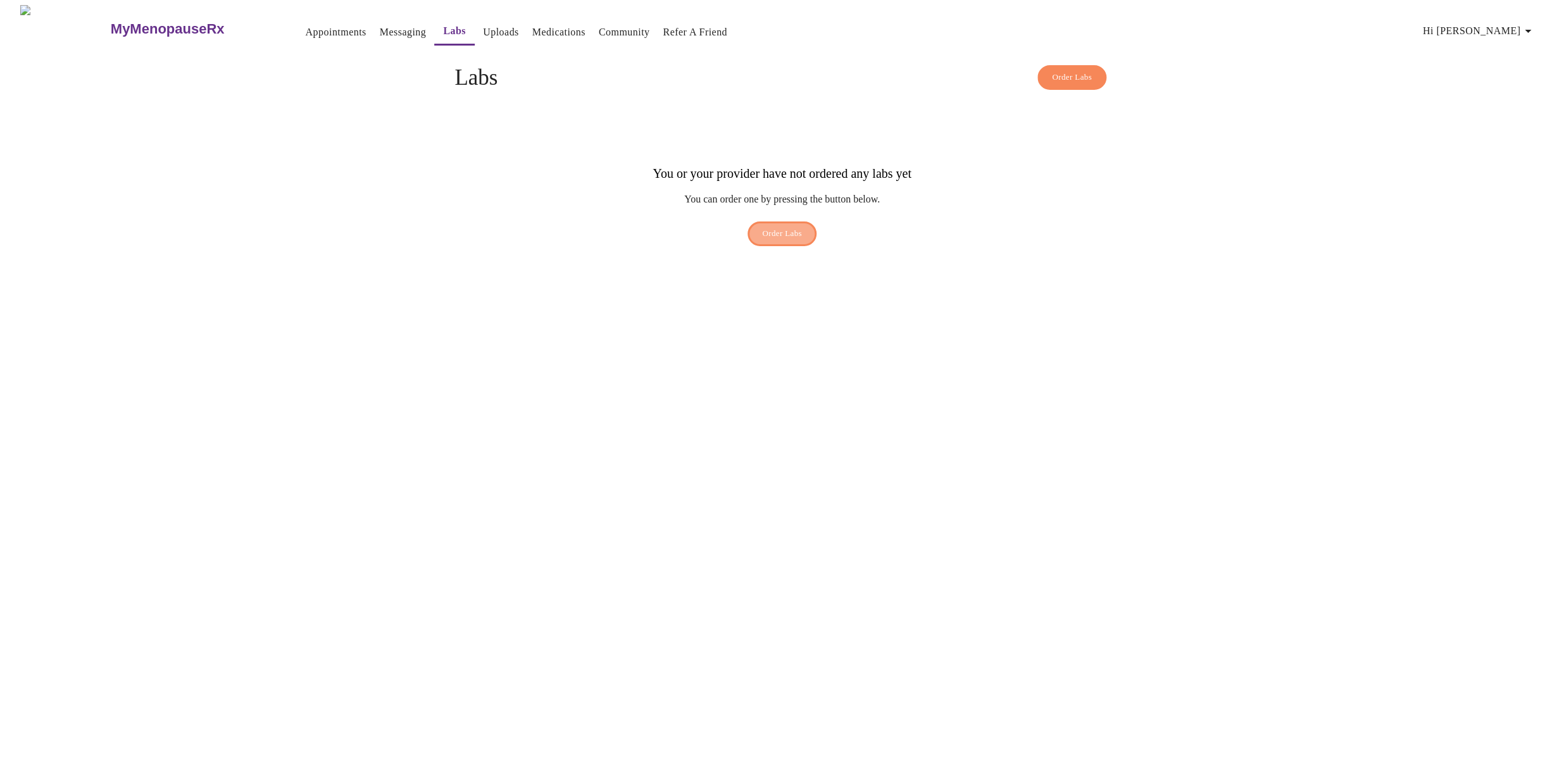
click at [784, 226] on span "Order Labs" at bounding box center [781, 233] width 40 height 15
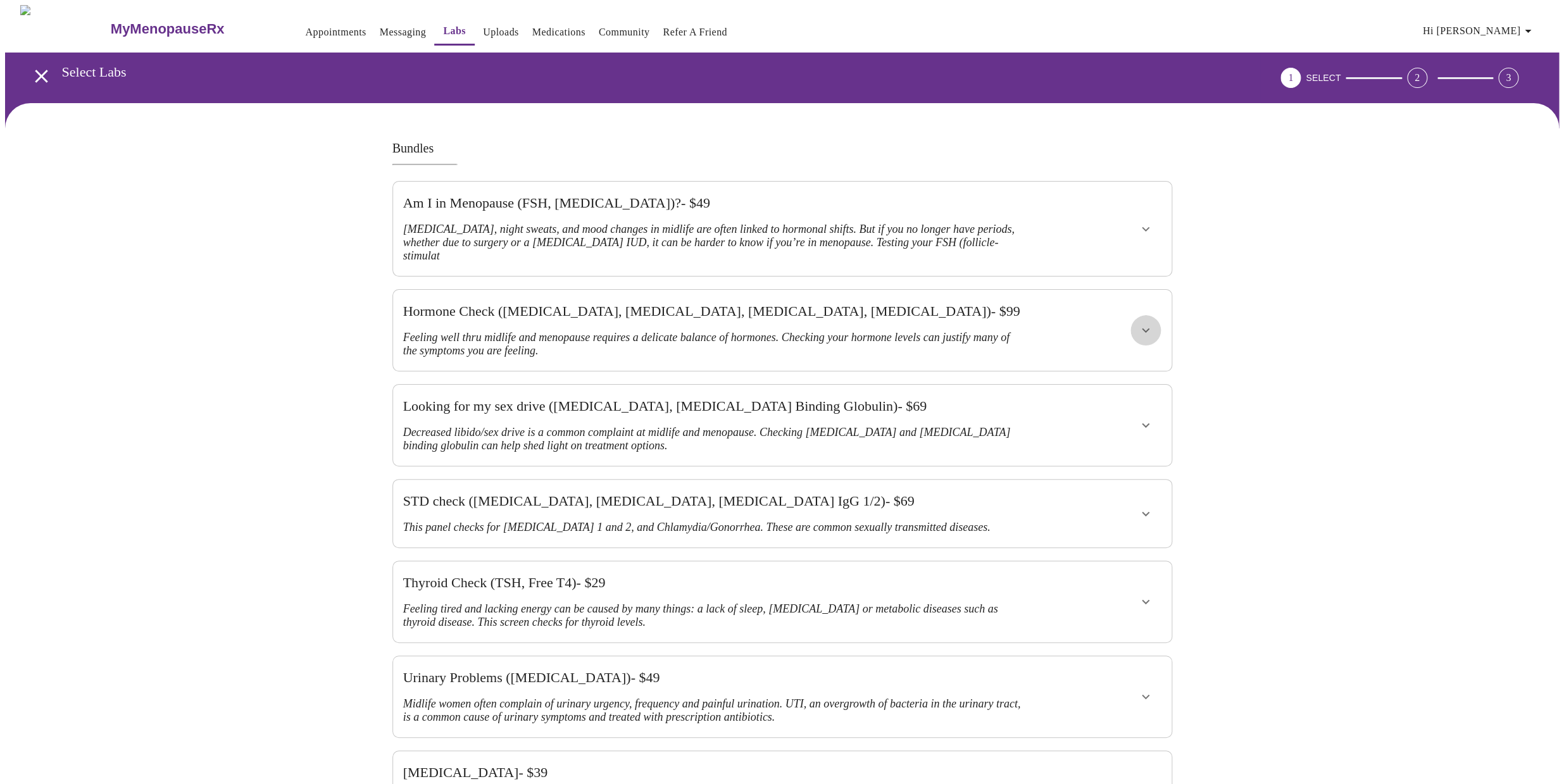
click at [1145, 323] on icon "show more" at bounding box center [1146, 330] width 16 height 16
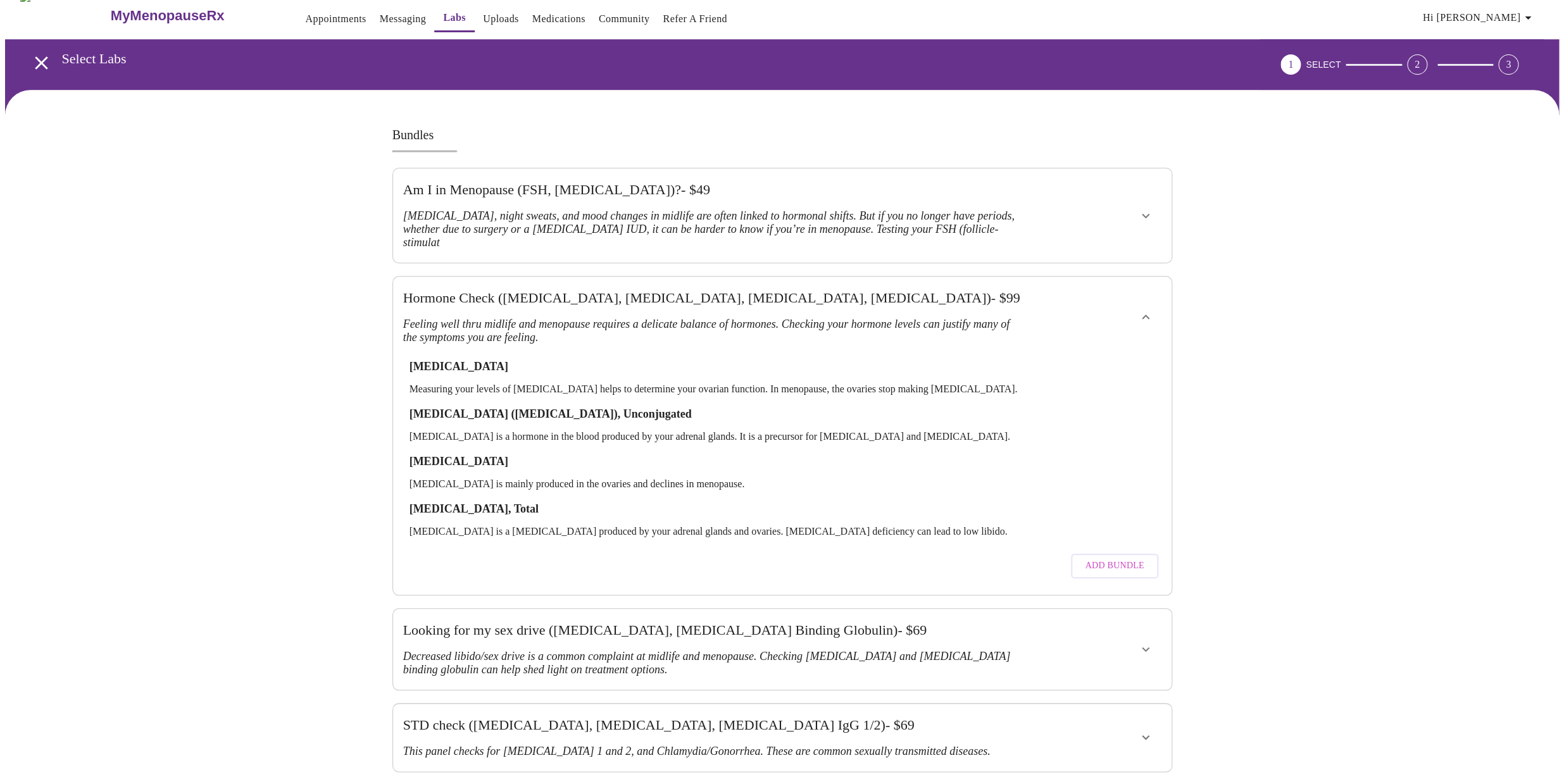
scroll to position [6, 0]
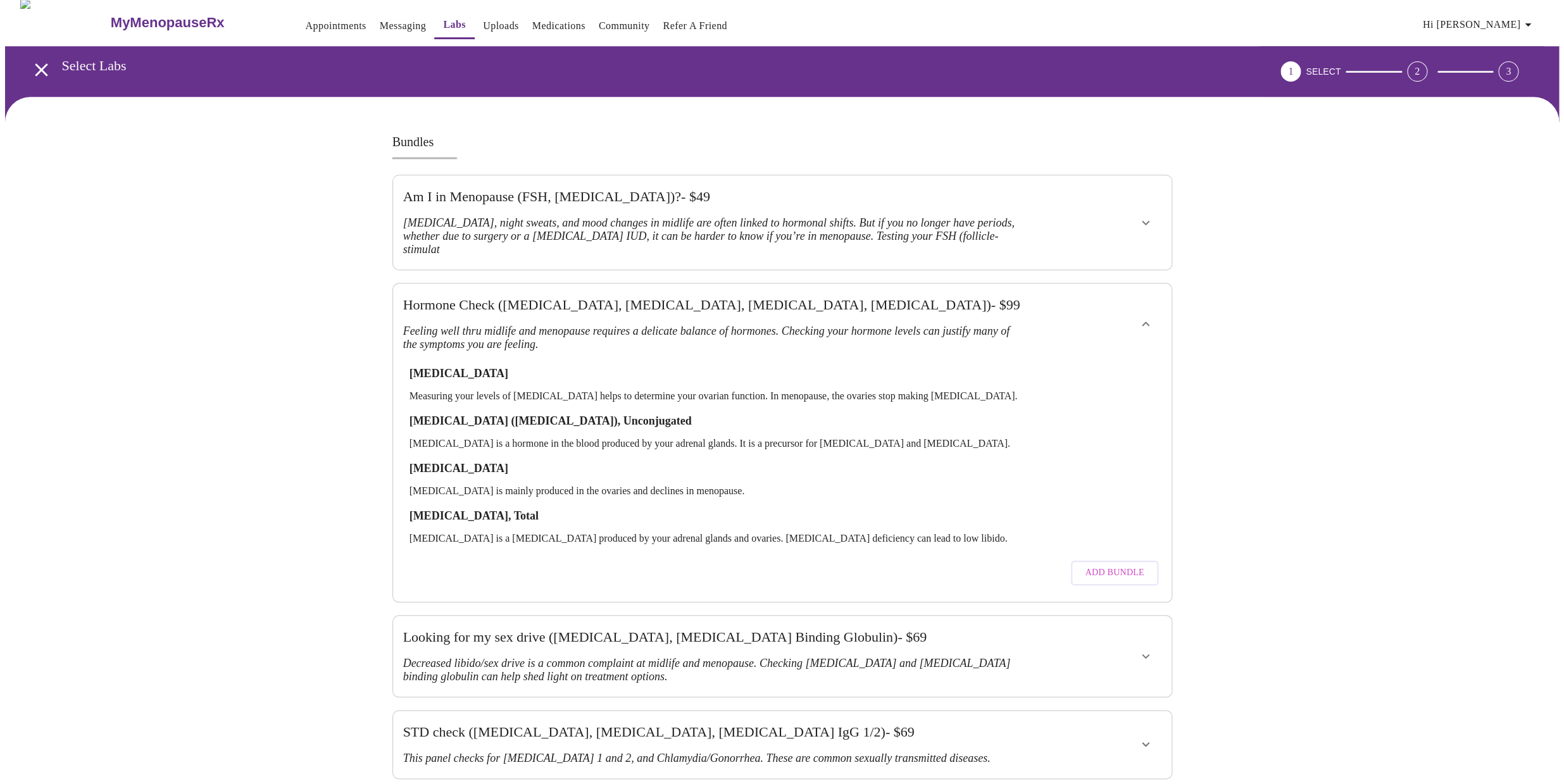
click at [1103, 565] on span "Add Bundle" at bounding box center [1114, 573] width 59 height 16
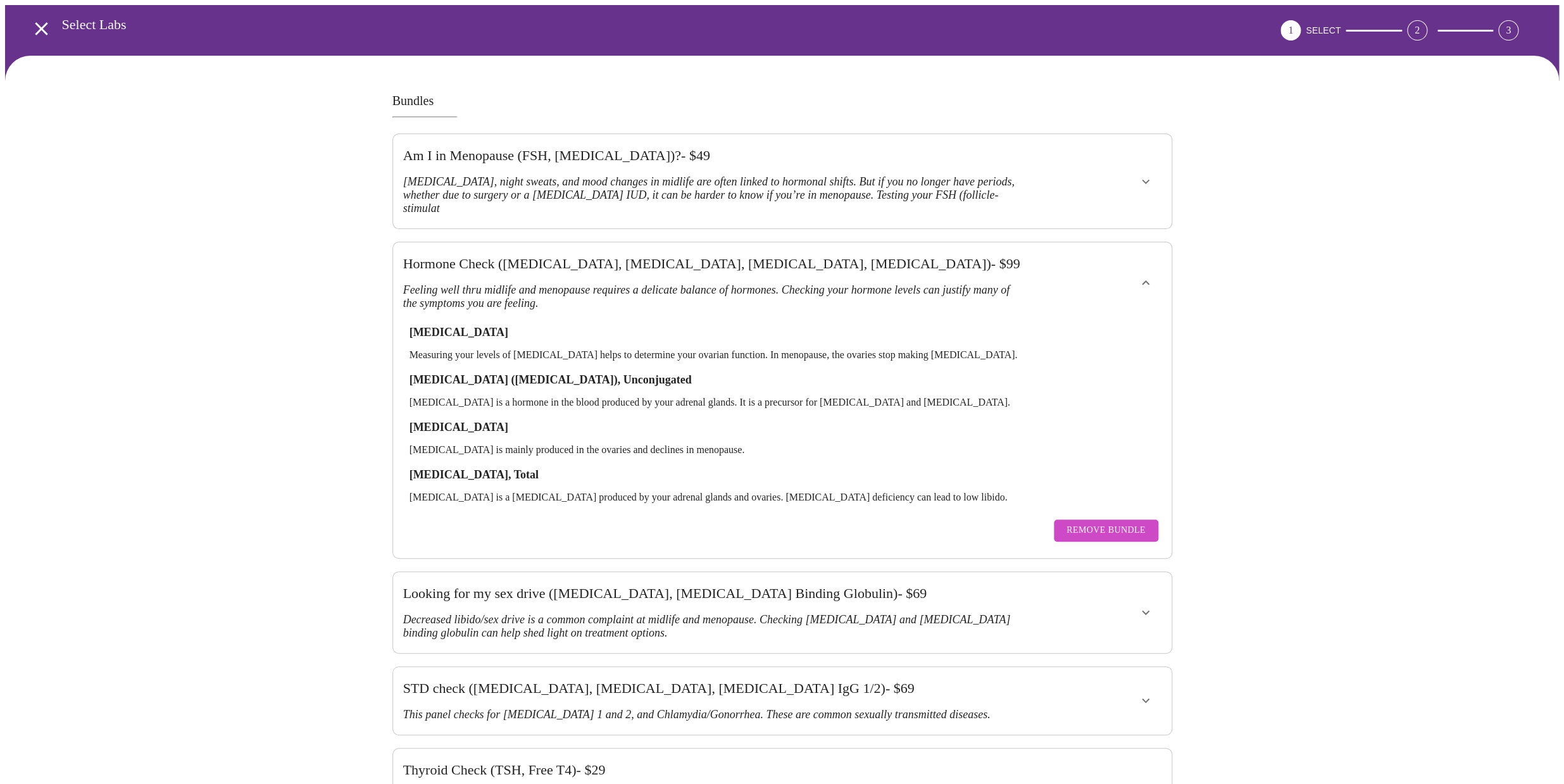
scroll to position [46, 0]
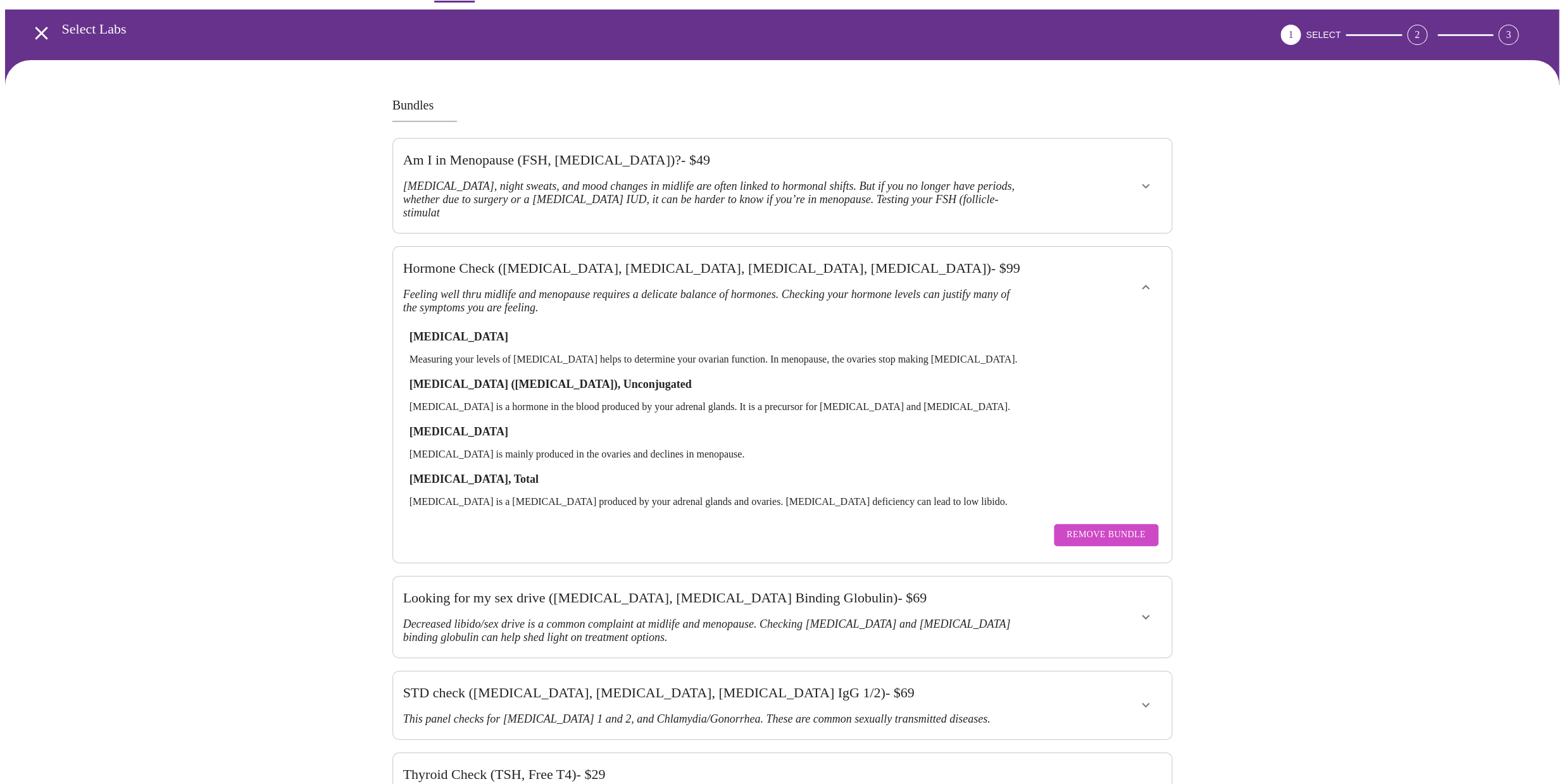
click at [1427, 25] on div "2" at bounding box center [1417, 35] width 20 height 20
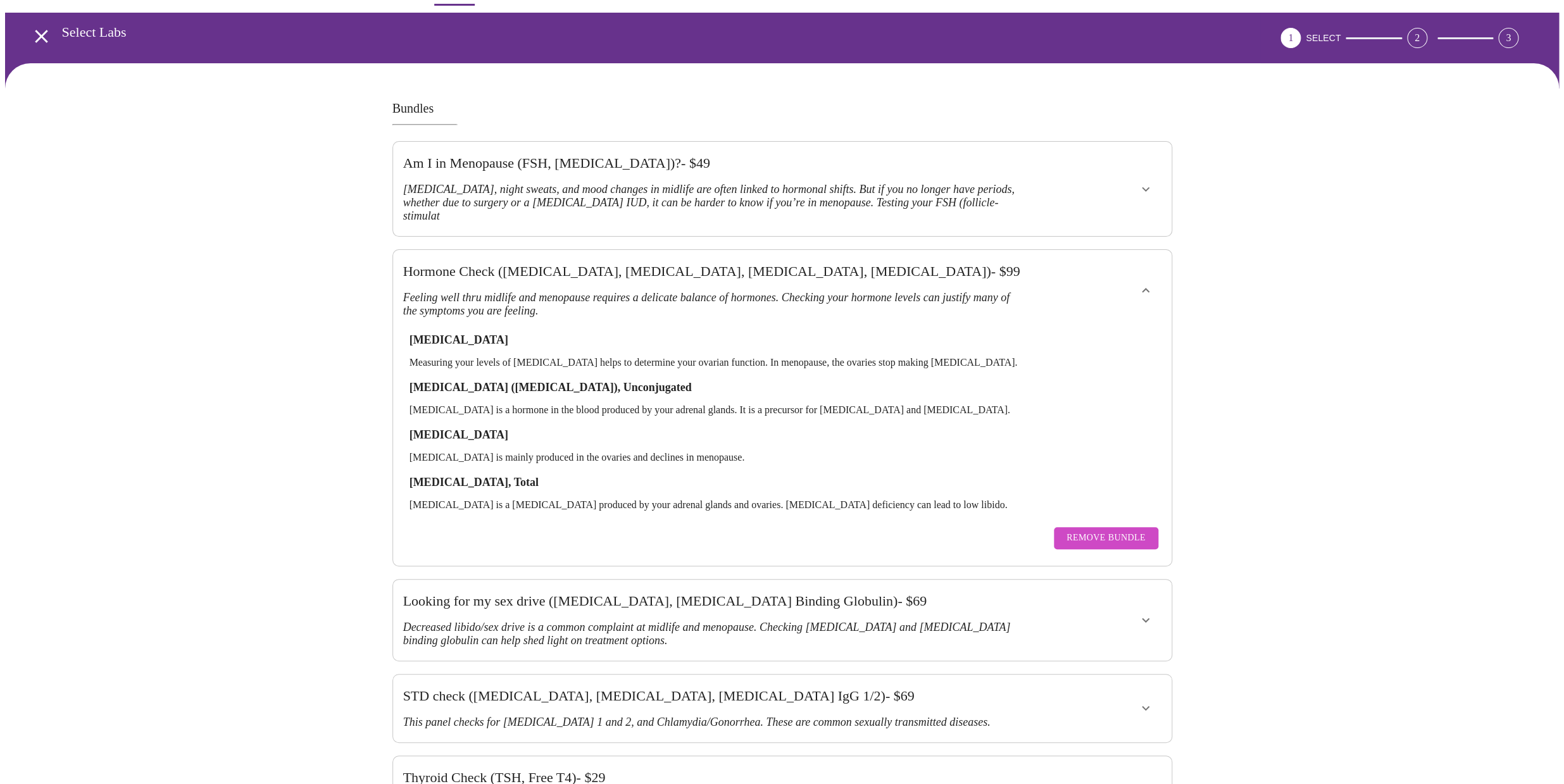
scroll to position [0, 0]
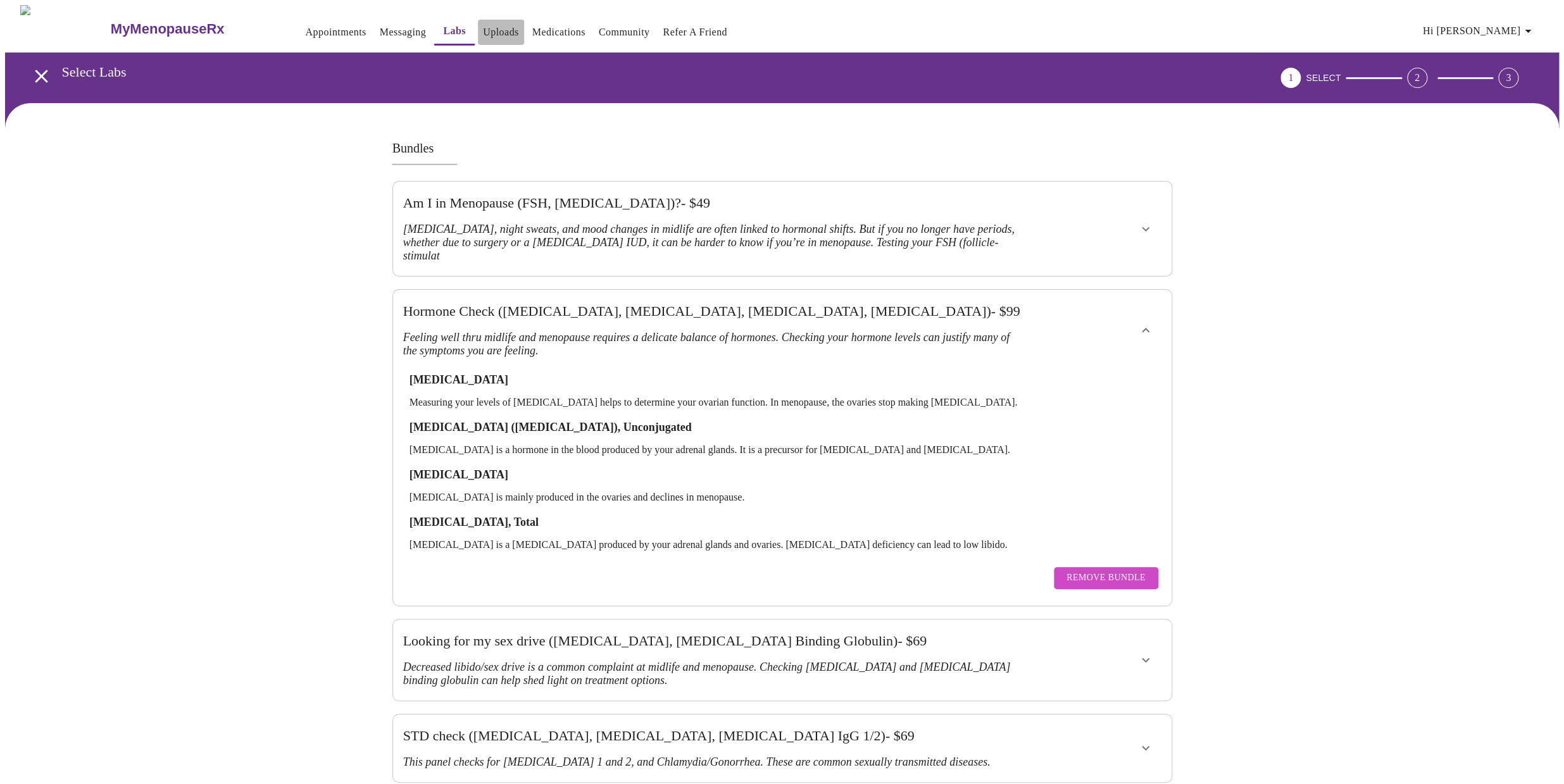
click at [483, 29] on link "Uploads" at bounding box center [500, 32] width 36 height 18
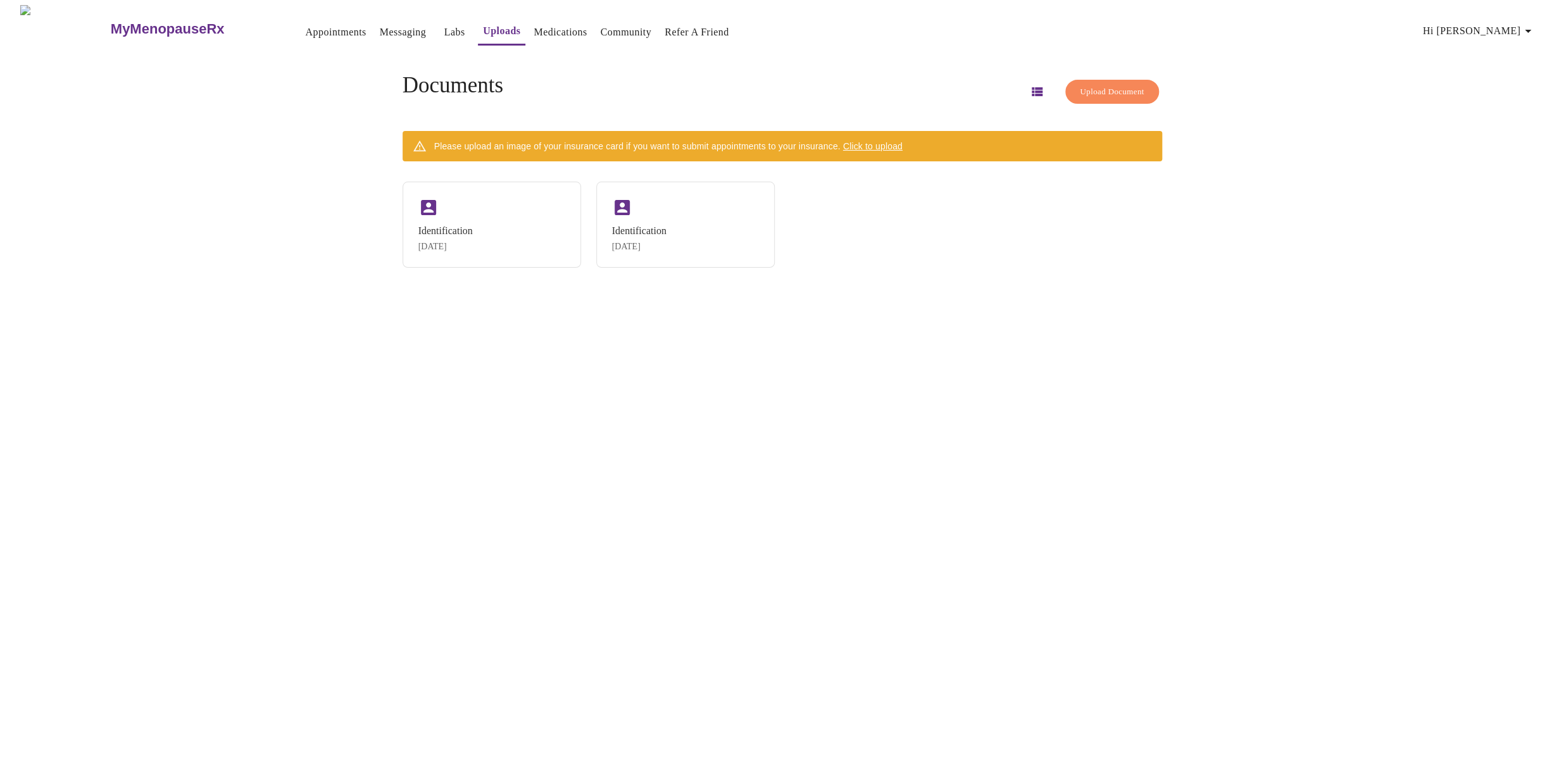
click at [1032, 88] on icon "button" at bounding box center [1037, 92] width 11 height 9
click at [445, 29] on link "Labs" at bounding box center [455, 32] width 21 height 18
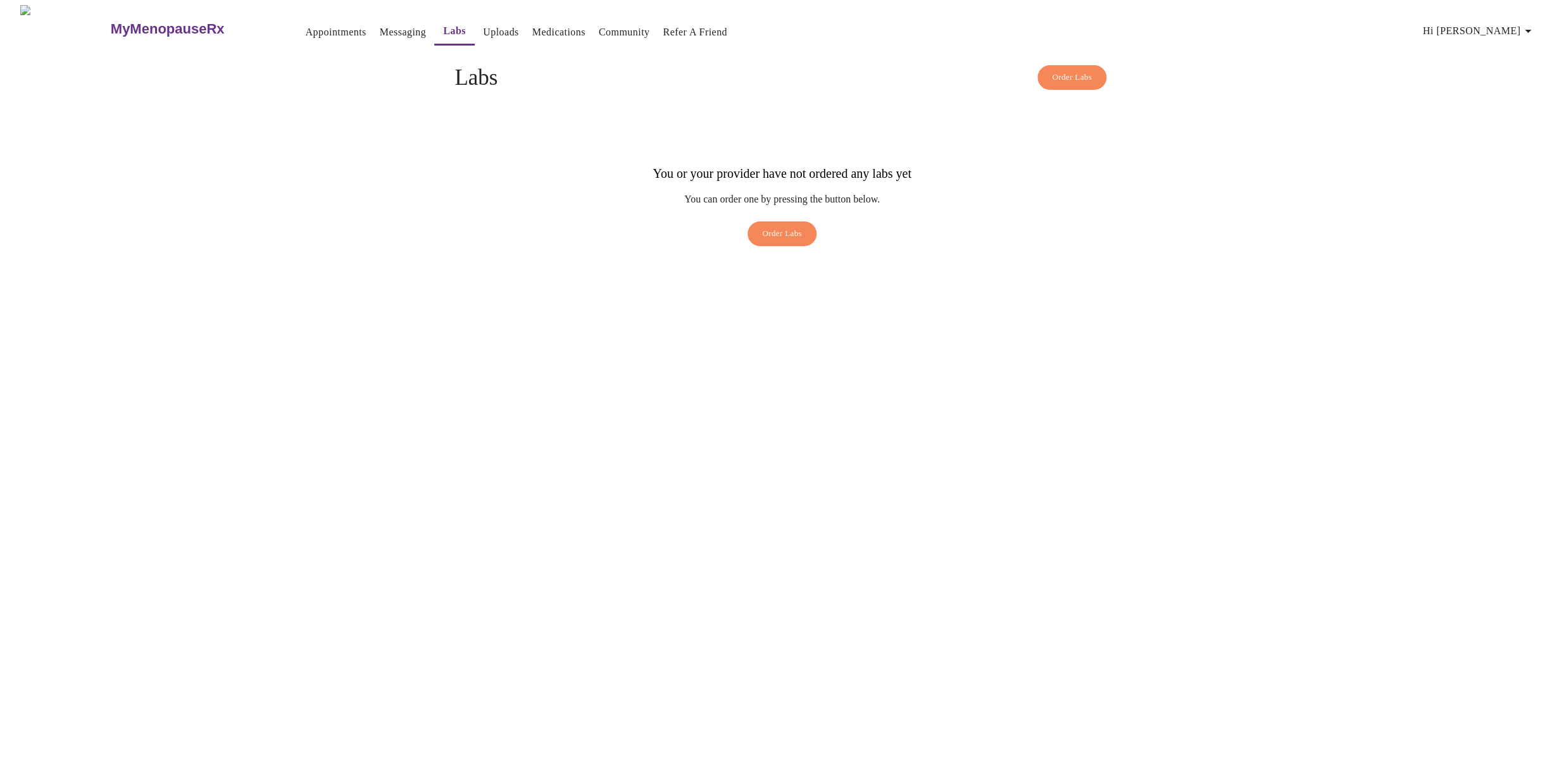
click at [315, 29] on link "Appointments" at bounding box center [335, 32] width 61 height 18
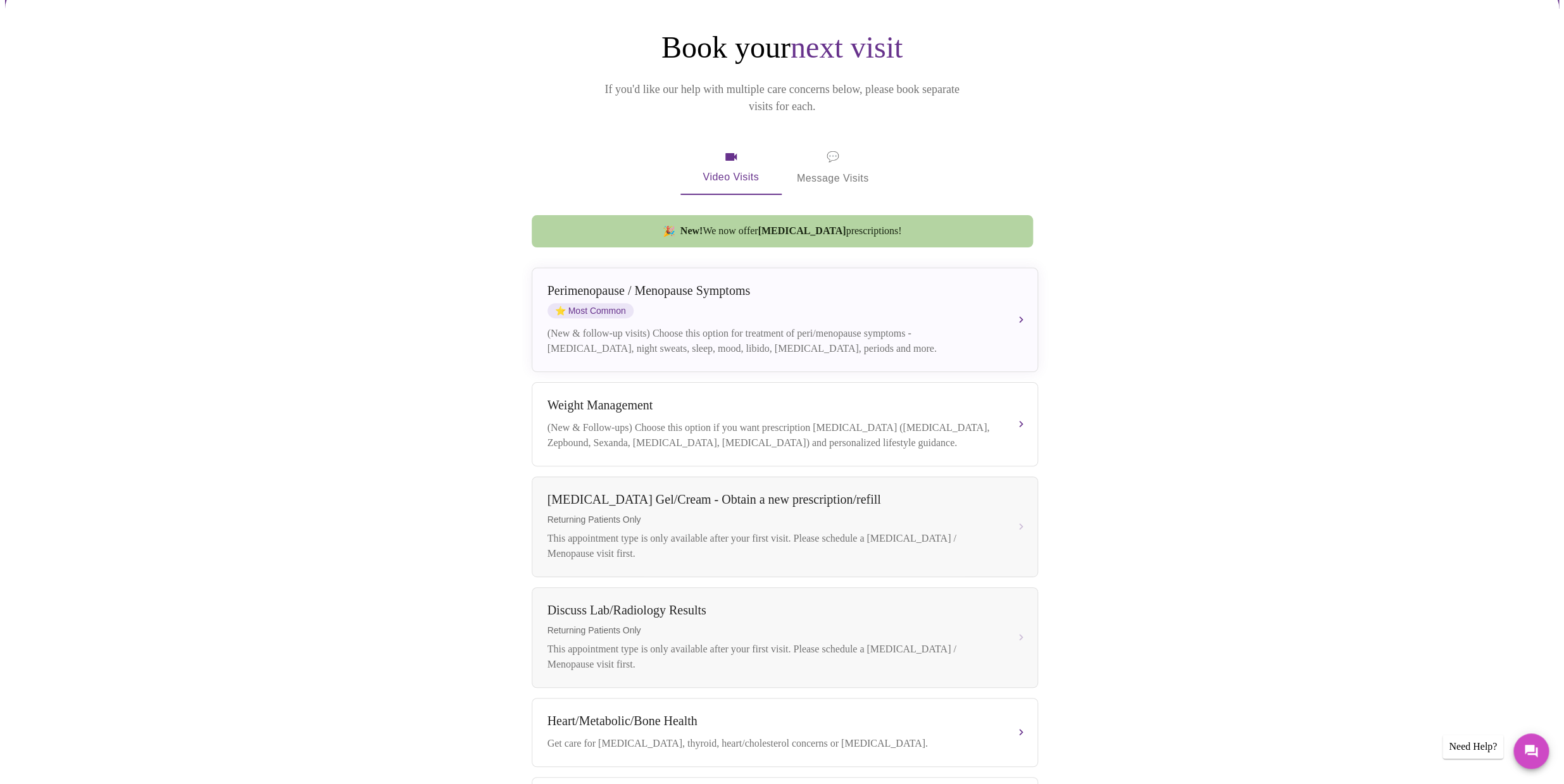
scroll to position [121, 0]
click at [734, 282] on div "Perimenopause / Menopause Symptoms" at bounding box center [772, 289] width 449 height 15
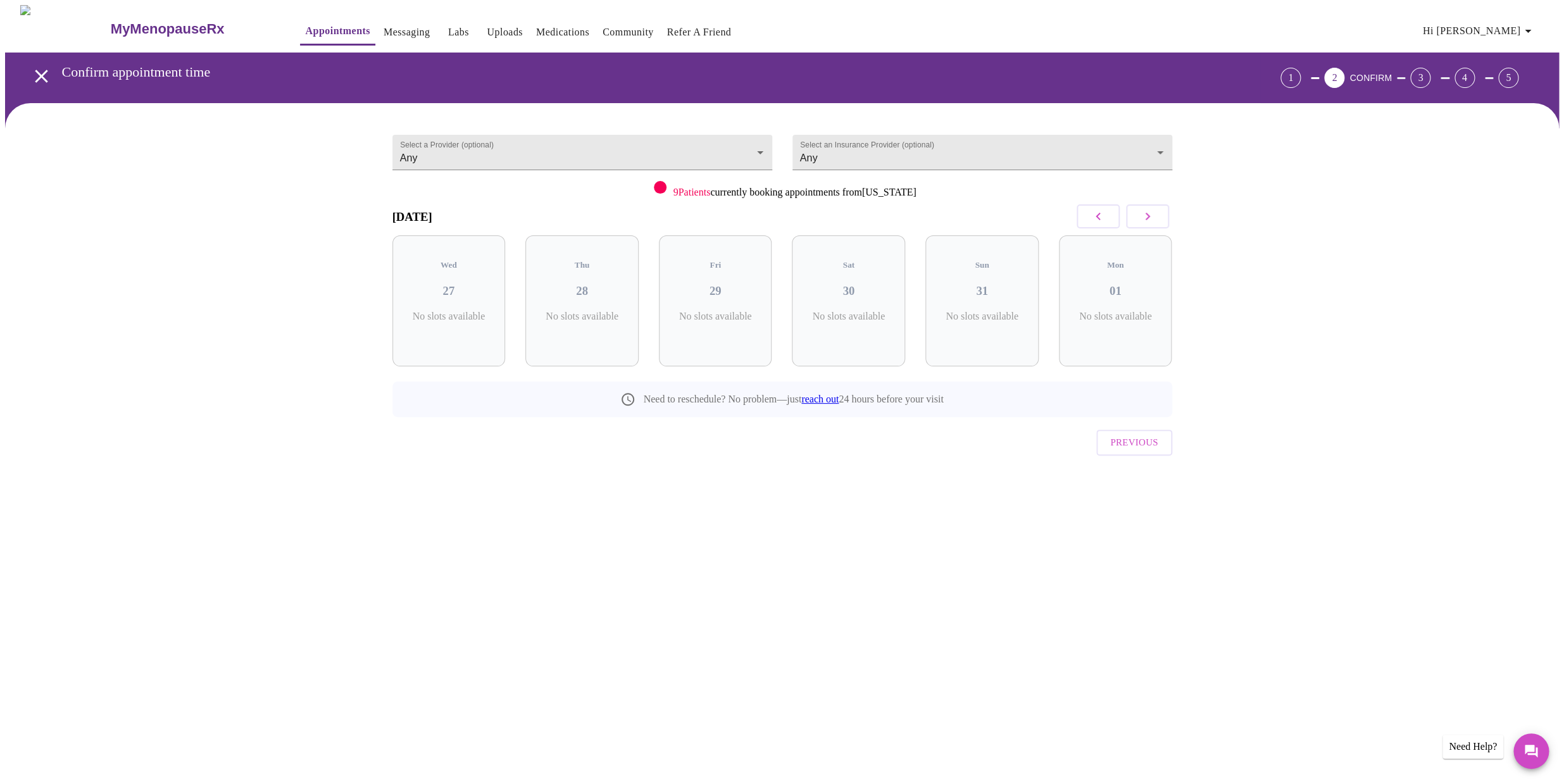
scroll to position [0, 0]
click at [758, 145] on body "MyMenopauseRx Appointments Messaging Labs Uploads Medications Community Refer a…" at bounding box center [782, 262] width 1554 height 513
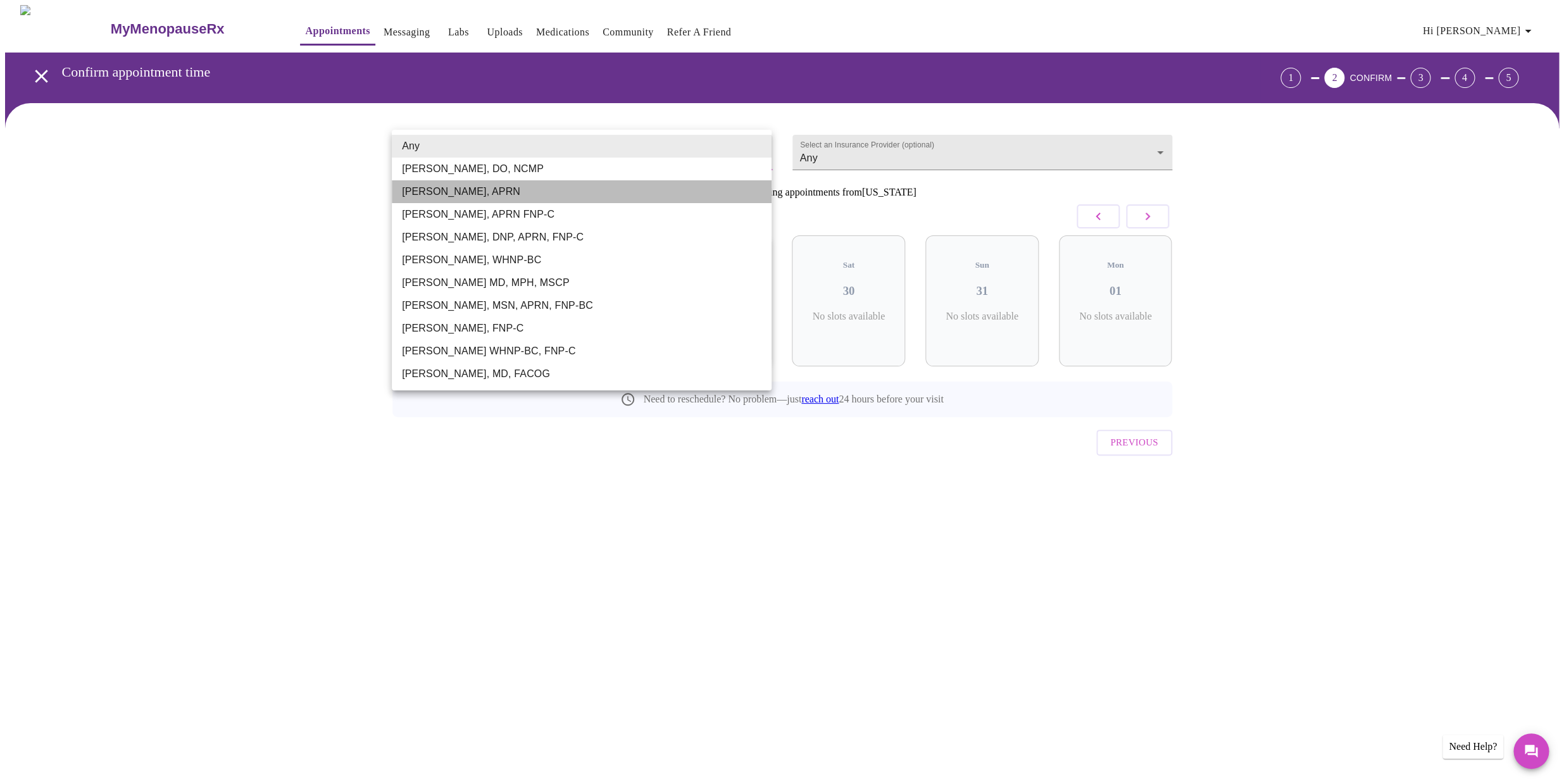
click at [464, 194] on li "[PERSON_NAME], APRN" at bounding box center [581, 192] width 379 height 22
type input "[PERSON_NAME], APRN"
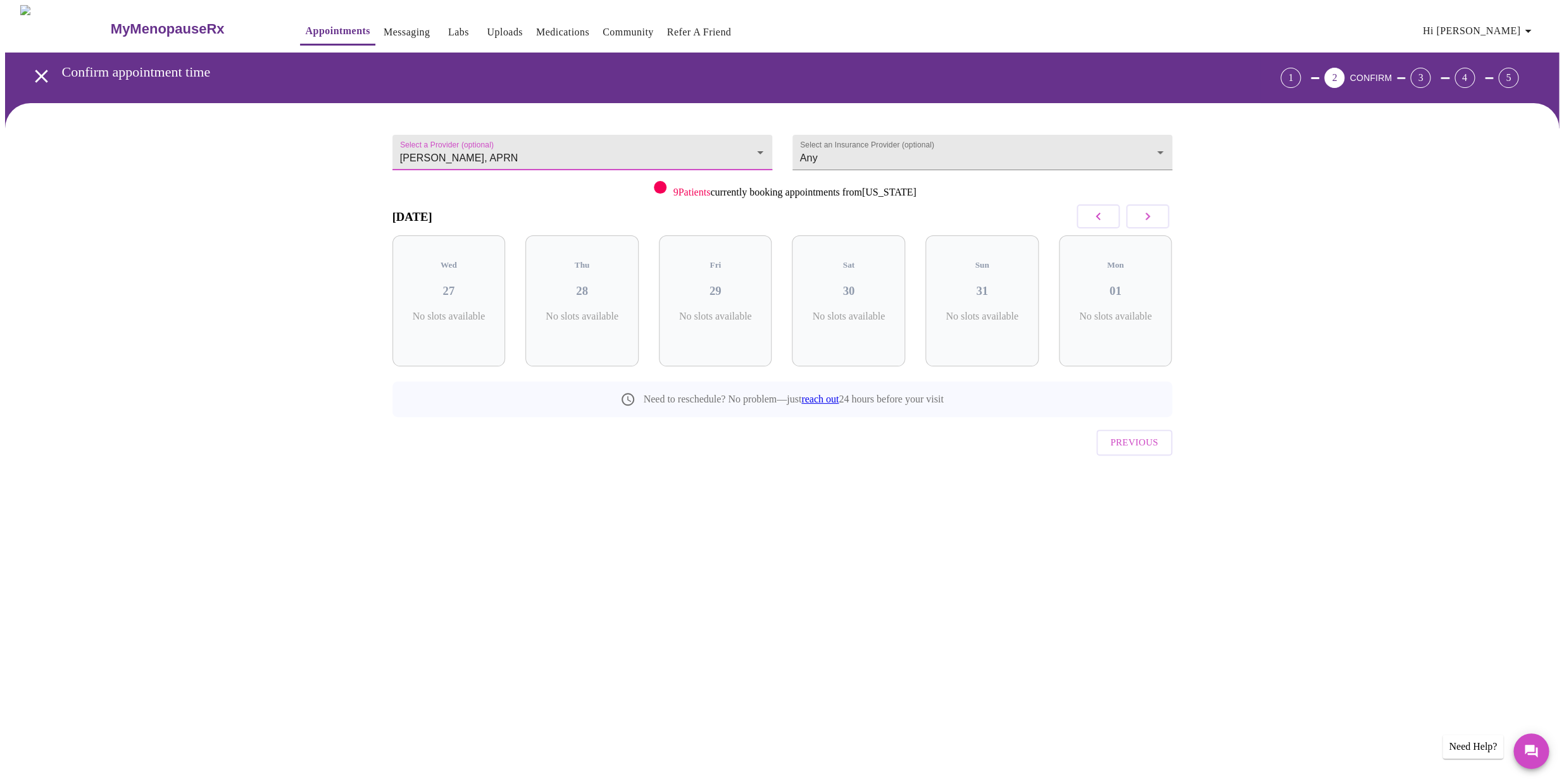
click at [1147, 218] on icon "button" at bounding box center [1147, 216] width 5 height 8
click at [610, 28] on link "Community" at bounding box center [628, 32] width 51 height 18
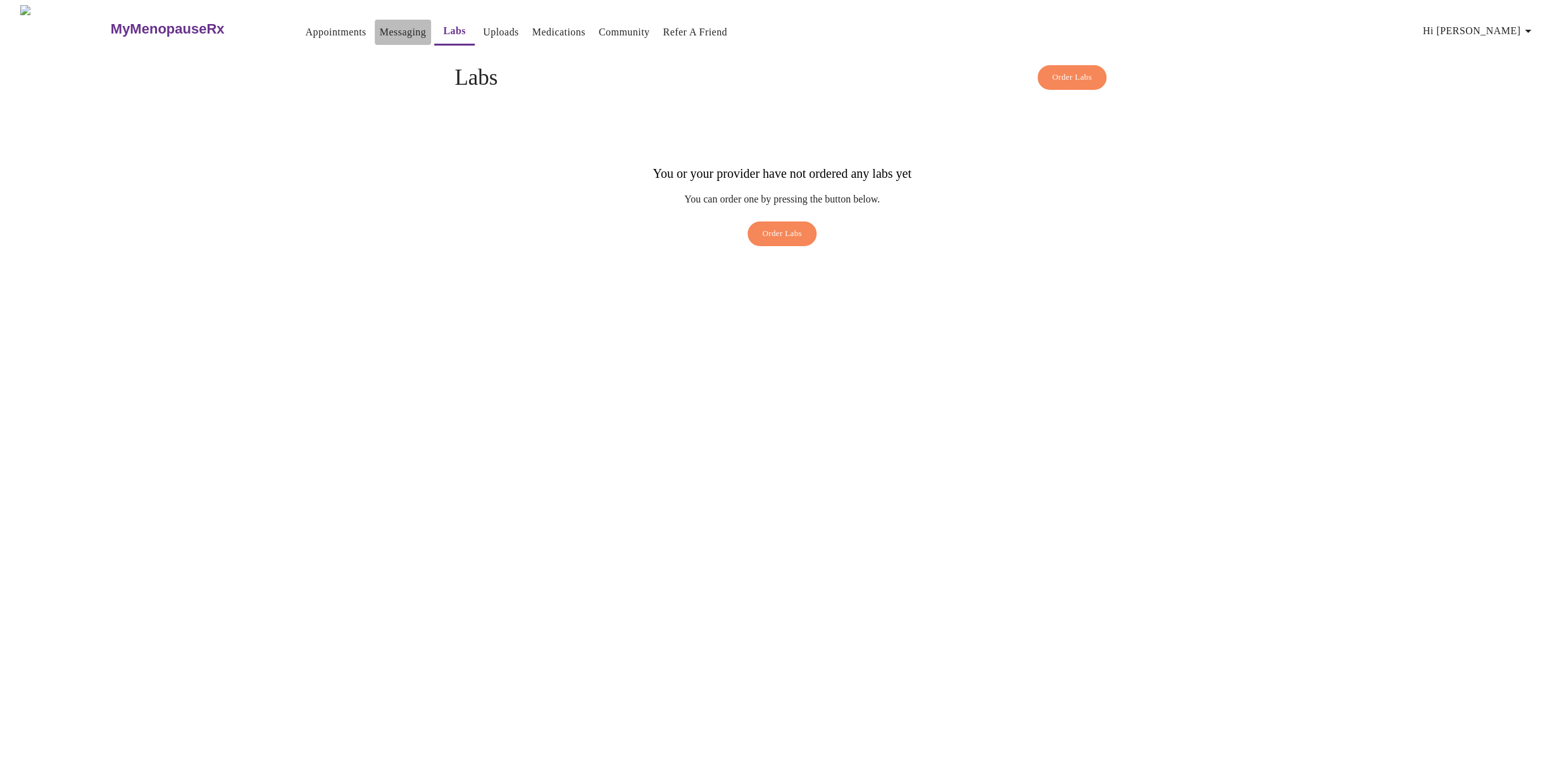
click at [379, 29] on link "Messaging" at bounding box center [403, 32] width 47 height 18
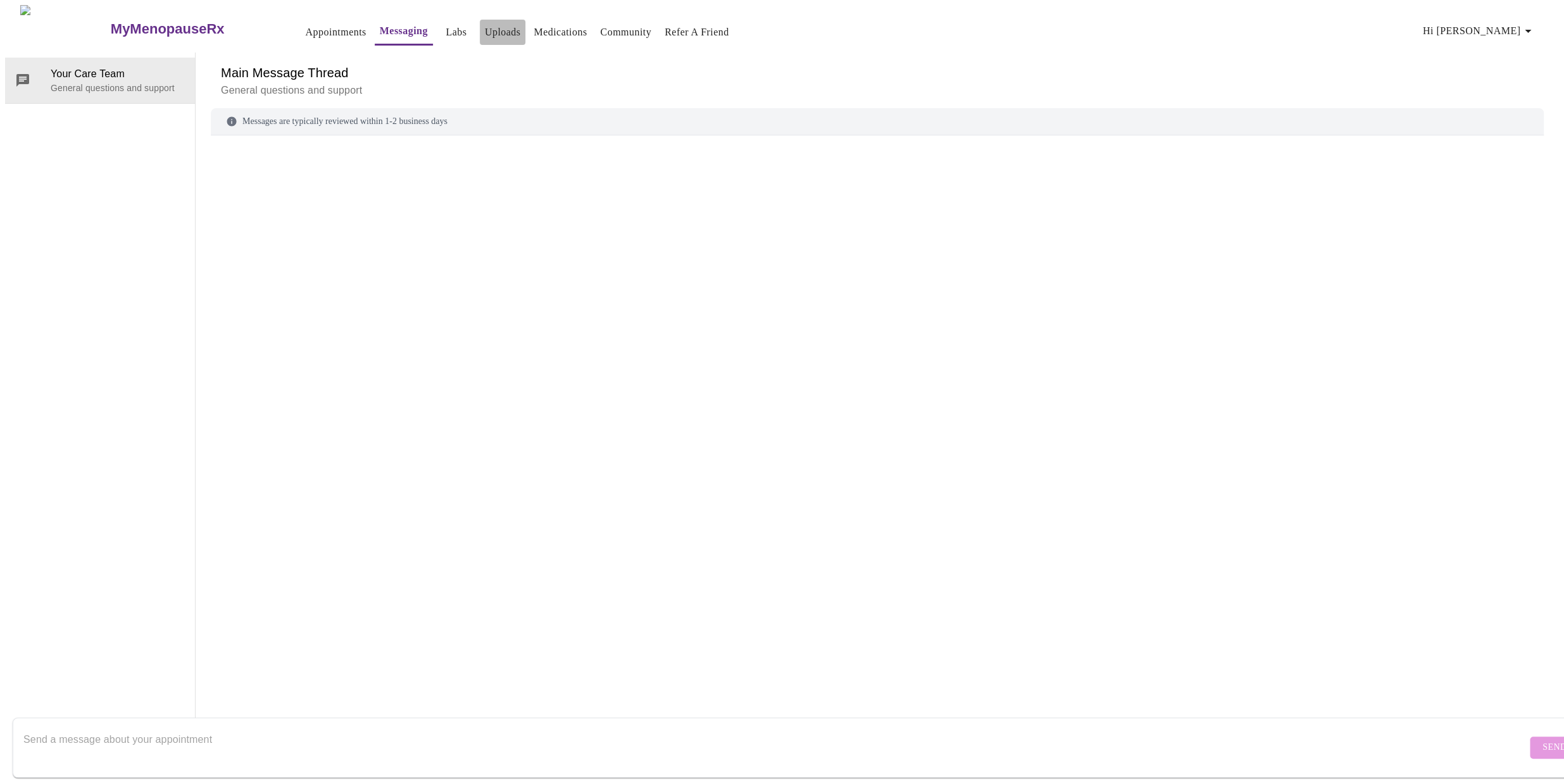
click at [485, 29] on link "Uploads" at bounding box center [503, 32] width 36 height 18
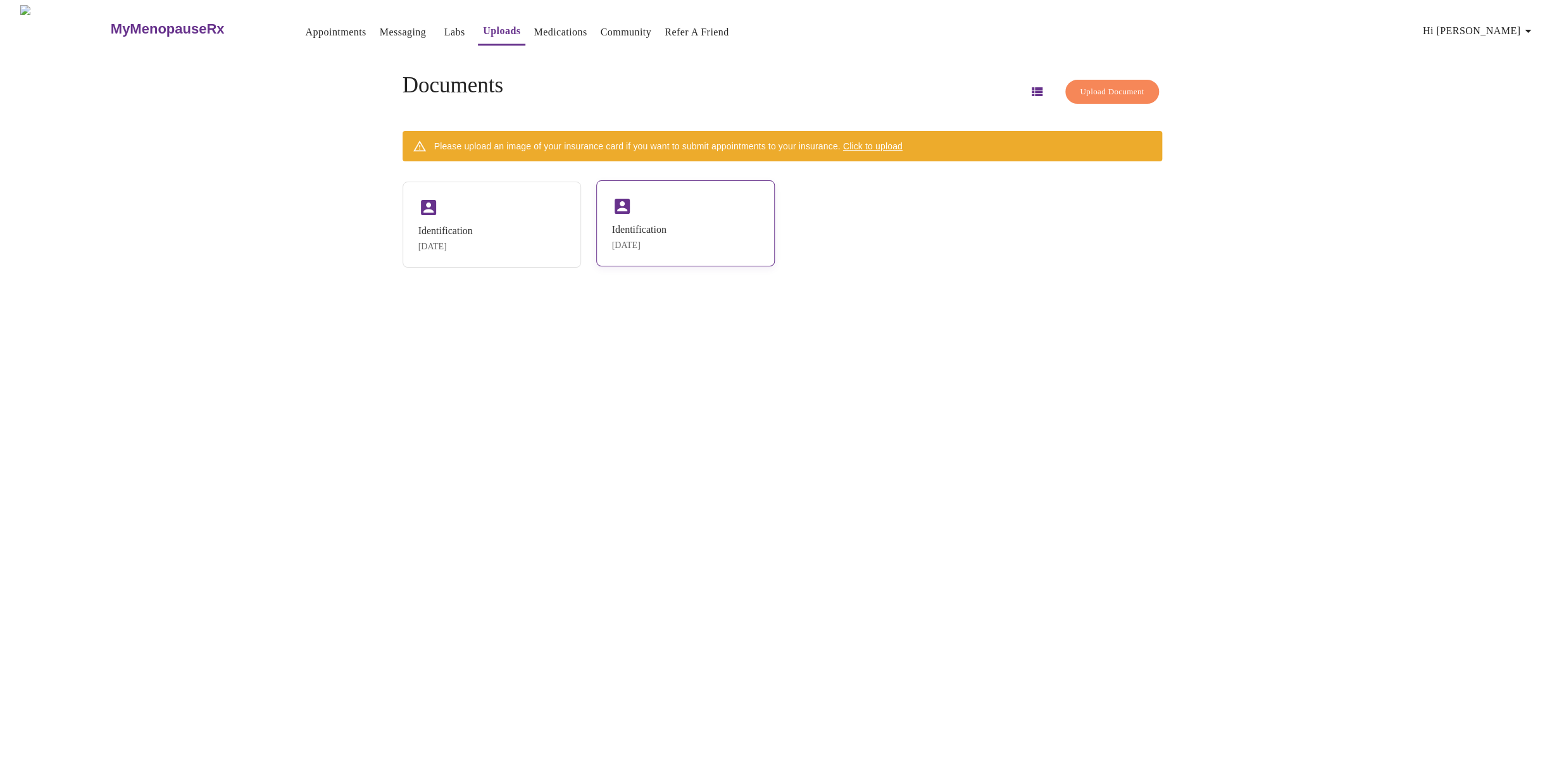
click at [677, 212] on div "Identification [DATE]" at bounding box center [685, 223] width 178 height 86
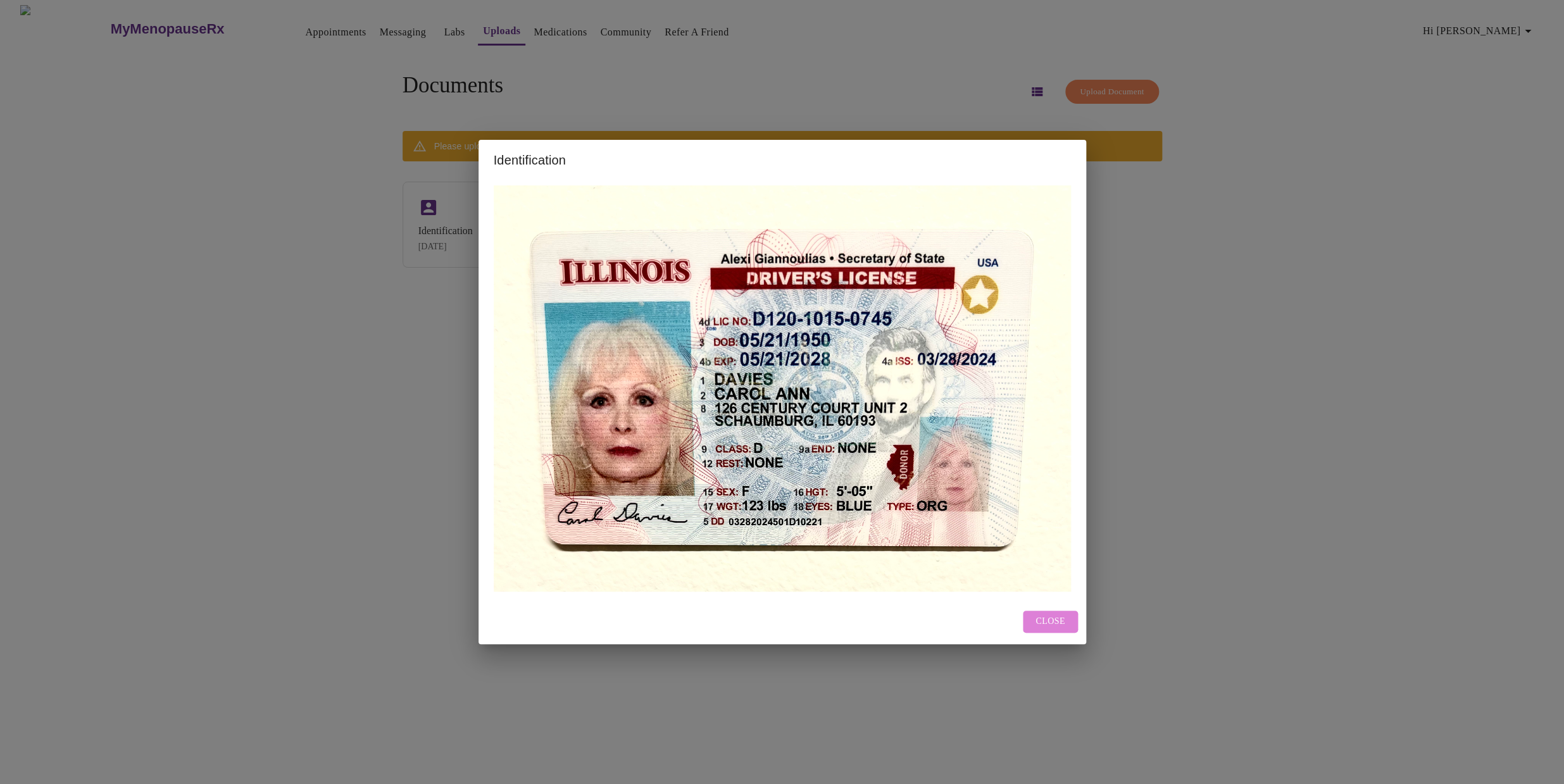
click at [1041, 619] on span "Close" at bounding box center [1050, 621] width 29 height 16
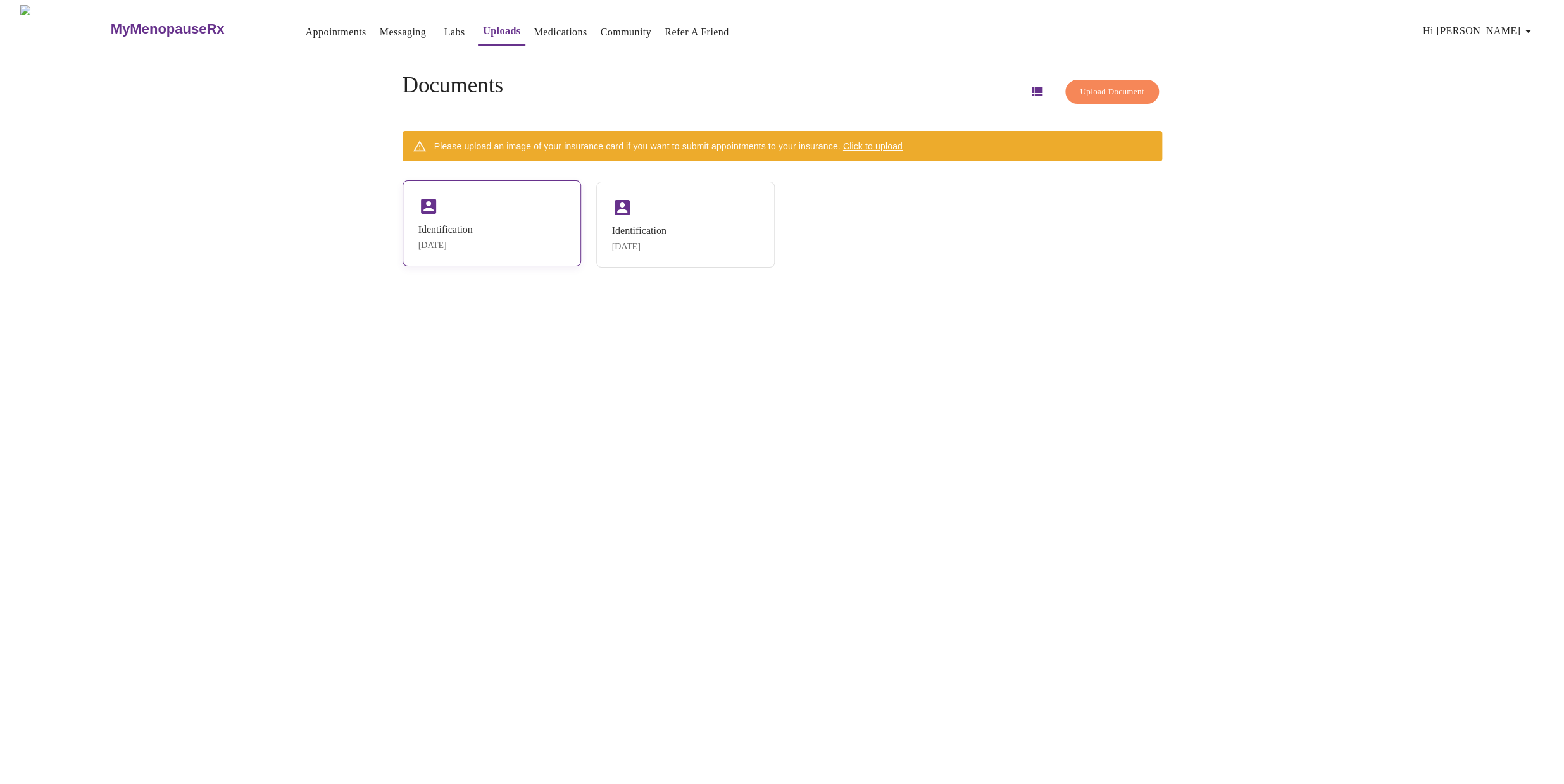
click at [443, 224] on div "Identification" at bounding box center [445, 230] width 54 height 12
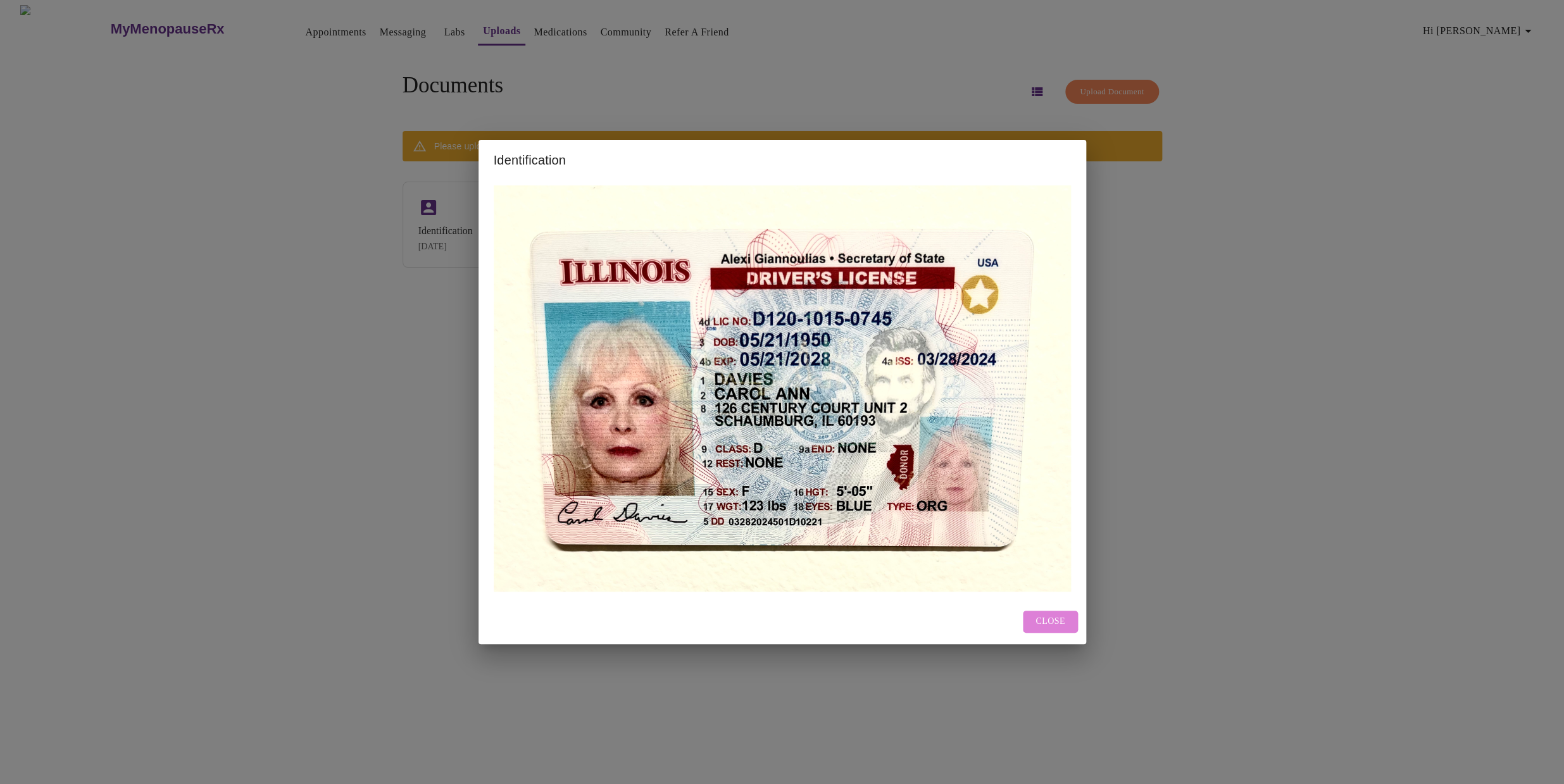
click at [1045, 618] on span "Close" at bounding box center [1050, 621] width 29 height 16
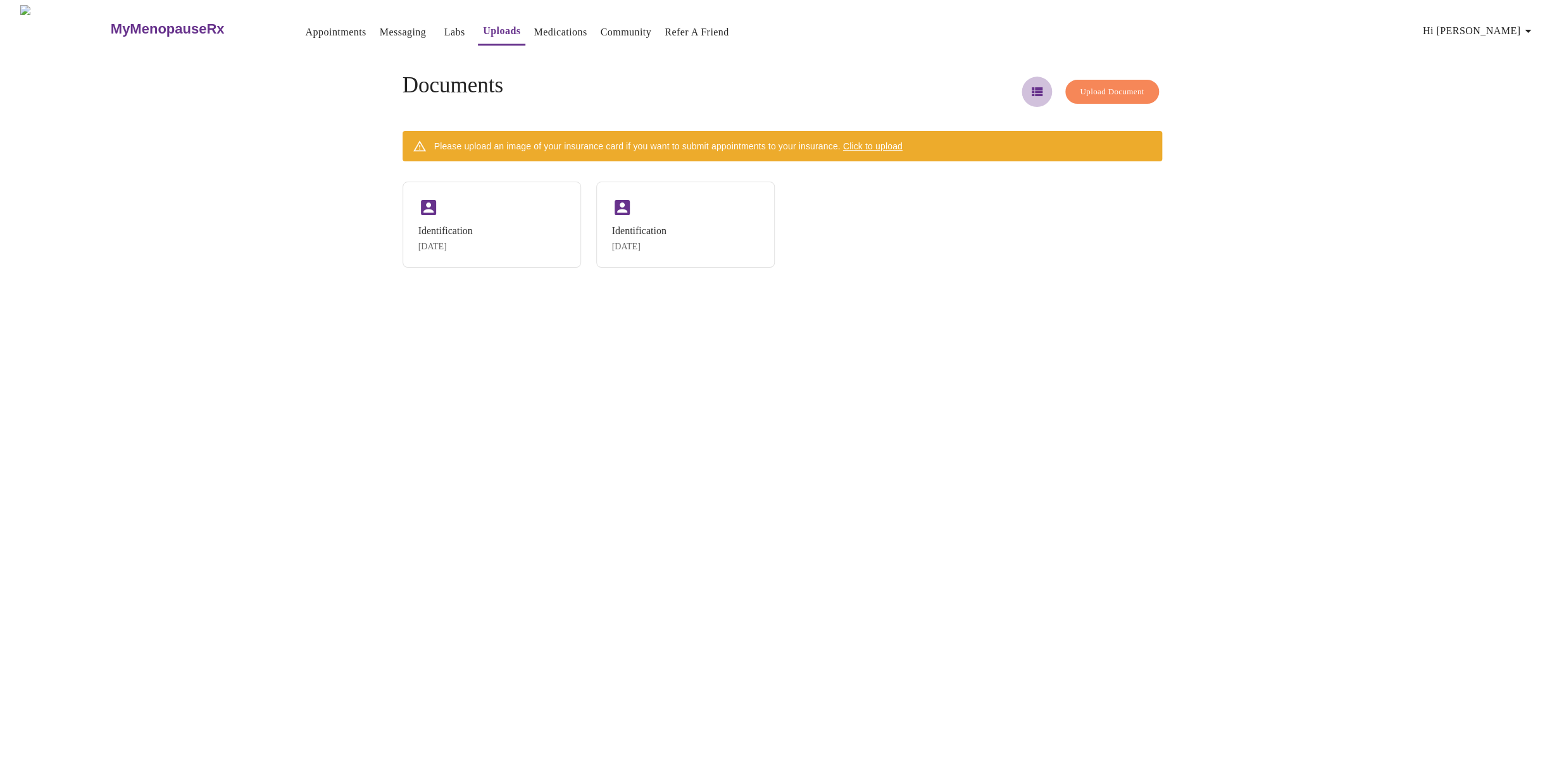
click at [1032, 89] on icon "button" at bounding box center [1037, 92] width 11 height 9
click at [1029, 87] on icon "button" at bounding box center [1036, 92] width 16 height 16
click at [1531, 29] on icon "button" at bounding box center [1528, 31] width 6 height 3
click at [1507, 99] on li "Log out" at bounding box center [1513, 95] width 58 height 22
